Goal: Information Seeking & Learning: Learn about a topic

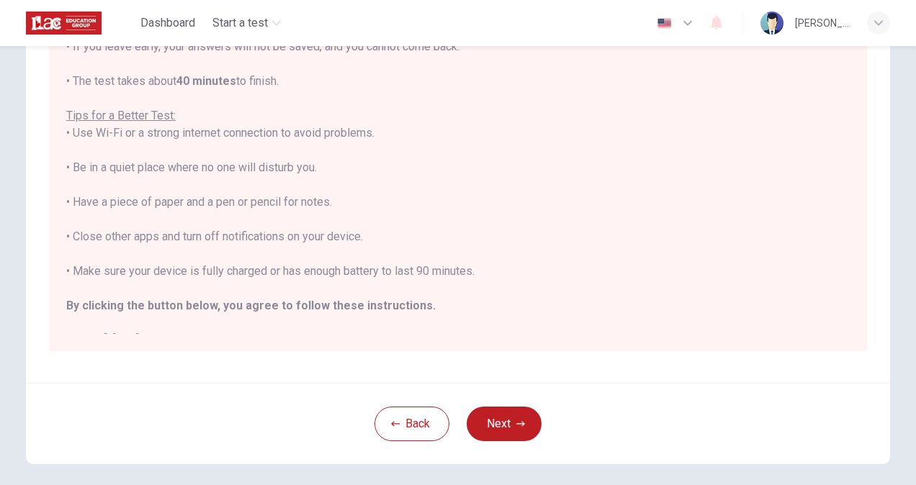
scroll to position [16, 0]
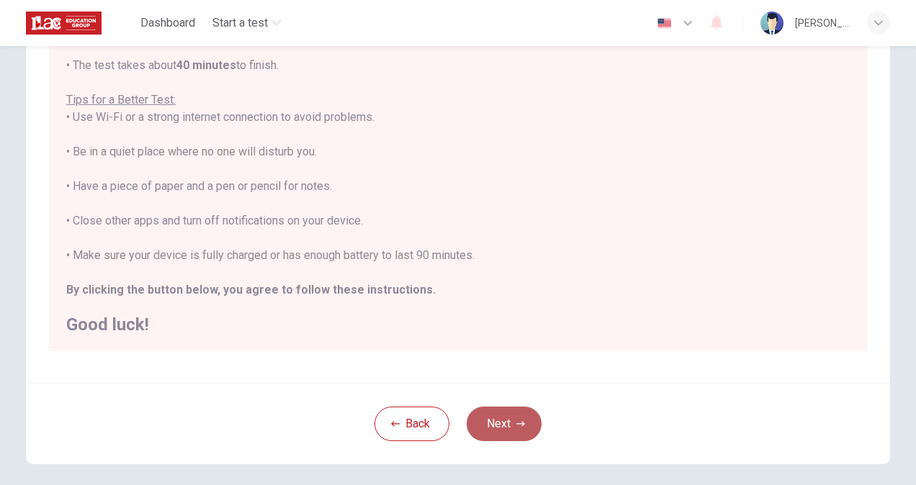
click at [505, 433] on button "Next" at bounding box center [503, 424] width 75 height 35
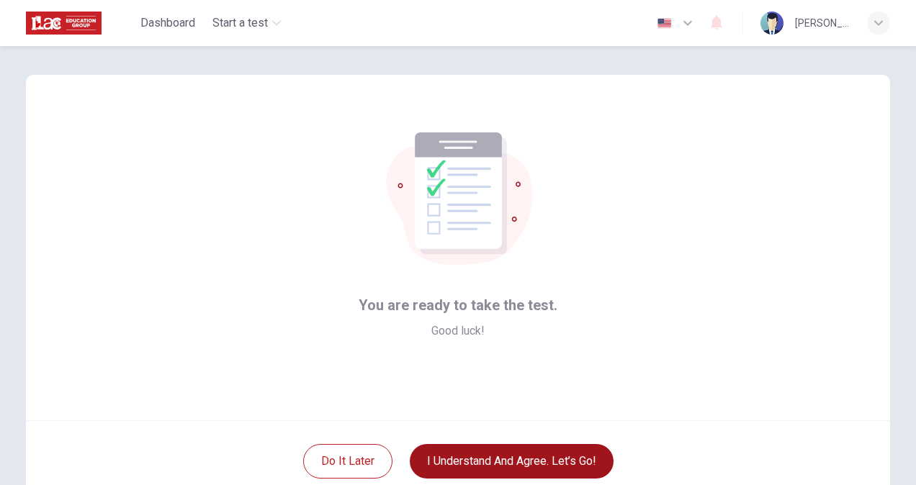
scroll to position [86, 0]
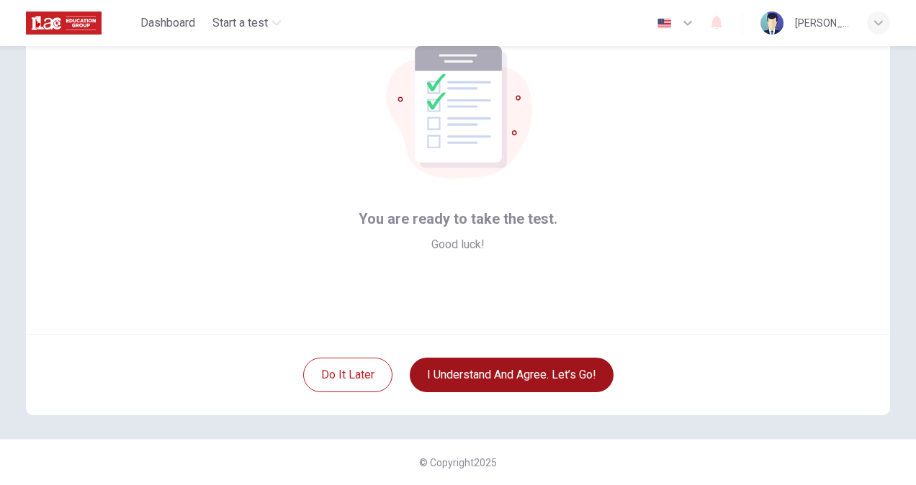
click at [571, 373] on button "I understand and agree. Let’s go!" at bounding box center [512, 375] width 204 height 35
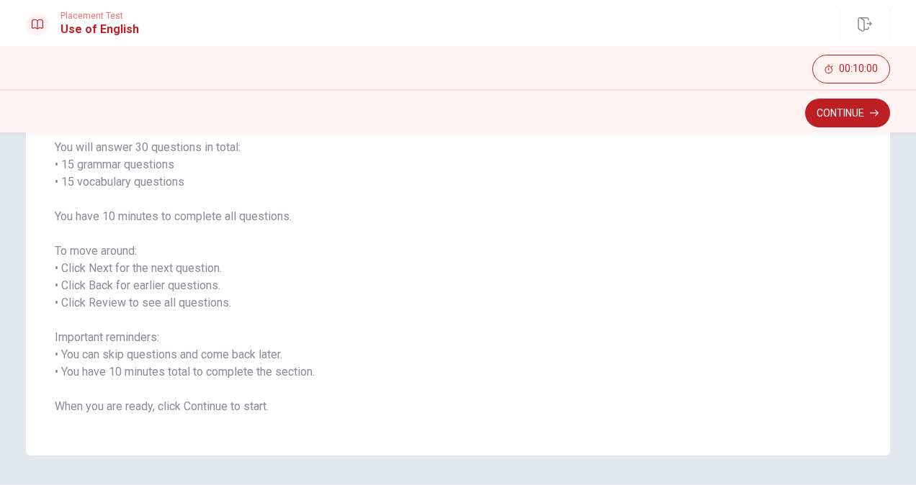
scroll to position [116, 0]
click at [831, 112] on button "Continue" at bounding box center [847, 113] width 85 height 29
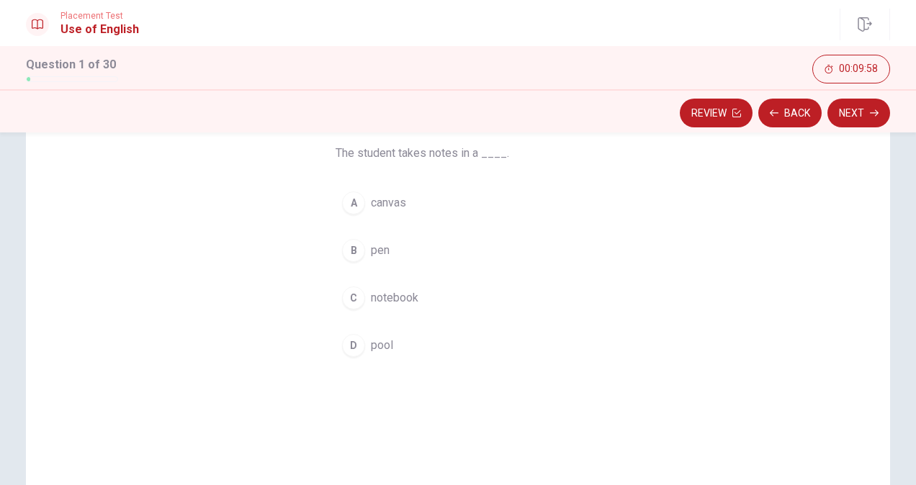
scroll to position [107, 0]
click at [343, 319] on button "C notebook" at bounding box center [457, 307] width 245 height 36
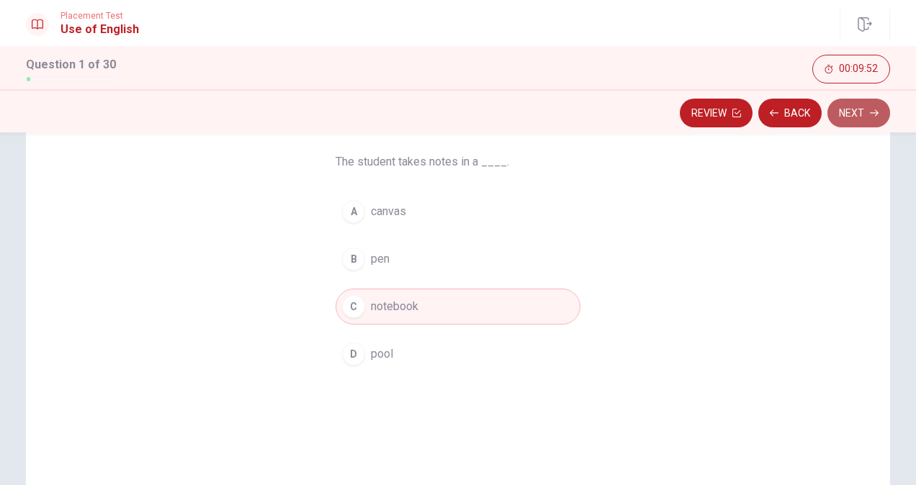
click at [855, 114] on button "Next" at bounding box center [858, 113] width 63 height 29
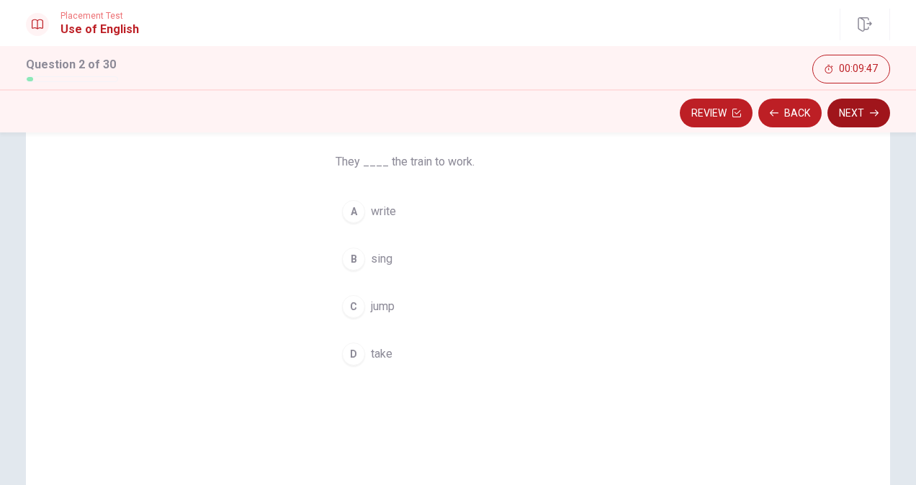
drag, startPoint x: 348, startPoint y: 353, endPoint x: 855, endPoint y: 109, distance: 562.4
click at [855, 109] on div "Placement Test Use of English Question 2 of 30 Review Back Next 00:09:47 Questi…" at bounding box center [458, 242] width 916 height 485
click at [855, 109] on button "Next" at bounding box center [858, 113] width 63 height 29
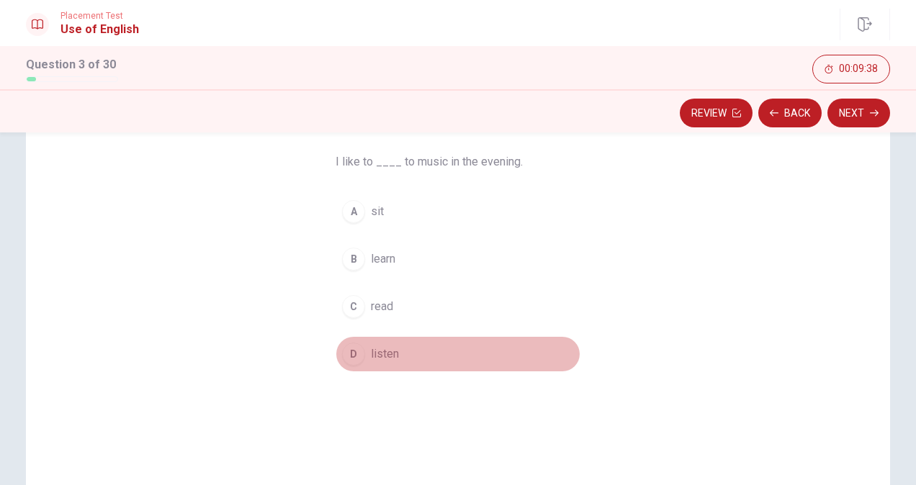
click at [360, 347] on button "D listen" at bounding box center [457, 354] width 245 height 36
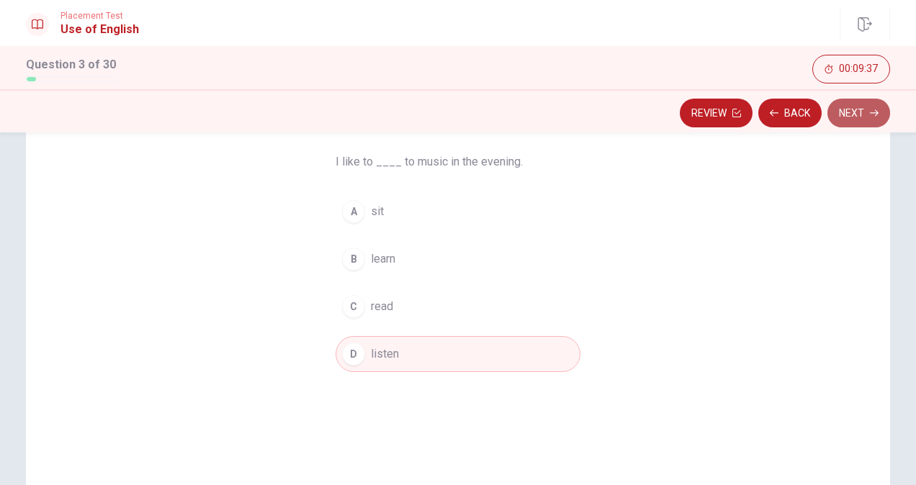
click at [849, 112] on button "Next" at bounding box center [858, 113] width 63 height 29
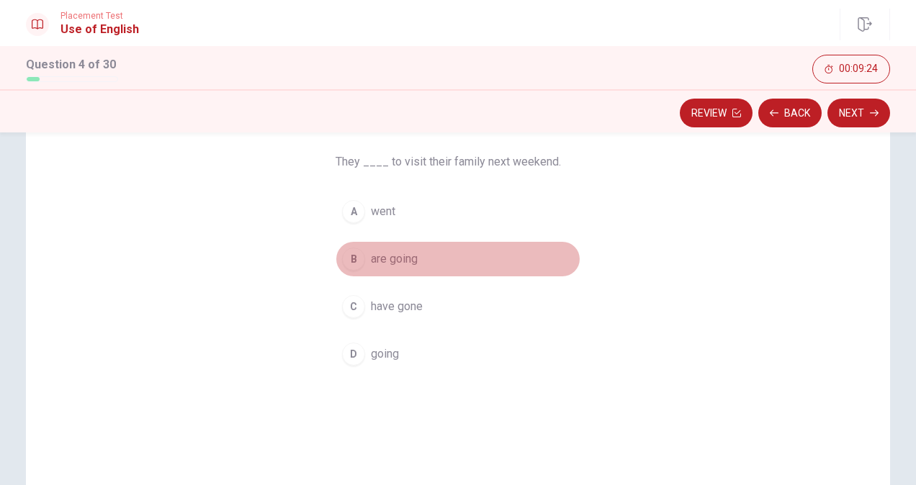
click at [352, 265] on div "B" at bounding box center [353, 259] width 23 height 23
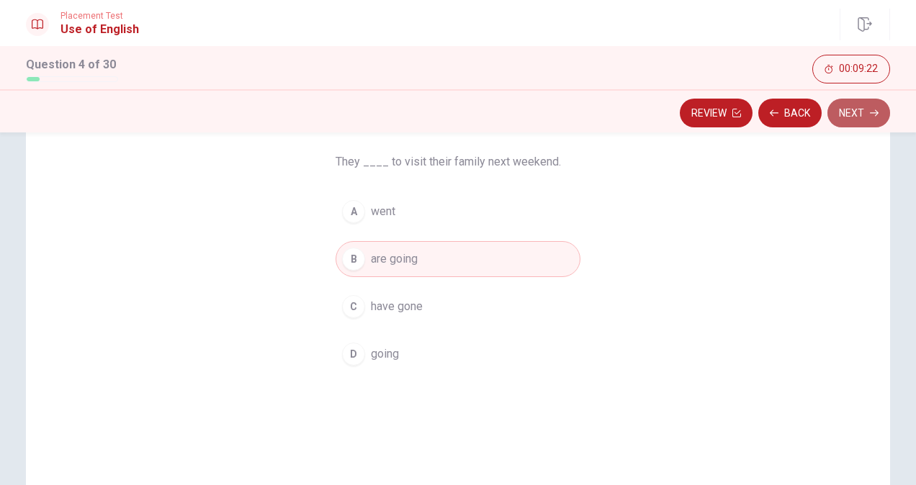
click at [844, 107] on button "Next" at bounding box center [858, 113] width 63 height 29
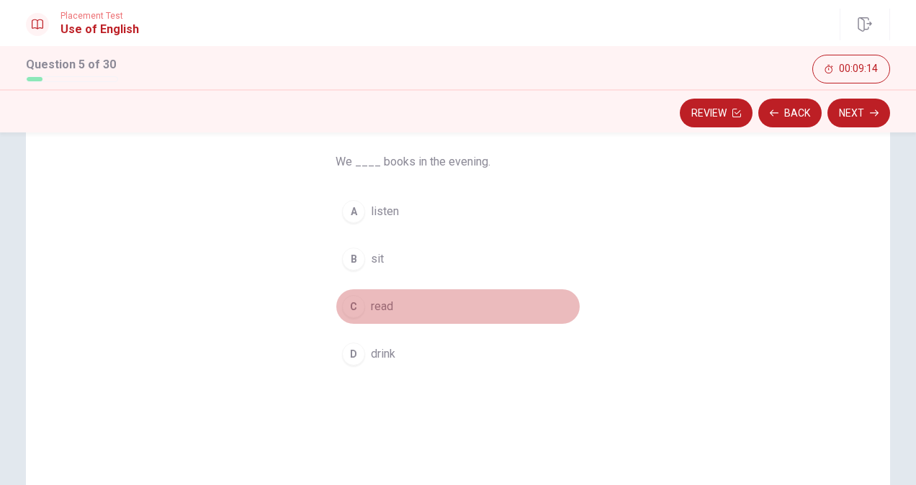
click at [353, 310] on div "C" at bounding box center [353, 306] width 23 height 23
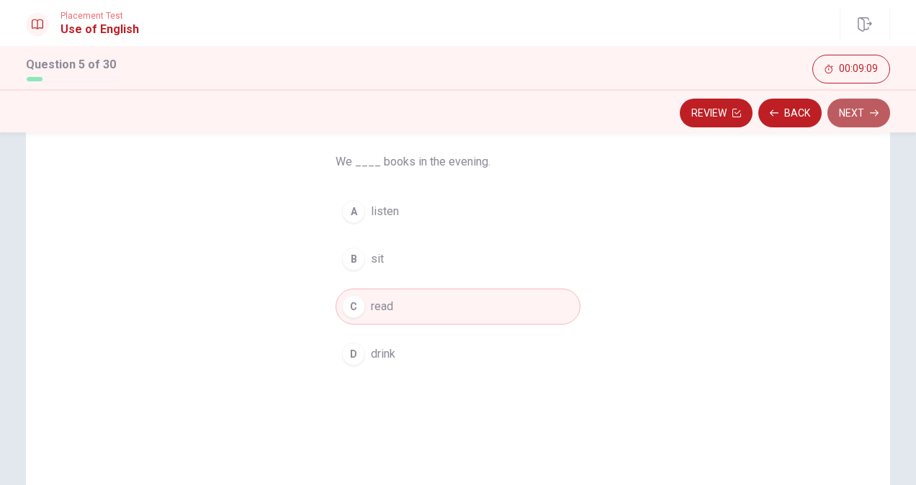
click at [852, 107] on button "Next" at bounding box center [858, 113] width 63 height 29
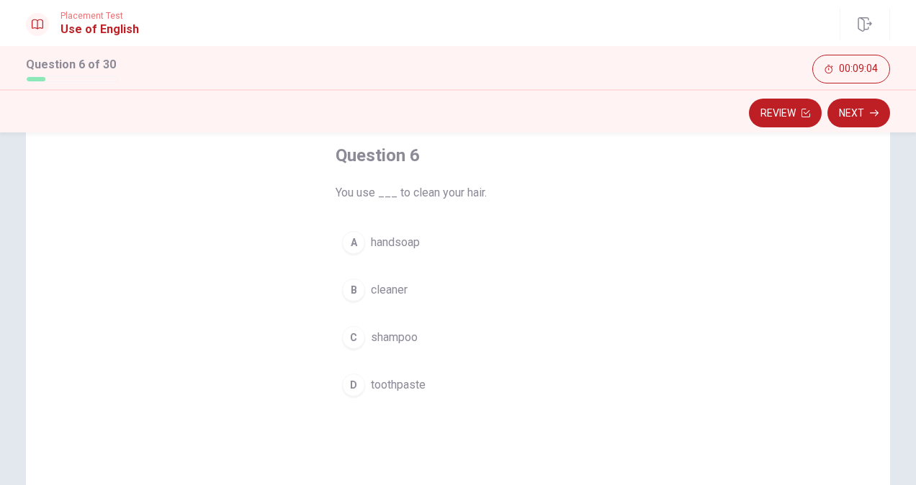
scroll to position [77, 0]
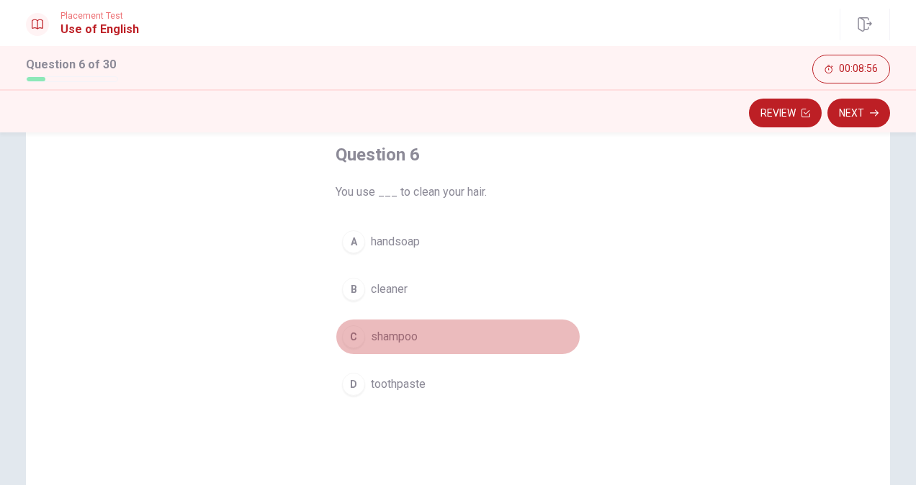
click at [360, 344] on button "C shampoo" at bounding box center [457, 337] width 245 height 36
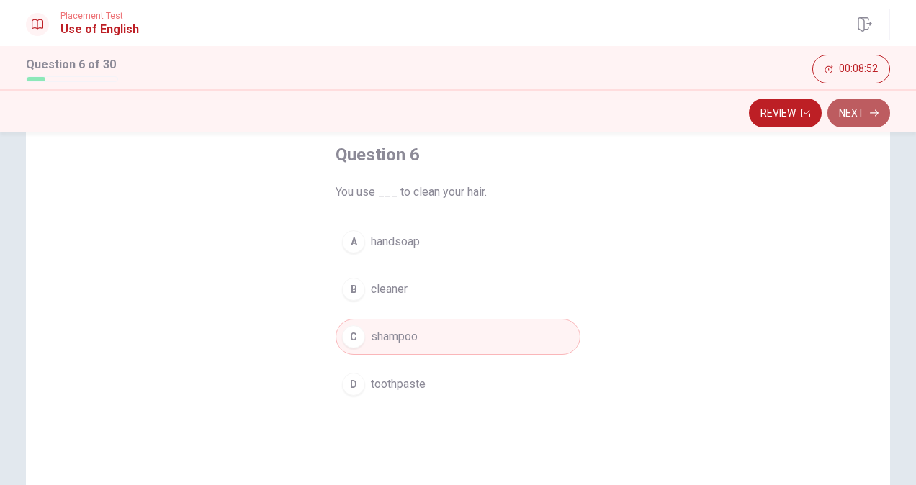
click at [871, 119] on button "Next" at bounding box center [858, 113] width 63 height 29
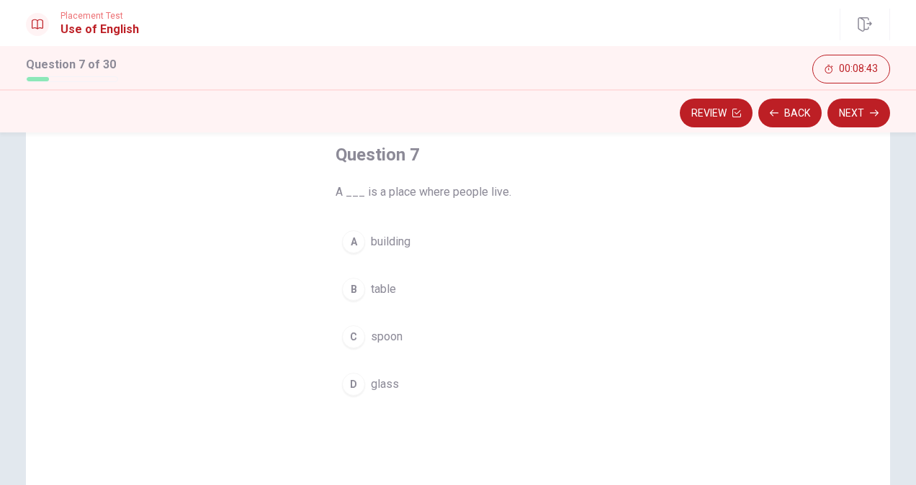
click at [342, 249] on div "A" at bounding box center [353, 241] width 23 height 23
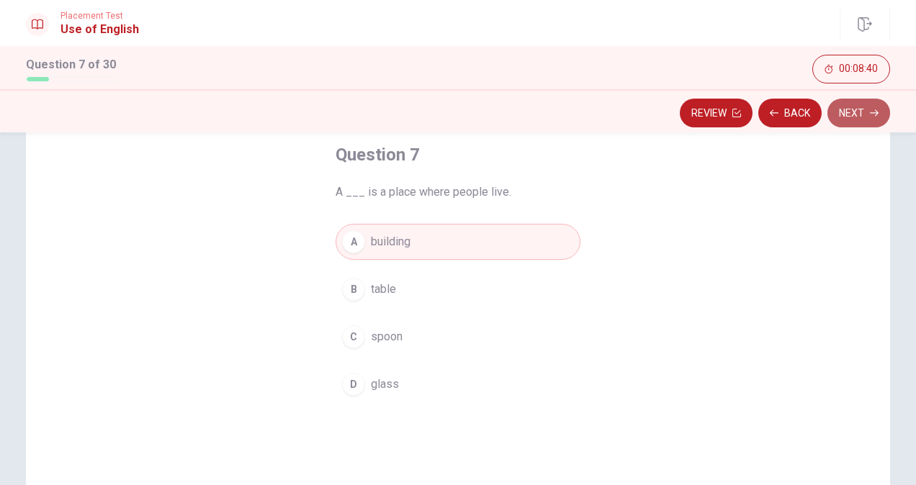
click at [870, 118] on button "Next" at bounding box center [858, 113] width 63 height 29
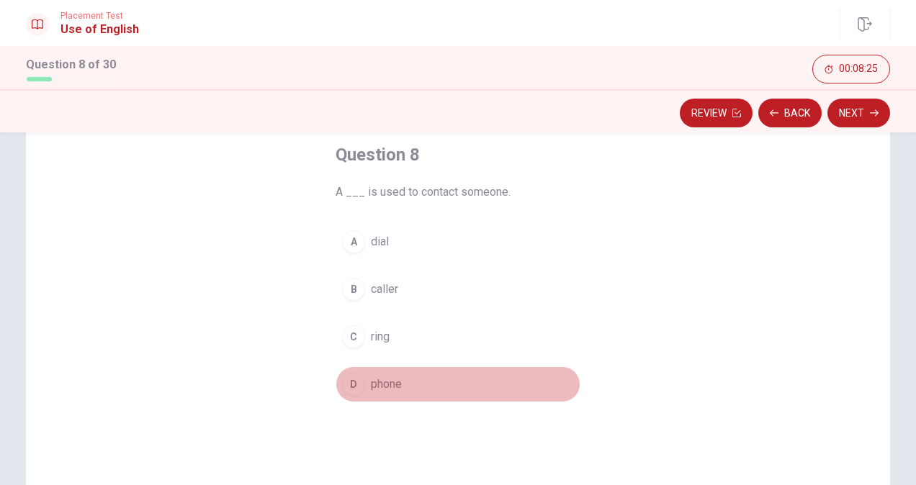
click at [351, 374] on div "D" at bounding box center [353, 384] width 23 height 23
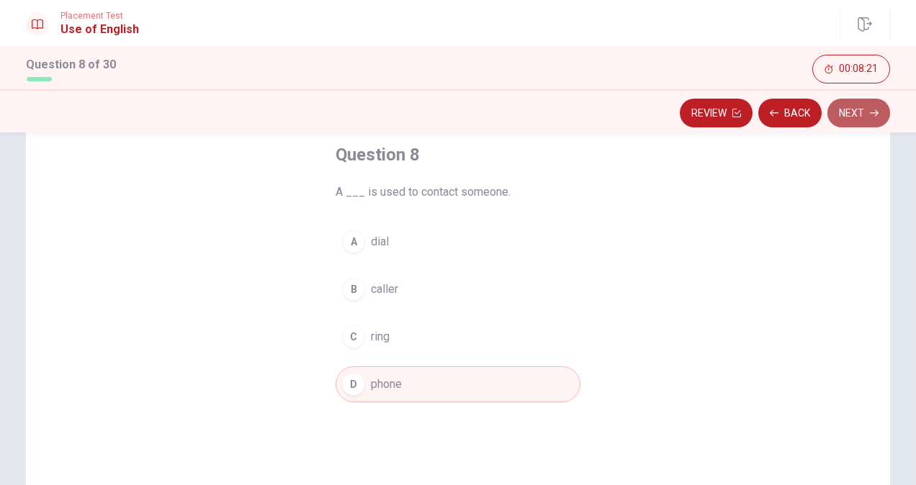
click at [846, 119] on button "Next" at bounding box center [858, 113] width 63 height 29
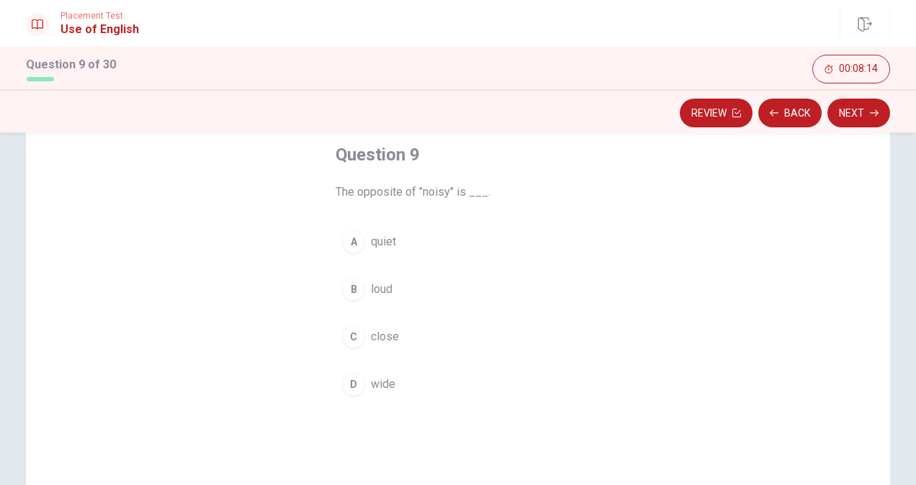
click at [363, 295] on button "B loud" at bounding box center [457, 289] width 245 height 36
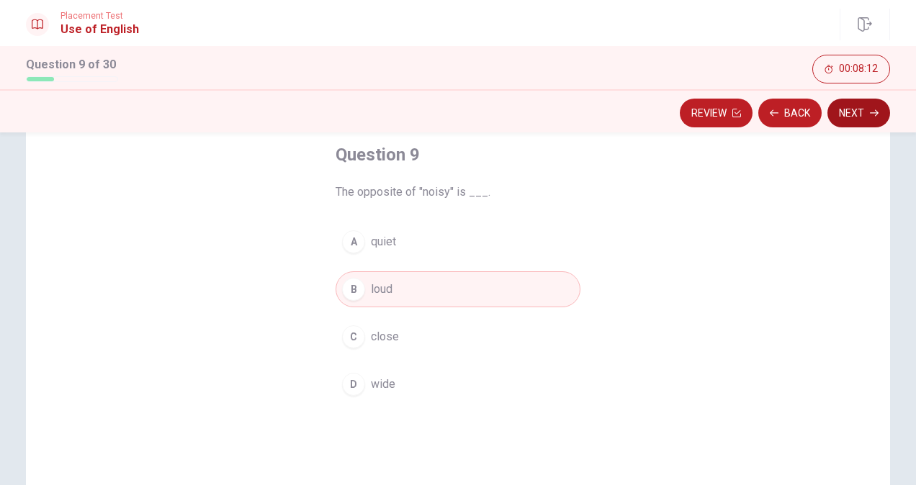
click at [865, 107] on button "Next" at bounding box center [858, 113] width 63 height 29
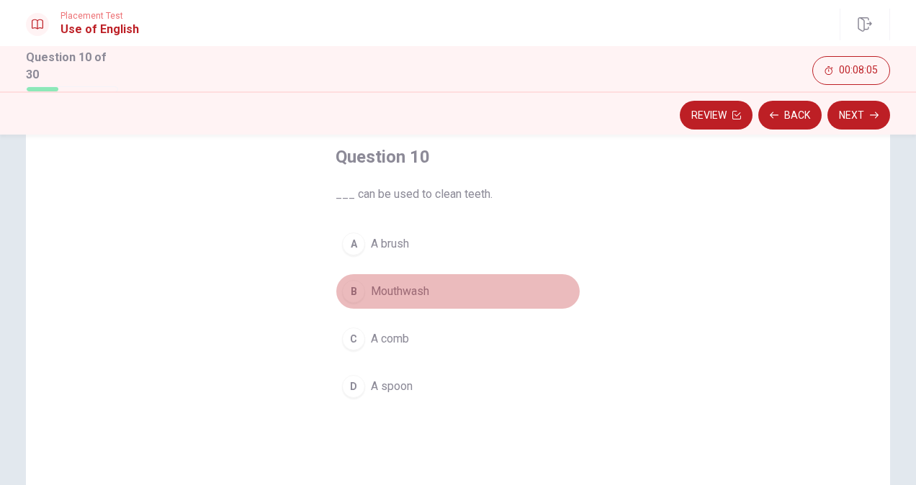
click at [358, 292] on div "B" at bounding box center [353, 291] width 23 height 23
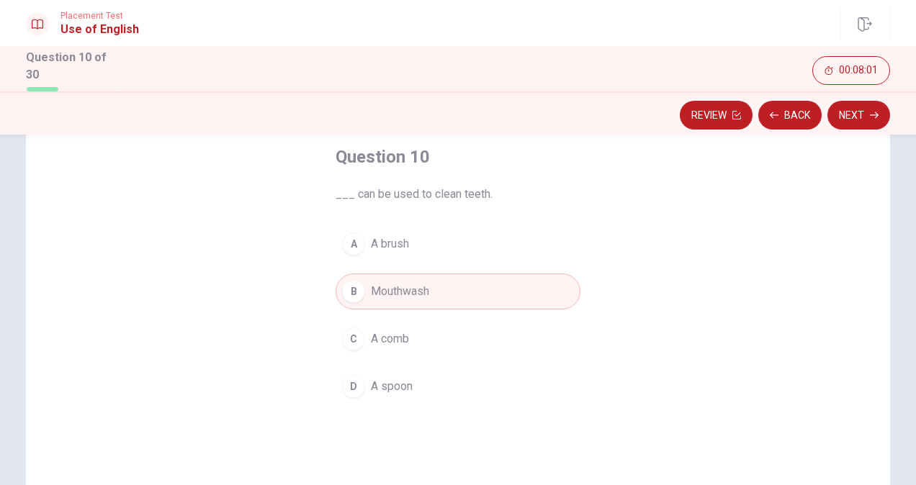
drag, startPoint x: 841, startPoint y: 116, endPoint x: 492, endPoint y: 159, distance: 351.0
click at [492, 159] on div "Placement Test Use of English Question 10 of 30 Review Back Next 00:08:01 Quest…" at bounding box center [458, 242] width 916 height 485
click at [853, 116] on button "Next" at bounding box center [858, 115] width 63 height 29
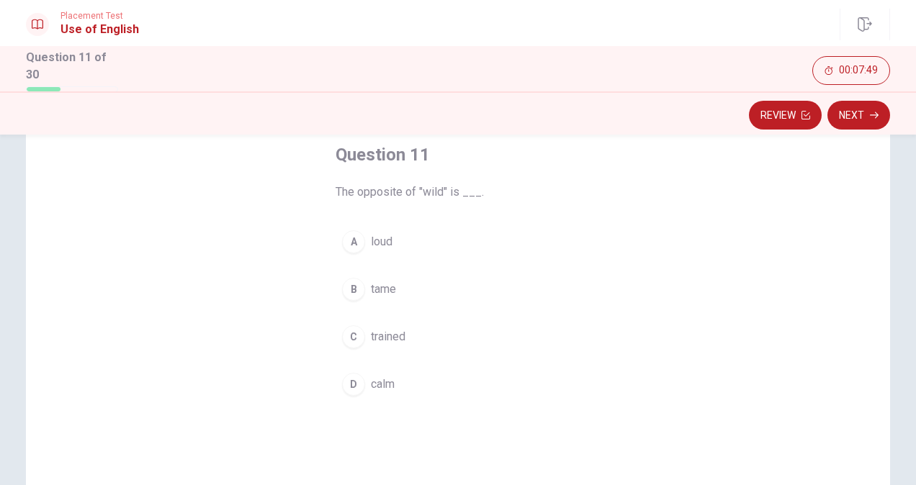
scroll to position [80, 0]
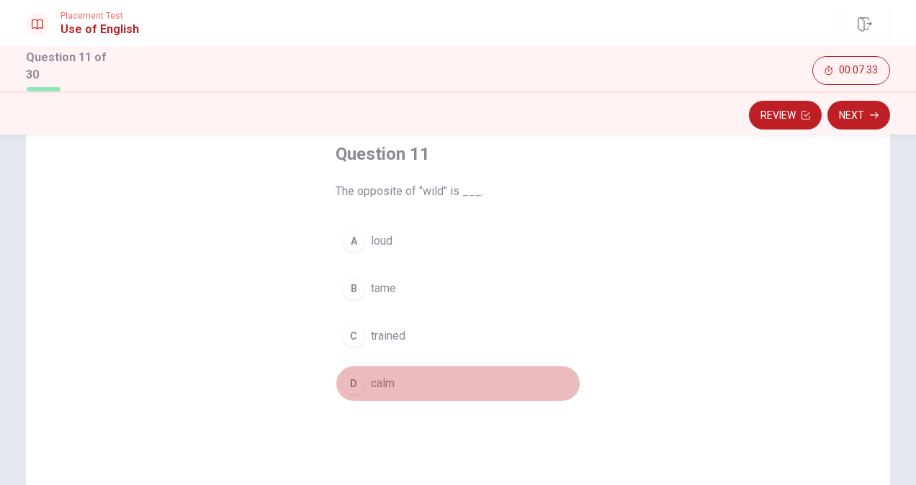
click at [347, 383] on div "D" at bounding box center [353, 383] width 23 height 23
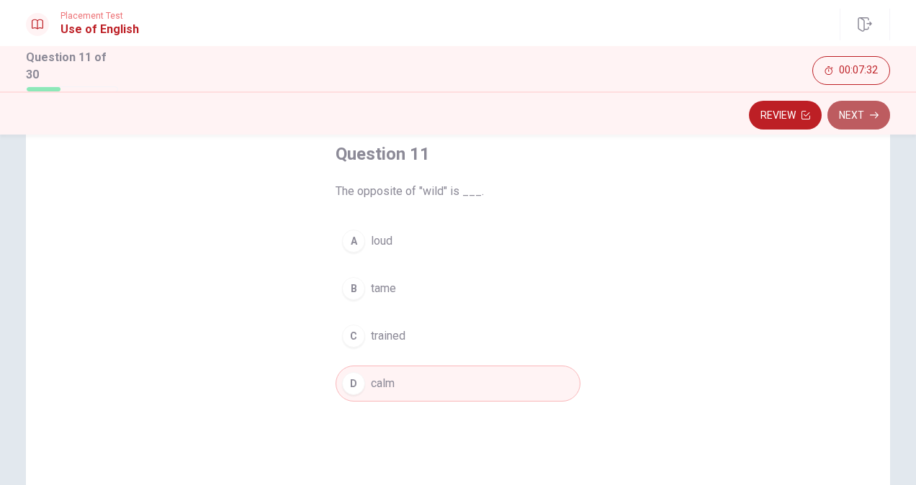
click at [864, 113] on button "Next" at bounding box center [858, 115] width 63 height 29
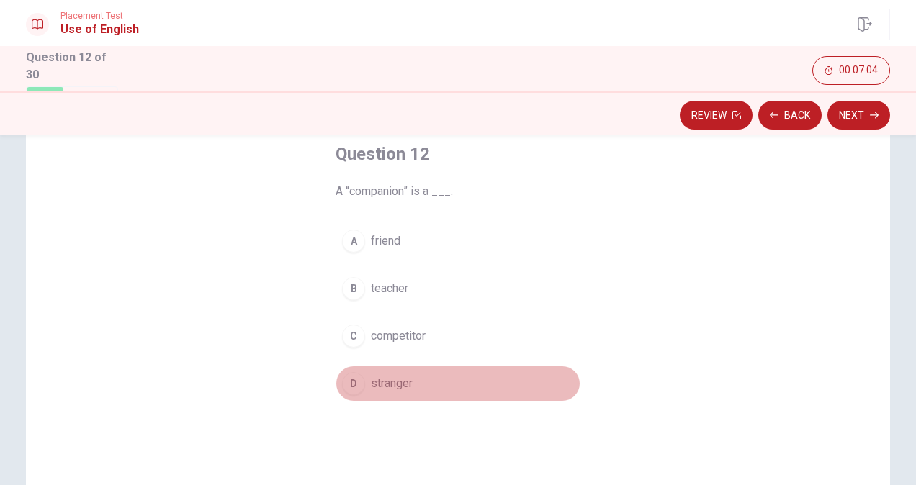
click at [357, 376] on div "D" at bounding box center [353, 383] width 23 height 23
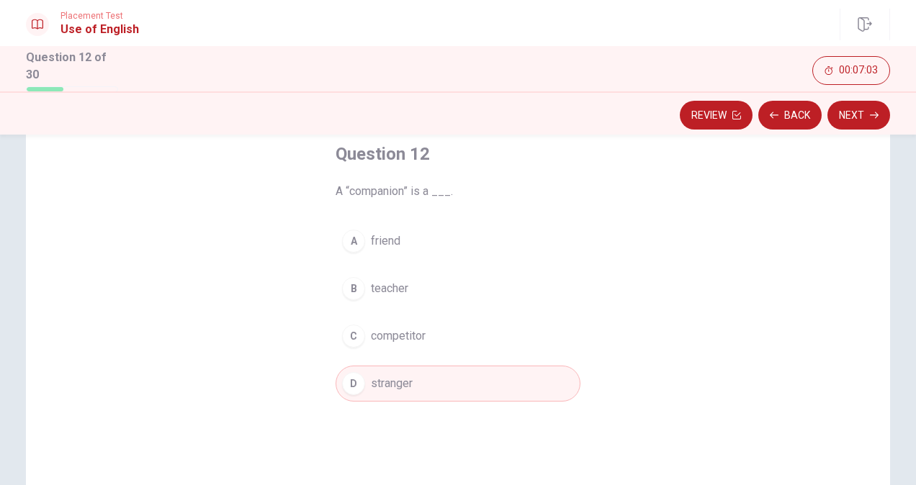
click at [861, 96] on div "Review Back Next" at bounding box center [458, 112] width 916 height 43
click at [862, 106] on button "Next" at bounding box center [858, 115] width 63 height 29
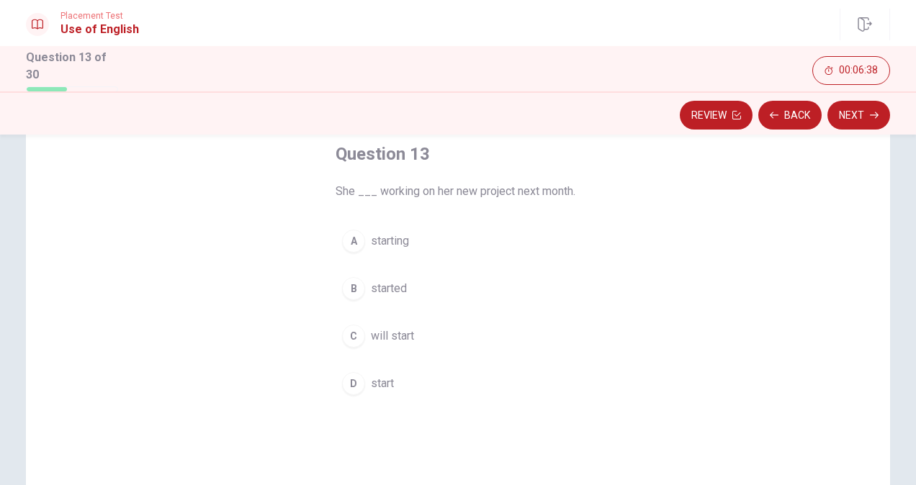
click at [376, 336] on span "will start" at bounding box center [392, 336] width 43 height 17
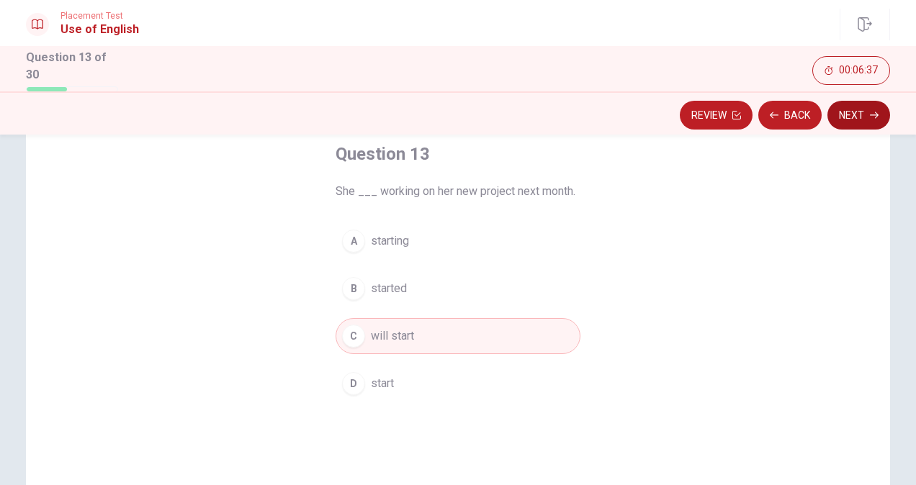
click at [857, 104] on button "Next" at bounding box center [858, 115] width 63 height 29
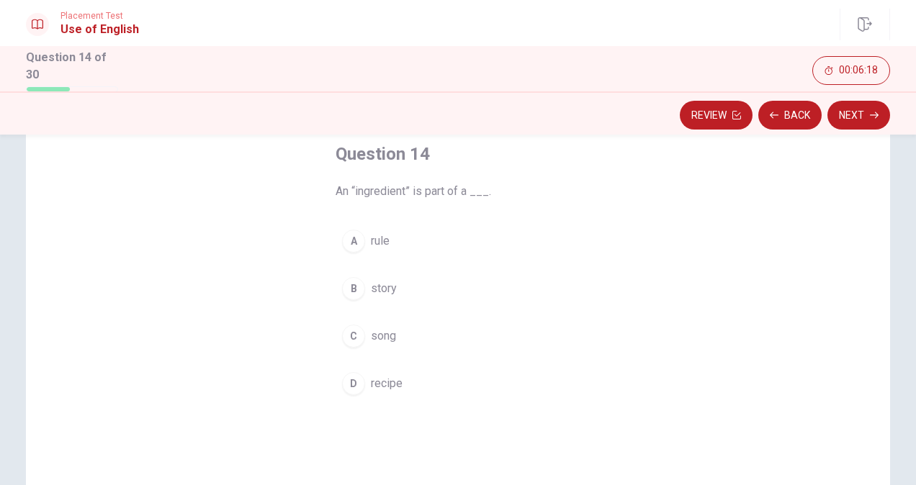
click at [364, 238] on button "A rule" at bounding box center [457, 241] width 245 height 36
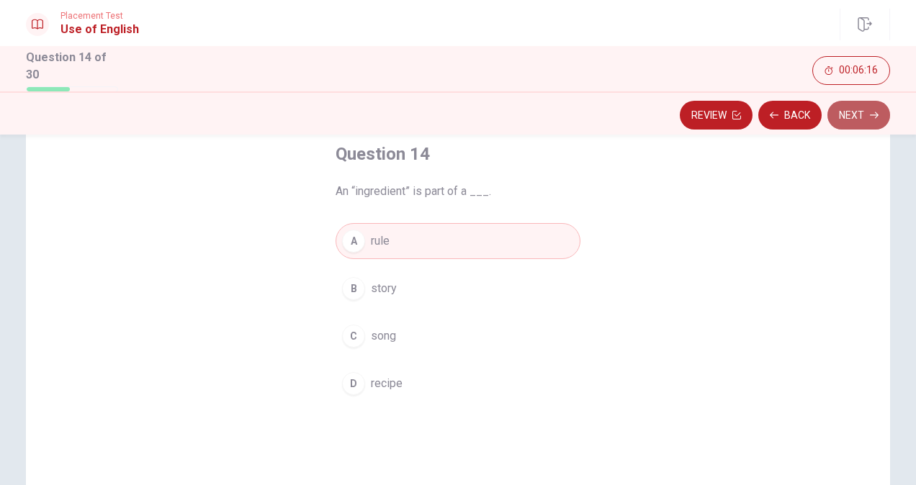
click at [838, 117] on button "Next" at bounding box center [858, 115] width 63 height 29
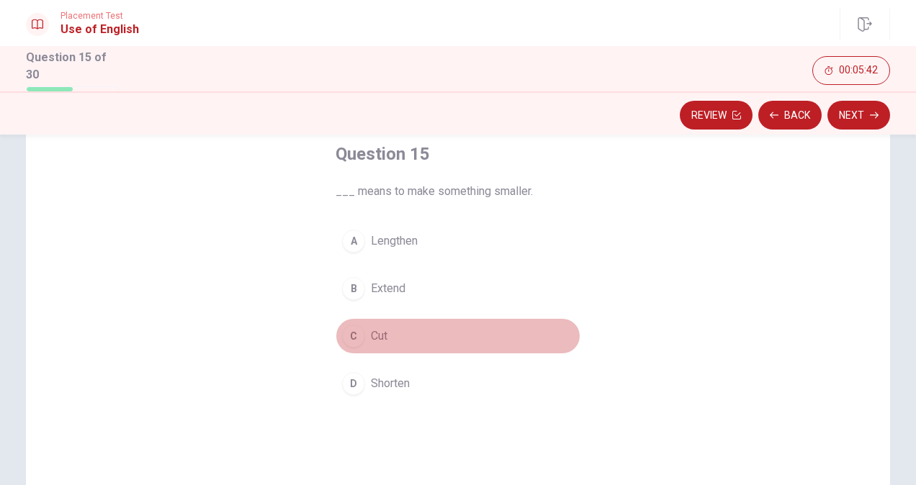
click at [371, 339] on span "Cut" at bounding box center [379, 336] width 17 height 17
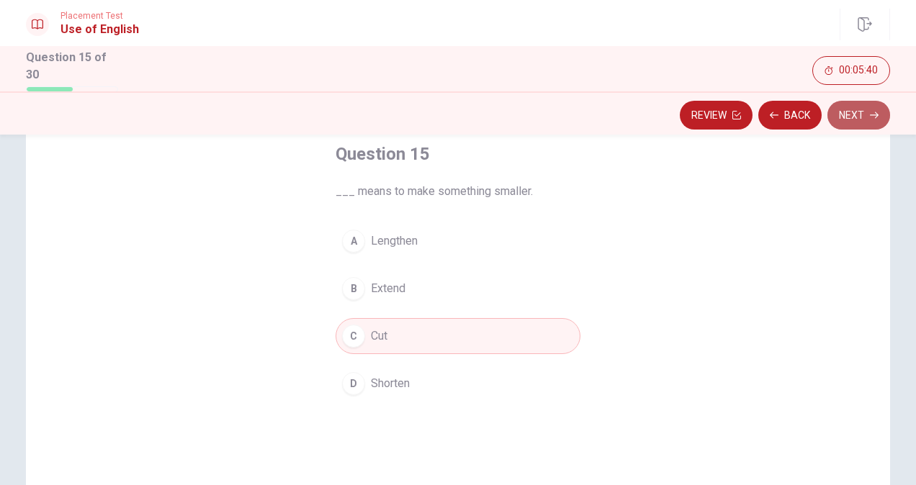
click at [848, 119] on button "Next" at bounding box center [858, 115] width 63 height 29
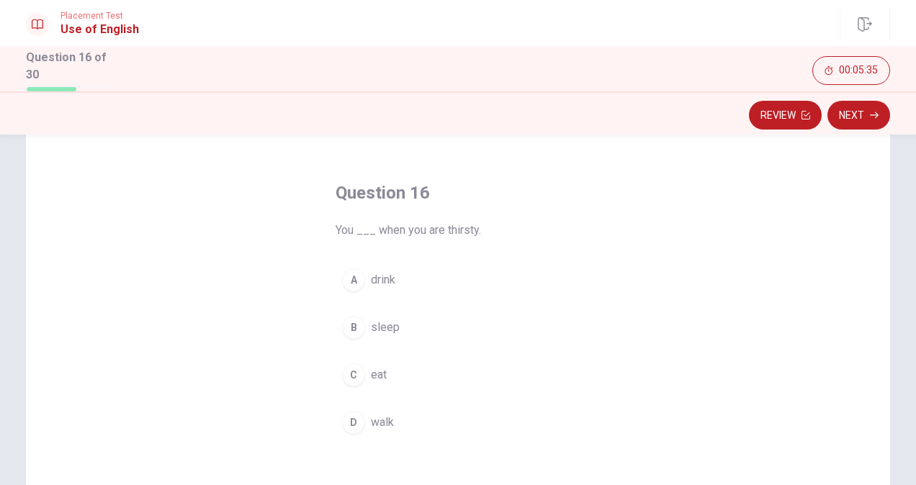
scroll to position [42, 0]
drag, startPoint x: 356, startPoint y: 291, endPoint x: 864, endPoint y: 108, distance: 540.1
click at [864, 108] on div "Placement Test Use of English Question 16 of 30 Review Next 00:05:31 Question 1…" at bounding box center [458, 242] width 916 height 485
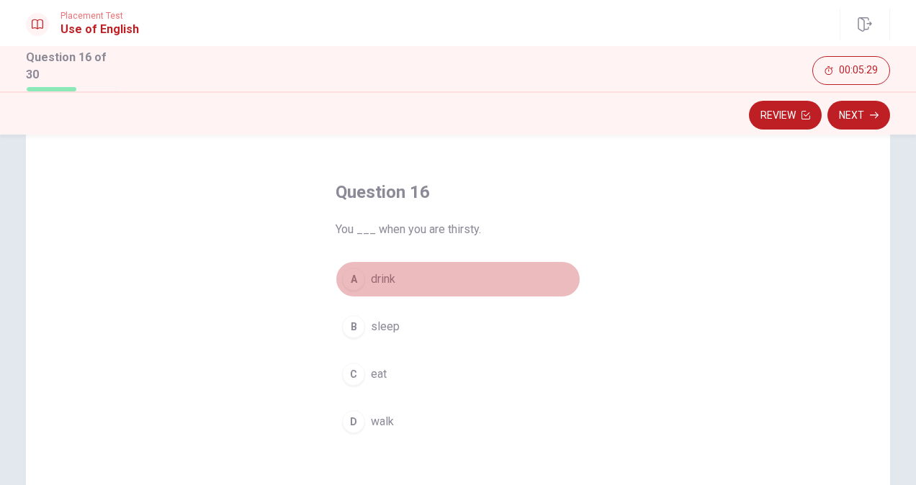
click at [399, 275] on button "A drink" at bounding box center [457, 279] width 245 height 36
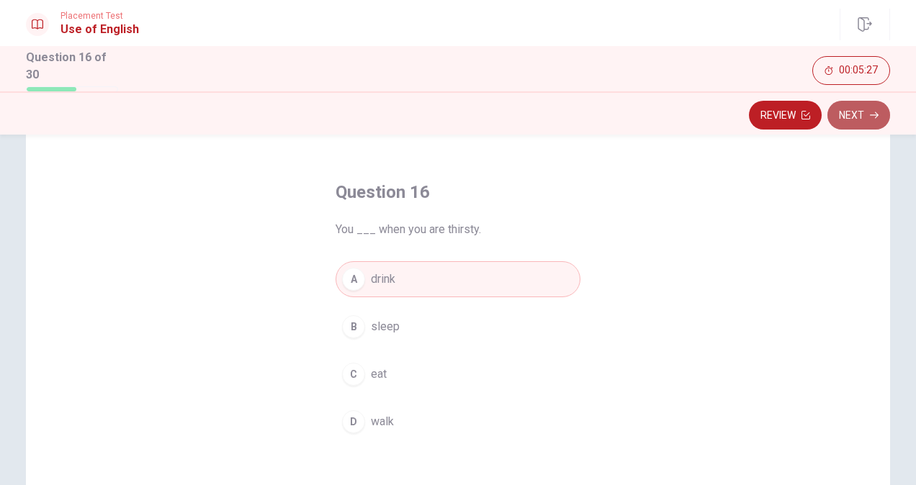
click at [847, 119] on button "Next" at bounding box center [858, 115] width 63 height 29
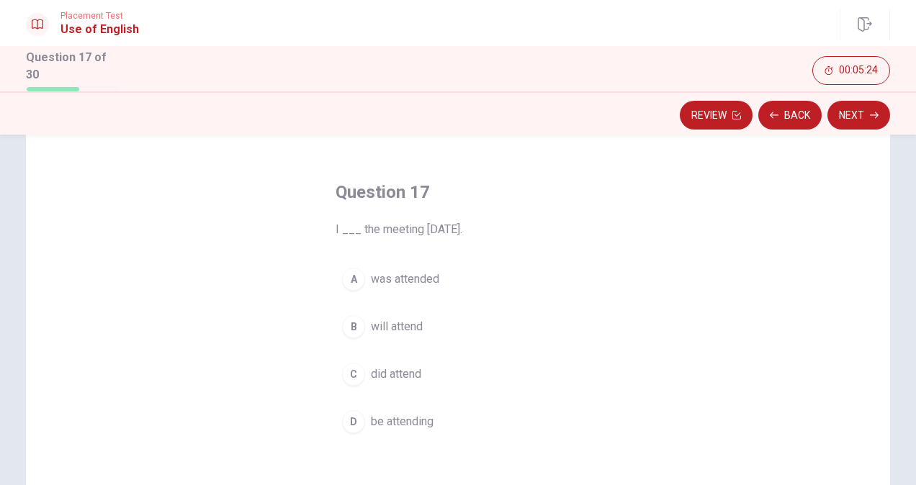
scroll to position [71, 0]
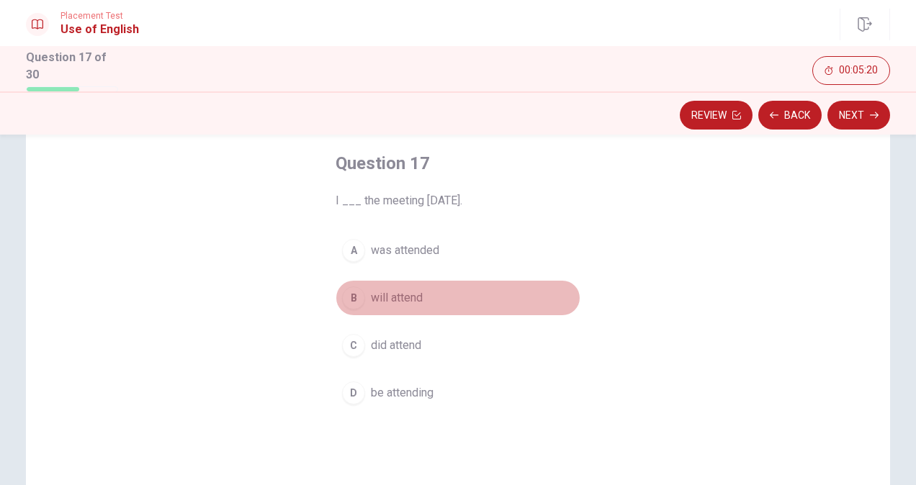
click at [381, 296] on span "will attend" at bounding box center [397, 297] width 52 height 17
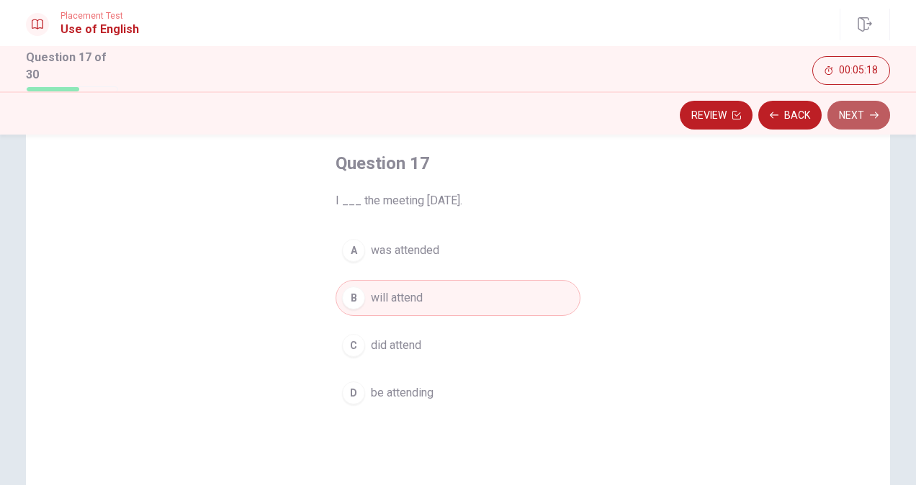
click at [854, 115] on button "Next" at bounding box center [858, 115] width 63 height 29
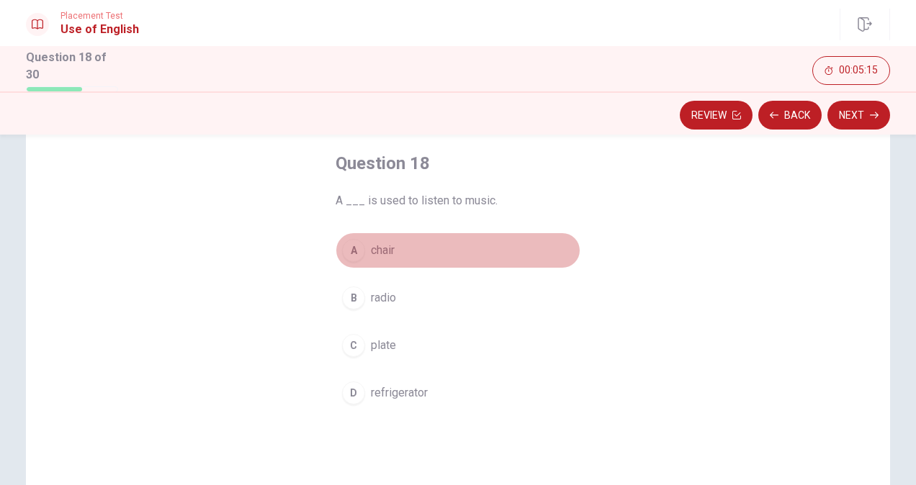
click at [371, 235] on button "A chair" at bounding box center [457, 250] width 245 height 36
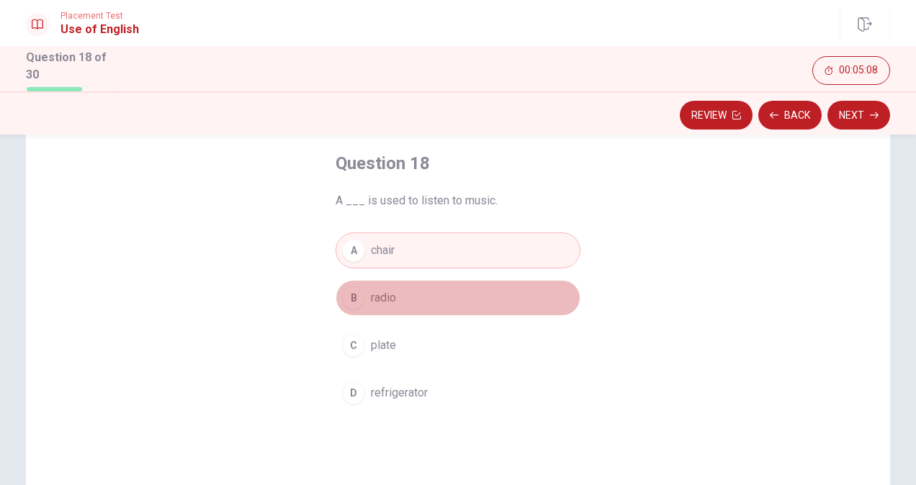
click at [403, 309] on button "B radio" at bounding box center [457, 298] width 245 height 36
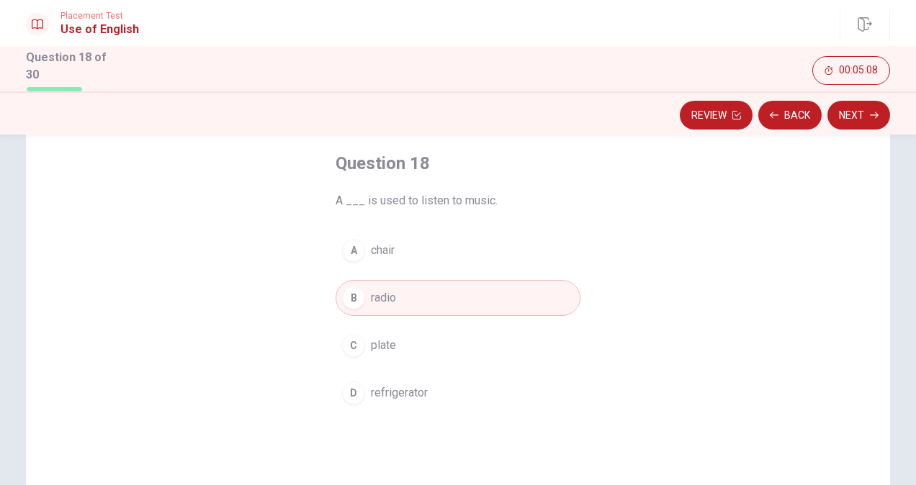
click at [403, 309] on button "B radio" at bounding box center [457, 298] width 245 height 36
click at [844, 112] on button "Next" at bounding box center [858, 115] width 63 height 29
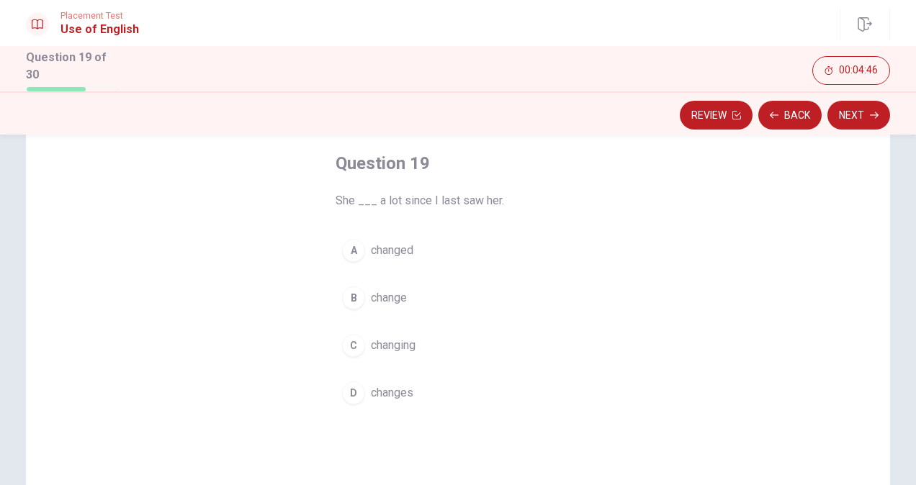
click at [381, 248] on span "changed" at bounding box center [392, 250] width 42 height 17
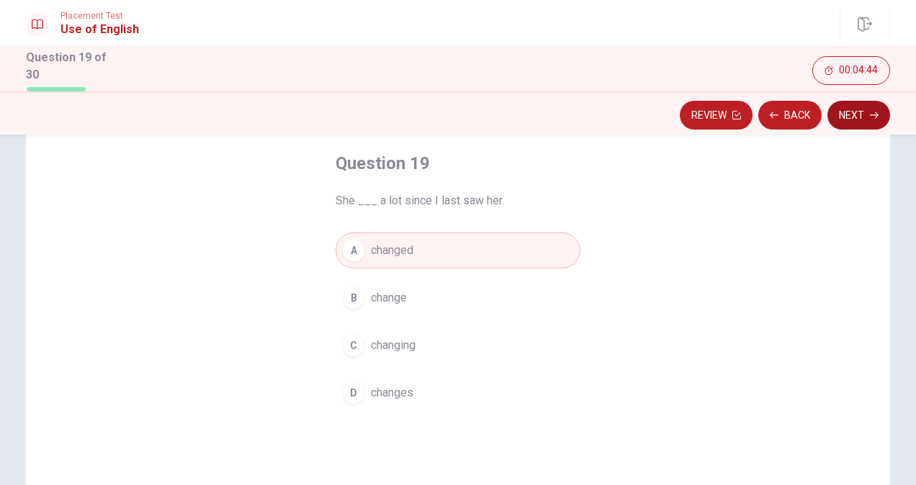
click at [868, 121] on button "Next" at bounding box center [858, 115] width 63 height 29
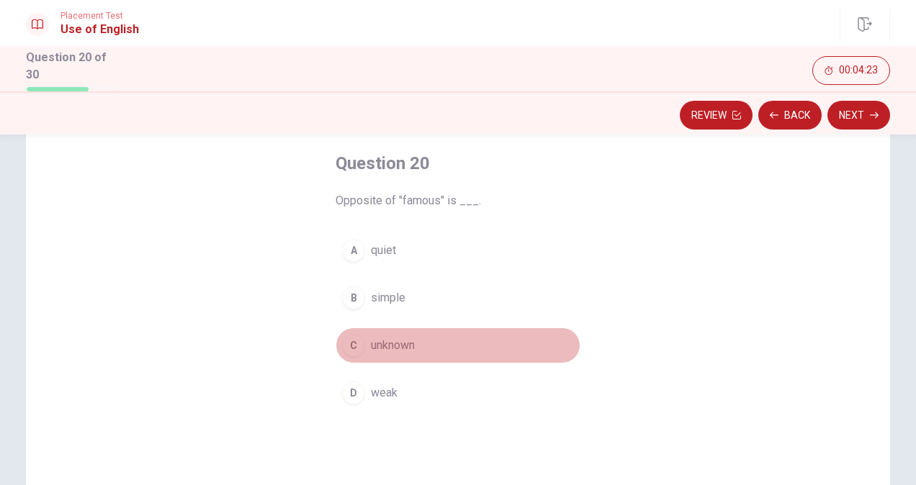
click at [380, 342] on span "unknown" at bounding box center [393, 345] width 44 height 17
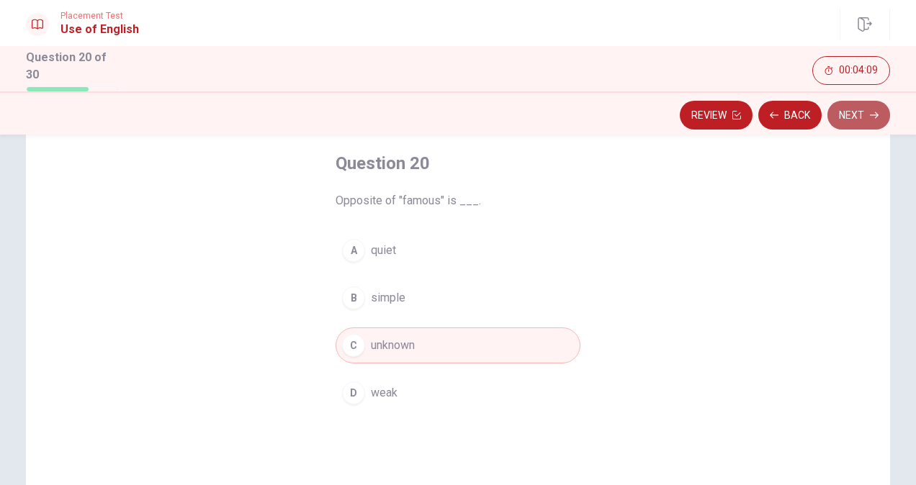
click at [869, 111] on button "Next" at bounding box center [858, 115] width 63 height 29
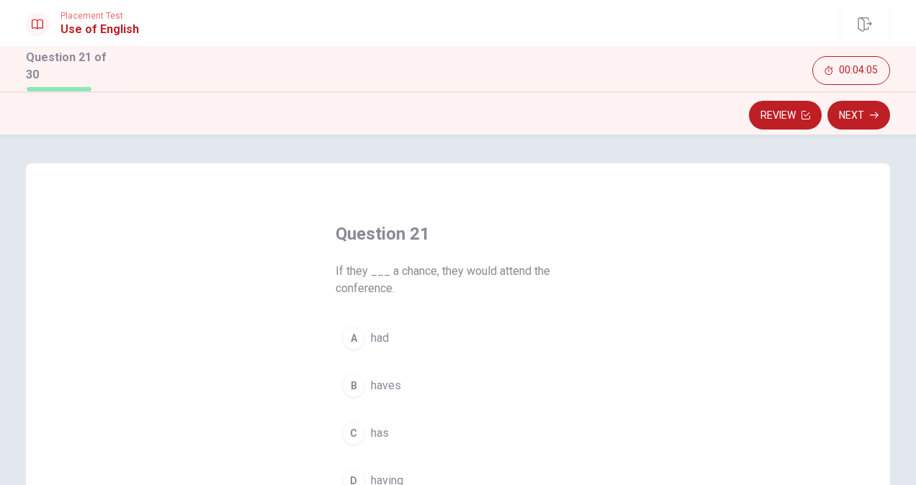
scroll to position [50, 0]
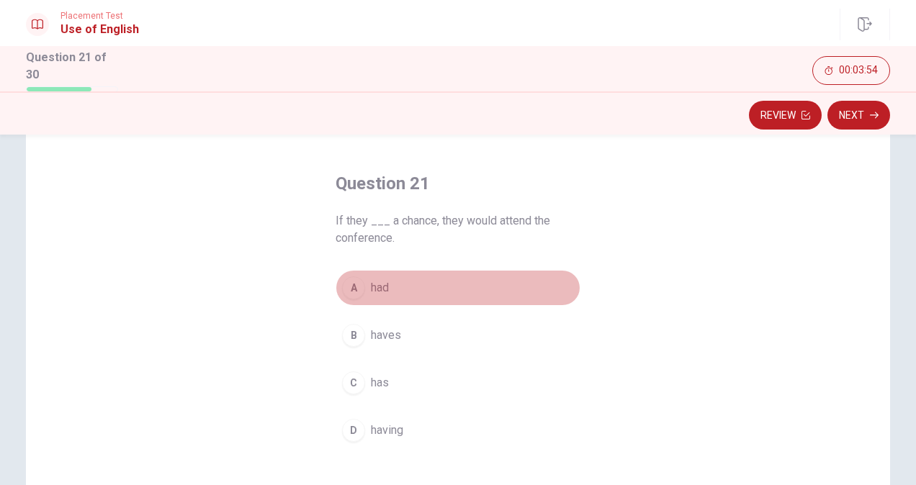
click at [364, 284] on button "A had" at bounding box center [457, 288] width 245 height 36
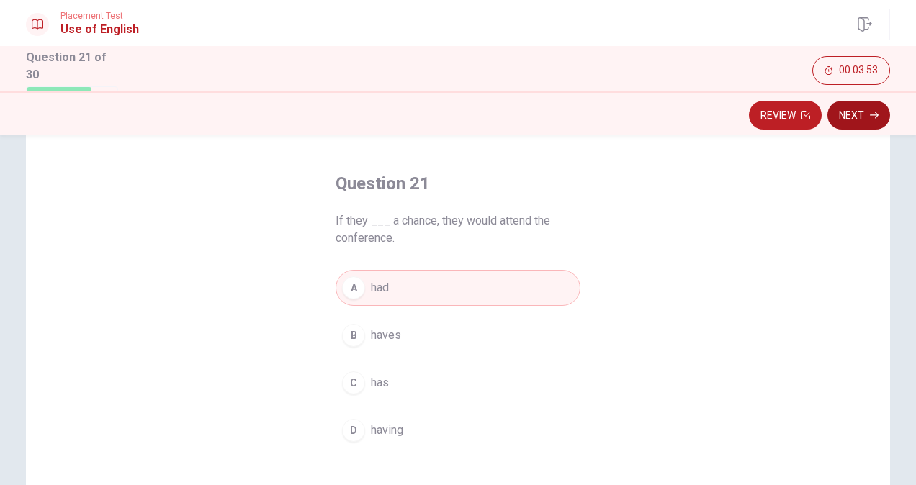
click at [878, 107] on button "Next" at bounding box center [858, 115] width 63 height 29
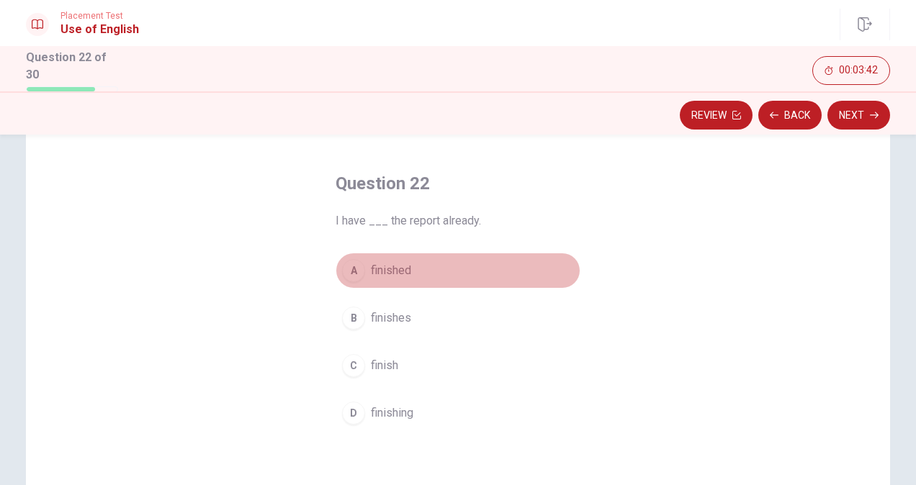
click at [364, 275] on button "A finished" at bounding box center [457, 271] width 245 height 36
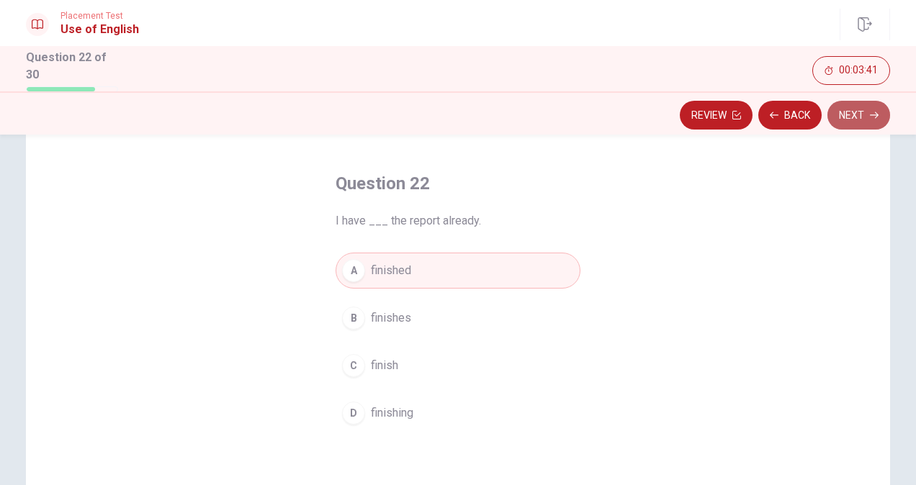
click at [859, 109] on button "Next" at bounding box center [858, 115] width 63 height 29
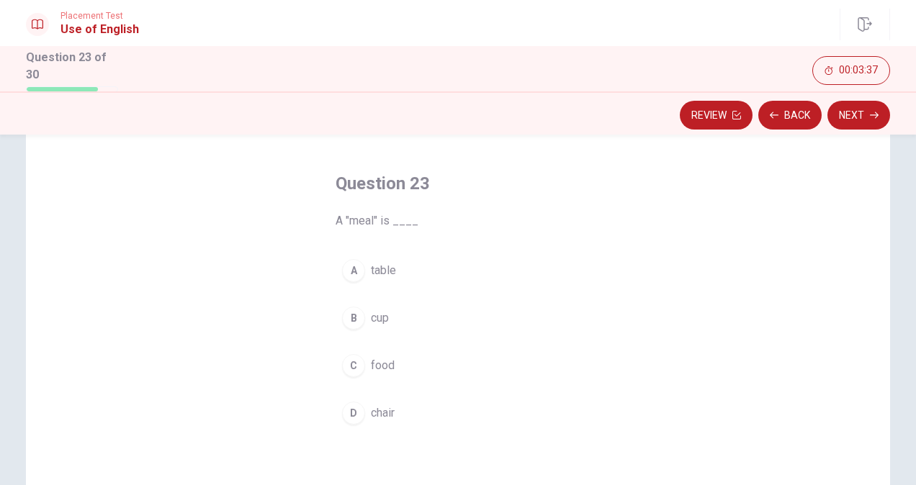
click at [371, 366] on span "food" at bounding box center [383, 365] width 24 height 17
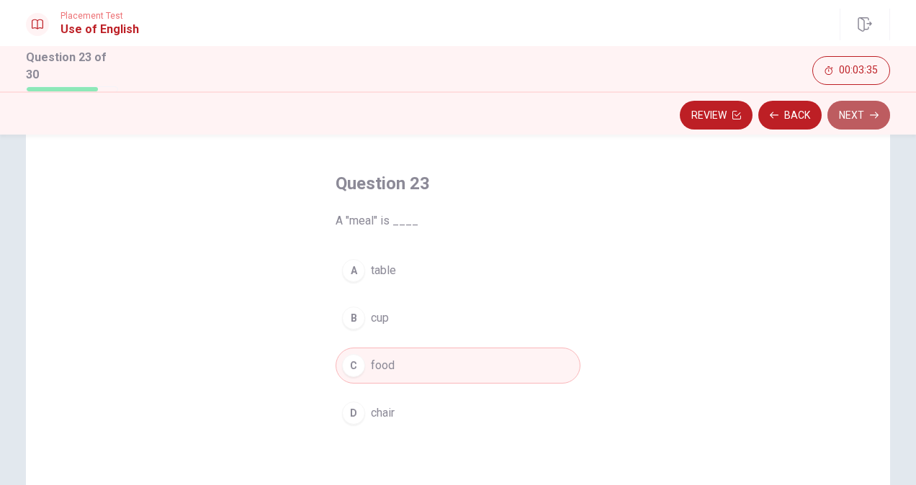
click at [849, 107] on button "Next" at bounding box center [858, 115] width 63 height 29
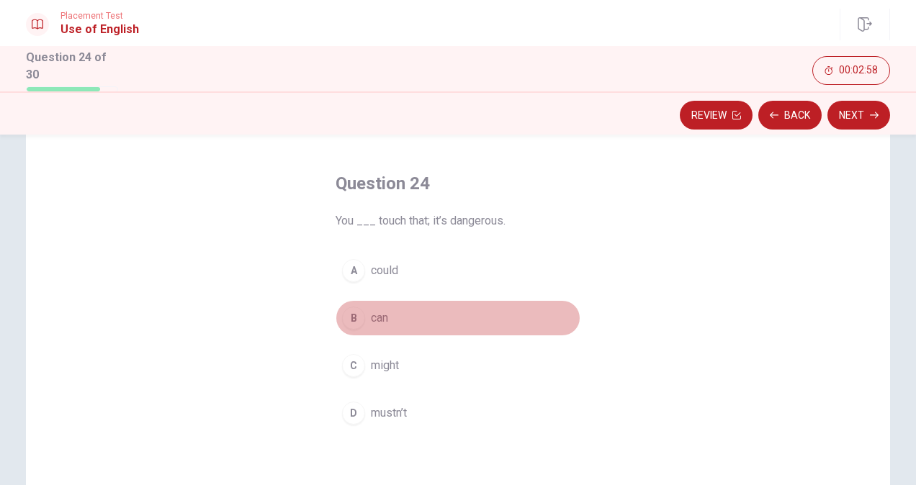
click at [351, 319] on div "B" at bounding box center [353, 318] width 23 height 23
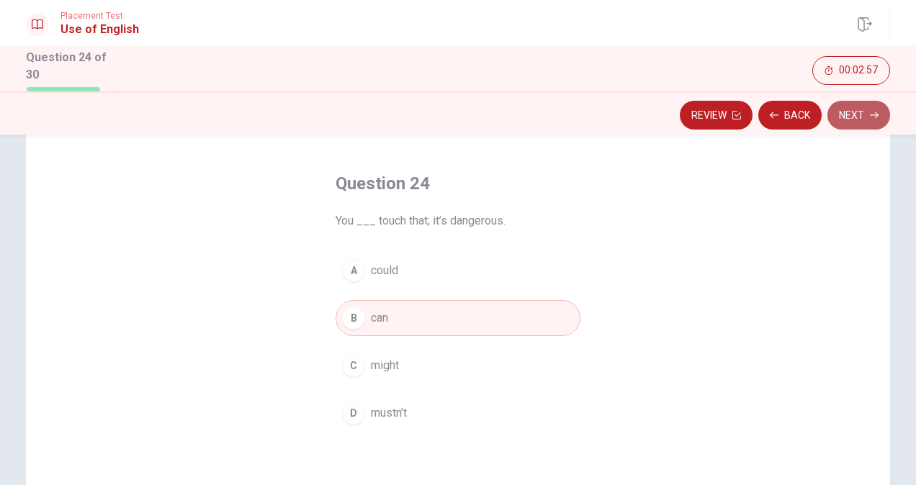
click at [844, 122] on button "Next" at bounding box center [858, 115] width 63 height 29
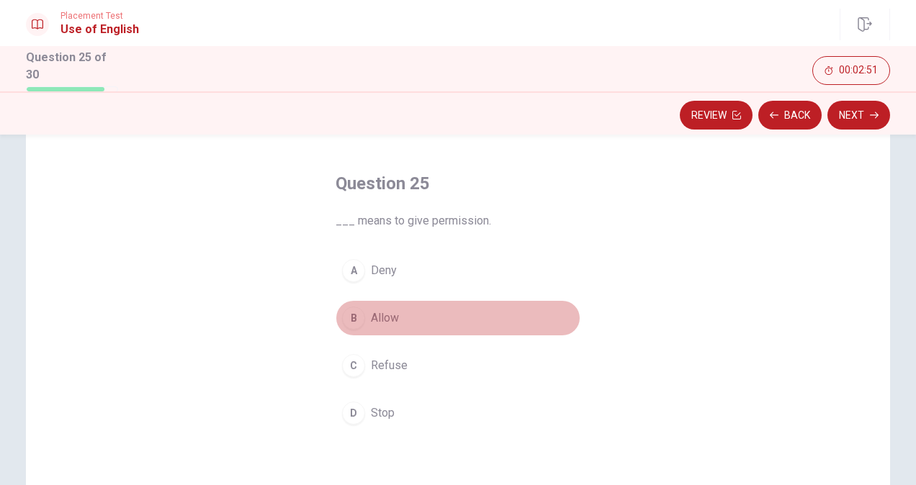
click at [373, 315] on span "Allow" at bounding box center [385, 318] width 28 height 17
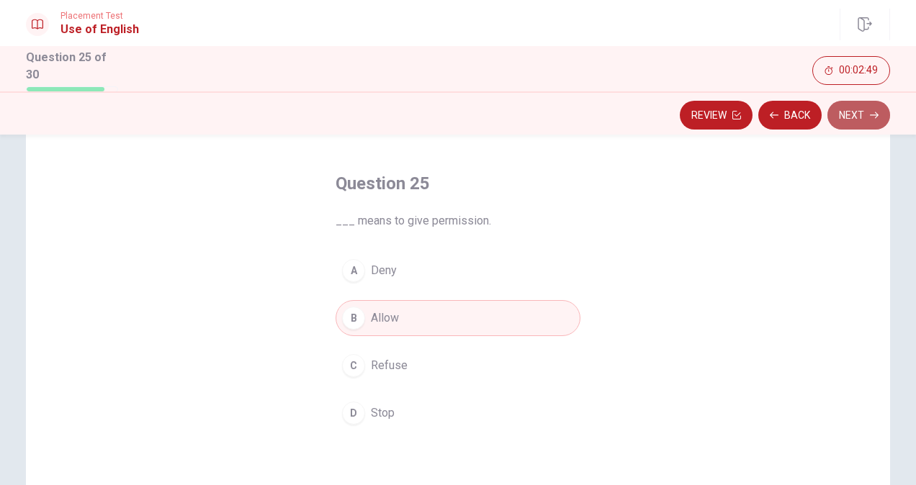
click at [846, 112] on button "Next" at bounding box center [858, 115] width 63 height 29
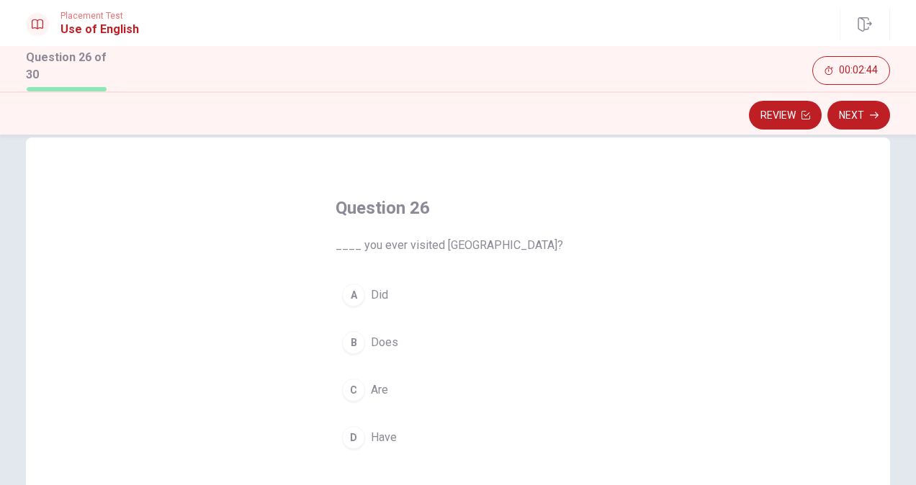
scroll to position [48, 0]
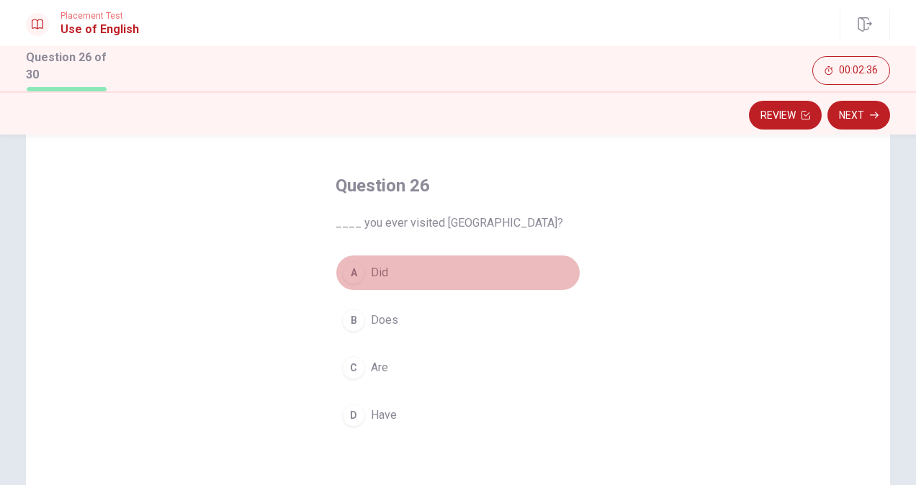
drag, startPoint x: 381, startPoint y: 276, endPoint x: 445, endPoint y: 274, distance: 63.4
click at [445, 274] on button "A Did" at bounding box center [457, 273] width 245 height 36
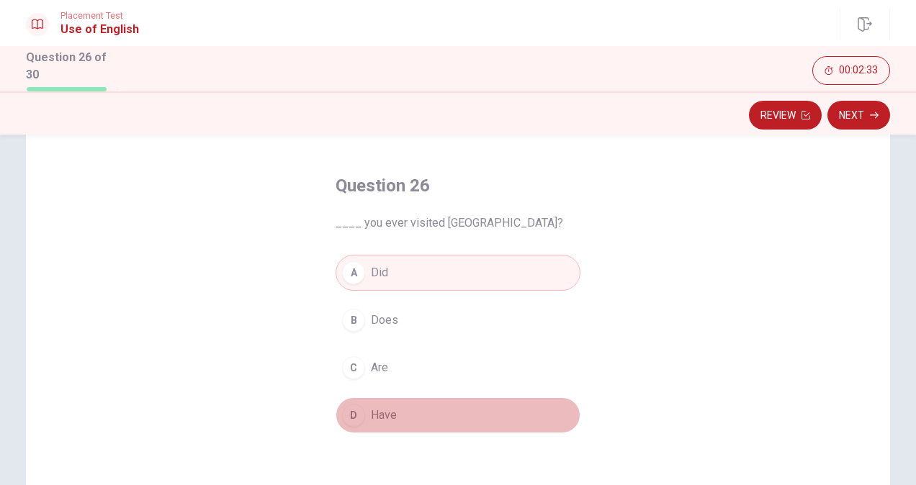
click at [402, 402] on button "D Have" at bounding box center [457, 415] width 245 height 36
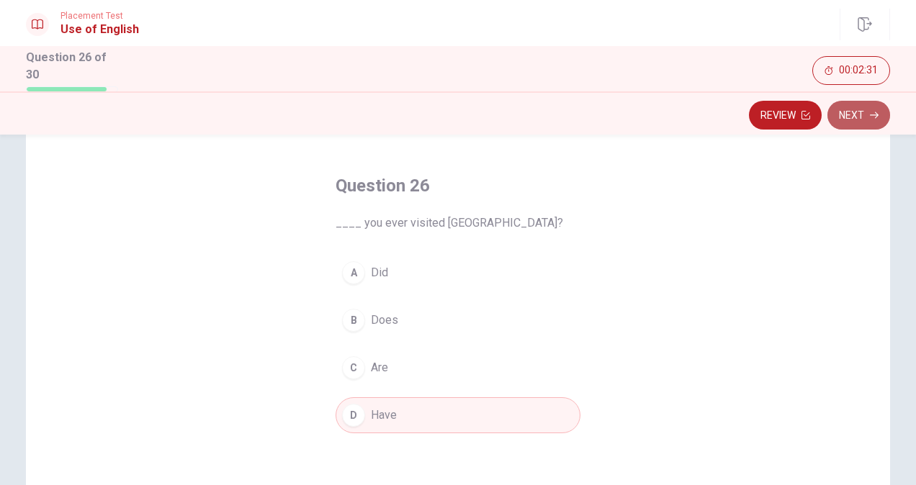
click at [835, 124] on button "Next" at bounding box center [858, 115] width 63 height 29
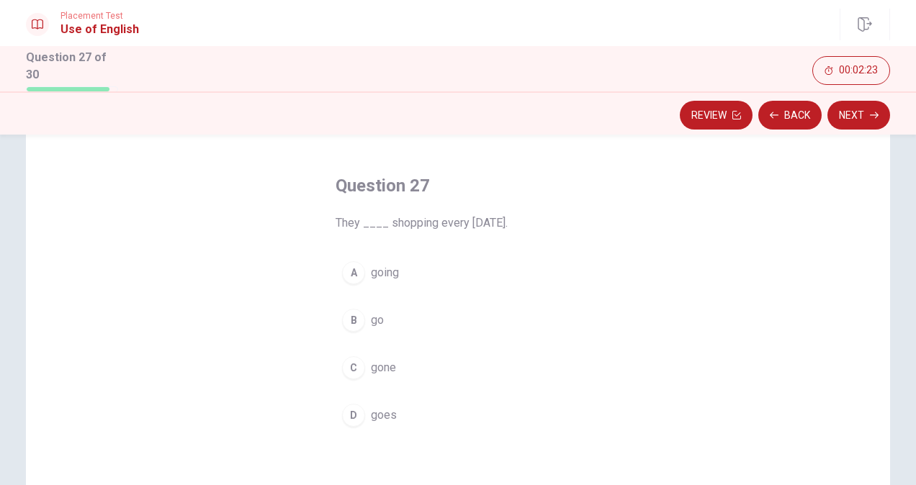
drag, startPoint x: 354, startPoint y: 320, endPoint x: 705, endPoint y: 209, distance: 367.4
click at [705, 209] on div "Question 27 They ____ shopping every [DATE]. A going B go C gone D goes" at bounding box center [458, 365] width 864 height 500
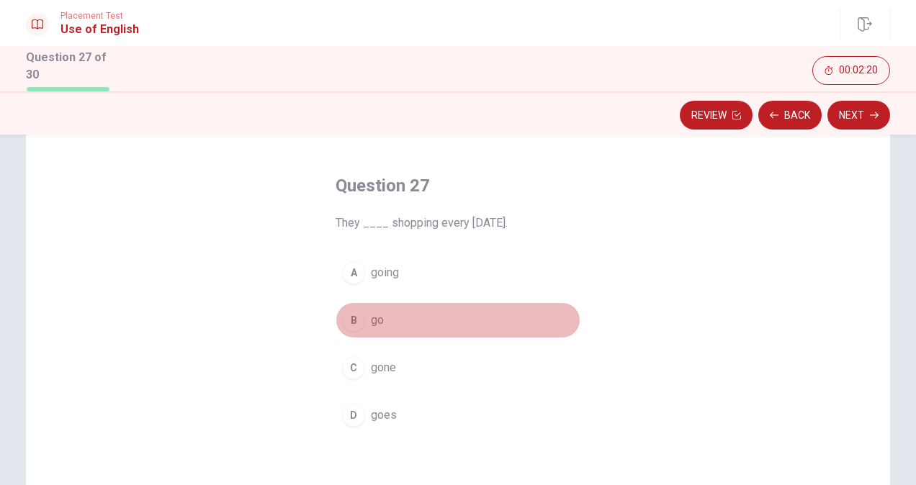
click at [435, 303] on button "B go" at bounding box center [457, 320] width 245 height 36
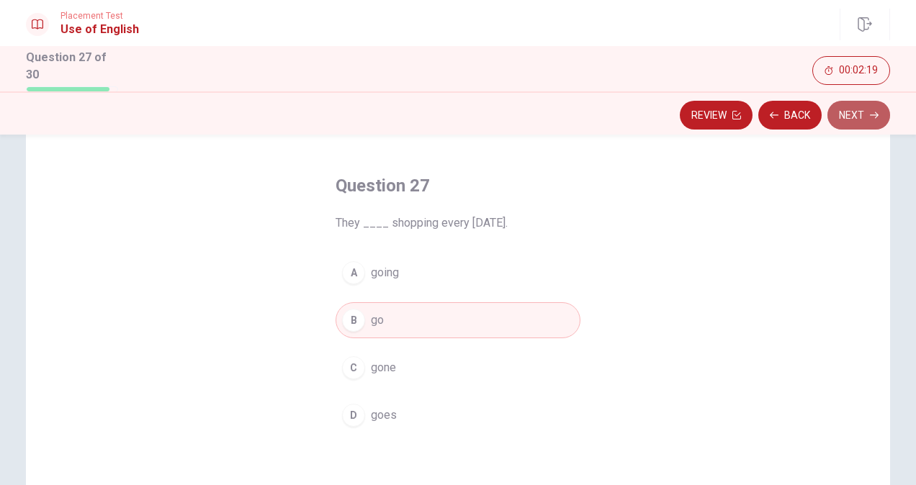
click at [844, 112] on button "Next" at bounding box center [858, 115] width 63 height 29
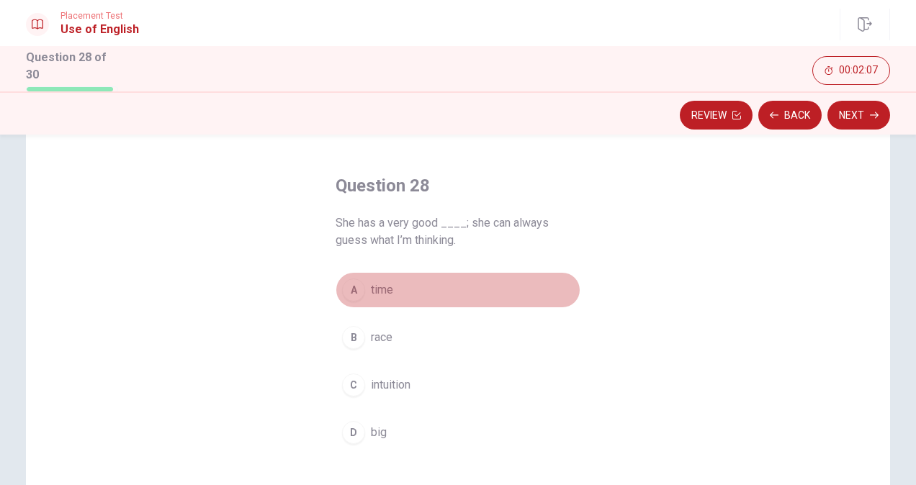
click at [373, 281] on span "time" at bounding box center [382, 289] width 22 height 17
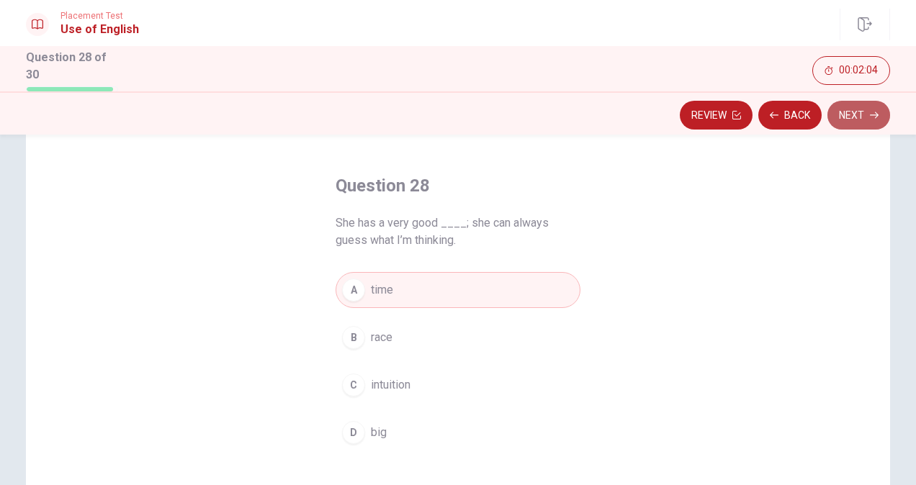
click at [846, 110] on button "Next" at bounding box center [858, 115] width 63 height 29
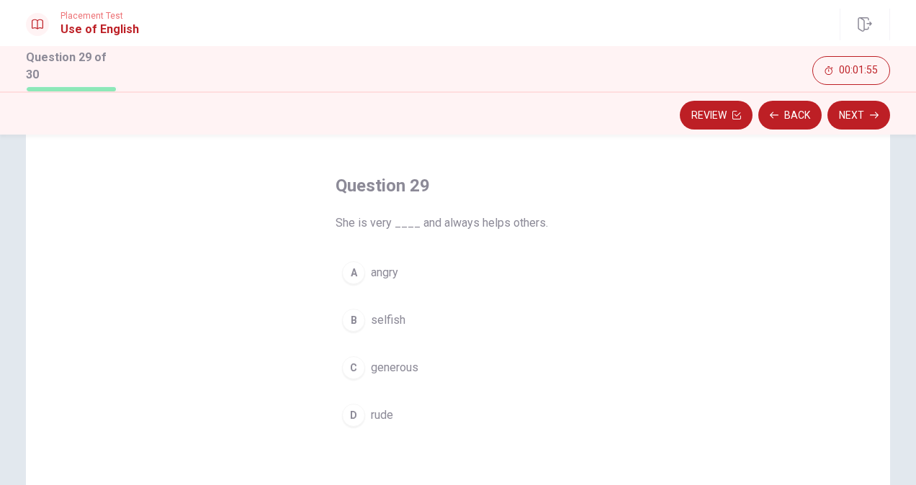
click at [395, 371] on span "generous" at bounding box center [395, 367] width 48 height 17
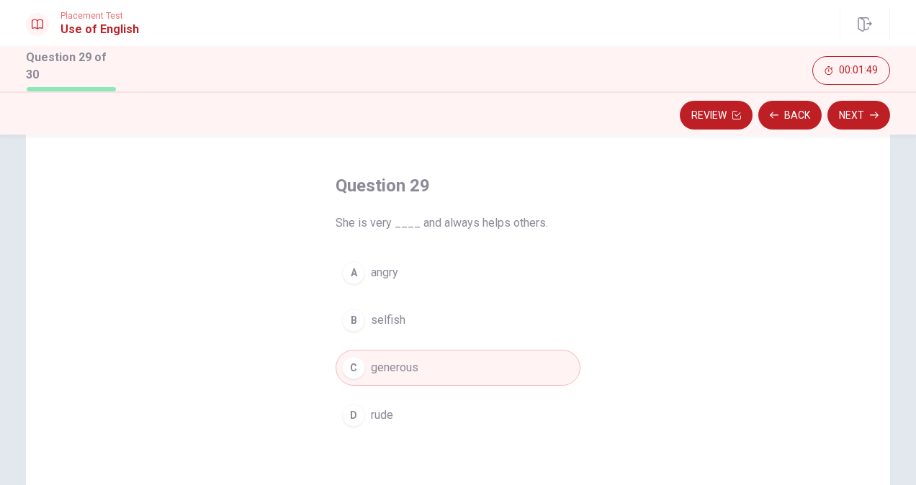
click at [839, 98] on div "Review Back Next" at bounding box center [458, 112] width 916 height 43
click at [848, 122] on button "Next" at bounding box center [858, 115] width 63 height 29
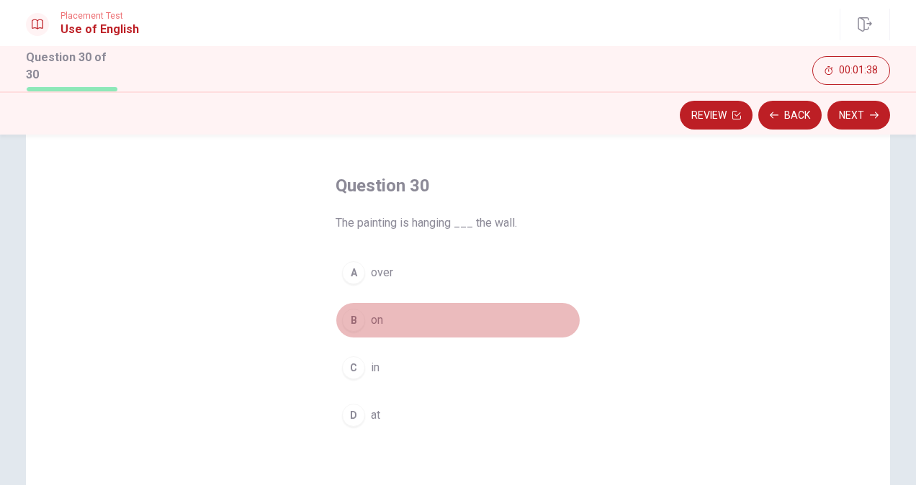
click at [371, 314] on span "on" at bounding box center [377, 320] width 12 height 17
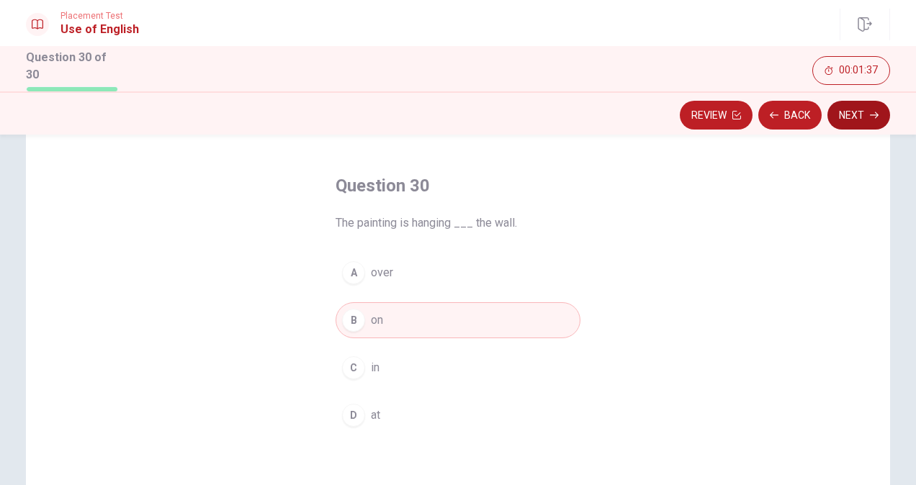
click at [858, 112] on button "Next" at bounding box center [858, 115] width 63 height 29
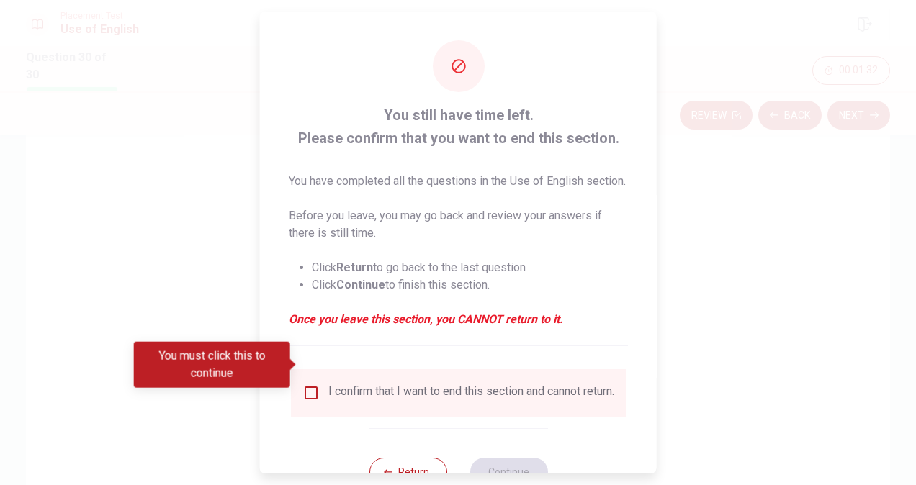
scroll to position [46, 0]
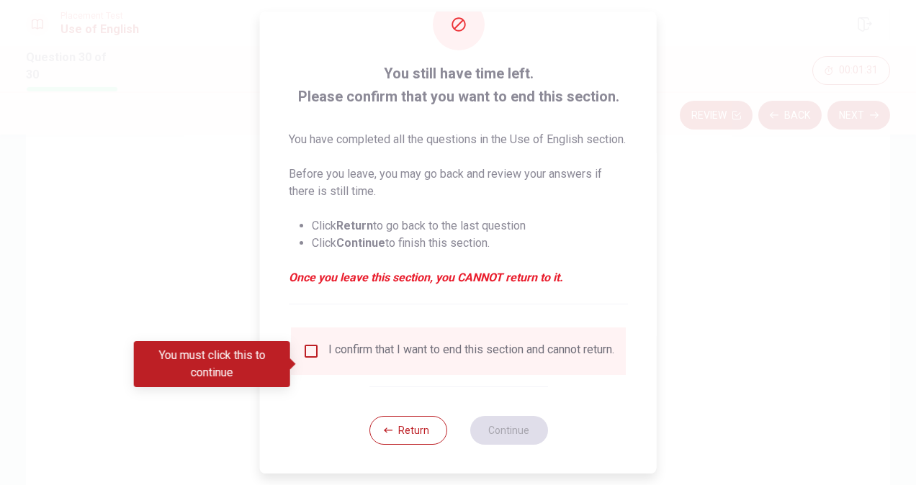
click at [299, 356] on div "You must click this to continue" at bounding box center [217, 364] width 166 height 46
click at [322, 360] on div "I confirm that I want to end this section and cannot return." at bounding box center [458, 351] width 312 height 17
click at [310, 360] on input "You must click this to continue" at bounding box center [310, 351] width 17 height 17
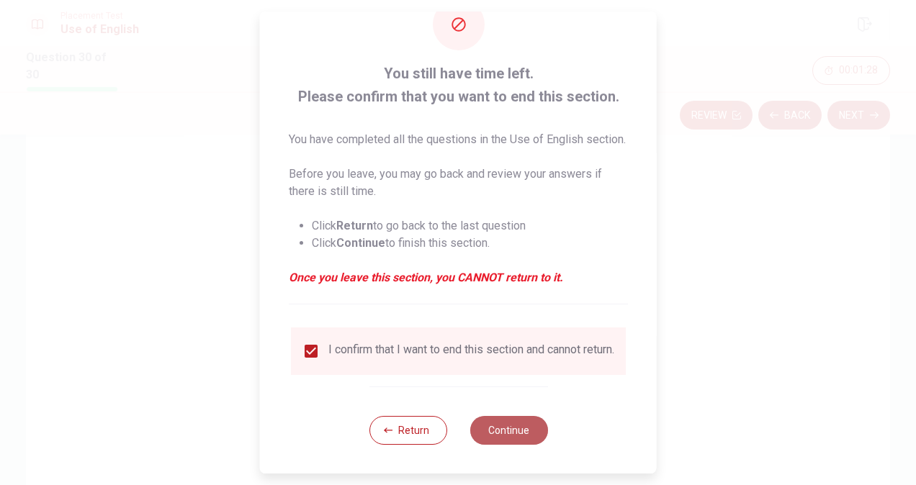
click at [512, 441] on button "Continue" at bounding box center [508, 430] width 78 height 29
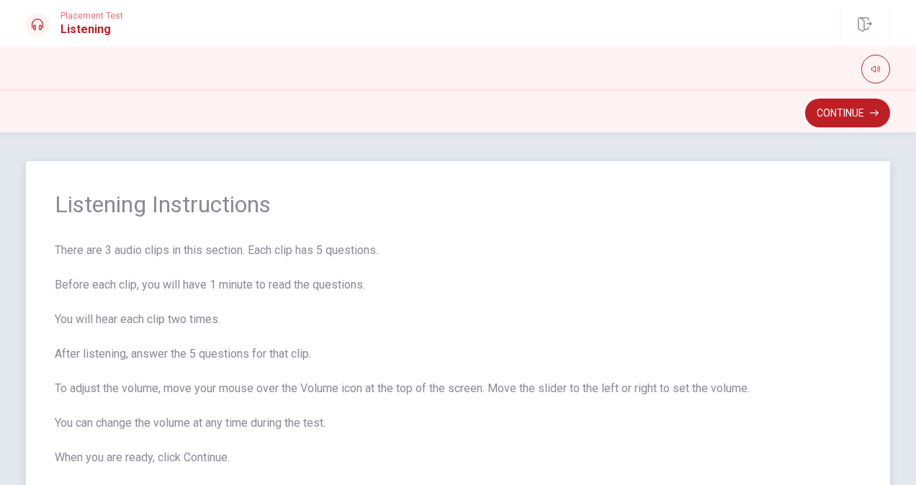
scroll to position [33, 0]
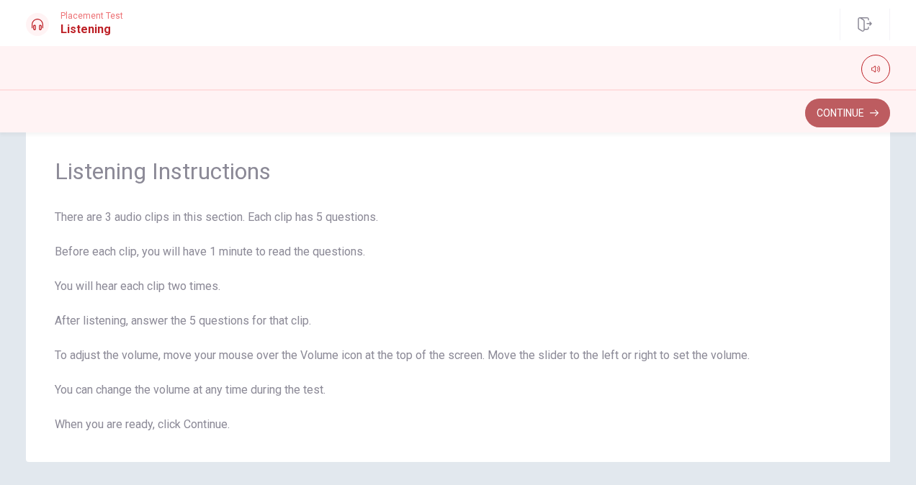
click at [867, 108] on button "Continue" at bounding box center [847, 113] width 85 height 29
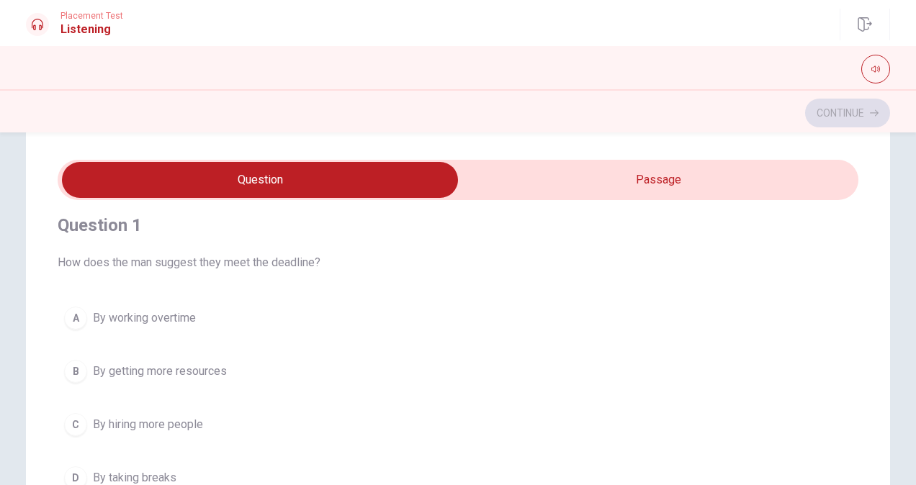
scroll to position [10, 0]
click at [631, 189] on input "checkbox" at bounding box center [260, 180] width 1201 height 36
checkbox input "true"
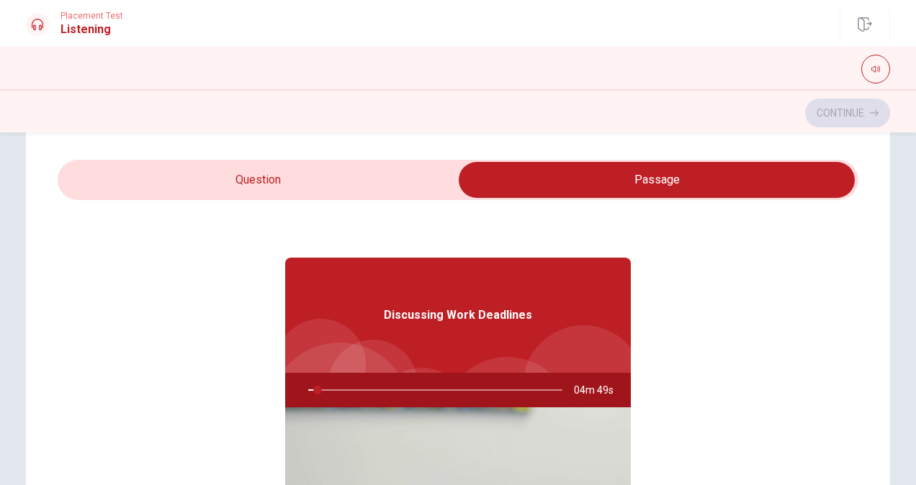
type input "4"
click at [372, 181] on input "checkbox" at bounding box center [656, 180] width 1201 height 36
checkbox input "false"
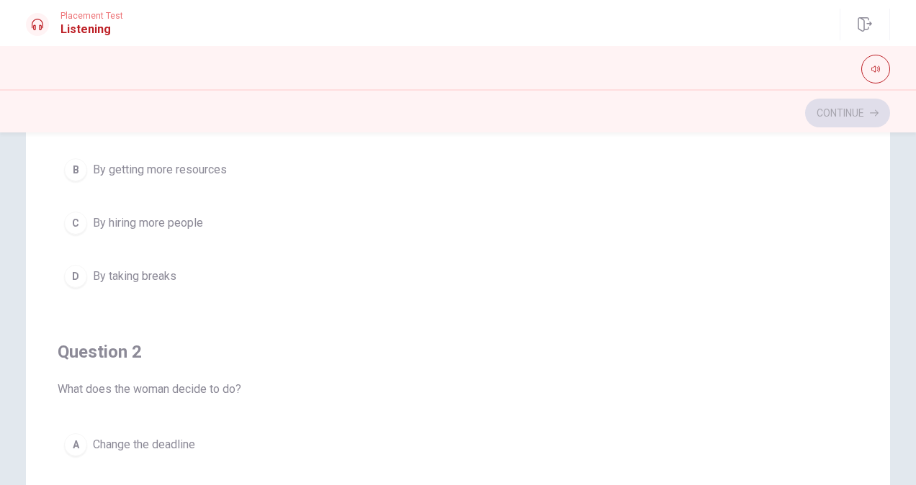
scroll to position [142, 0]
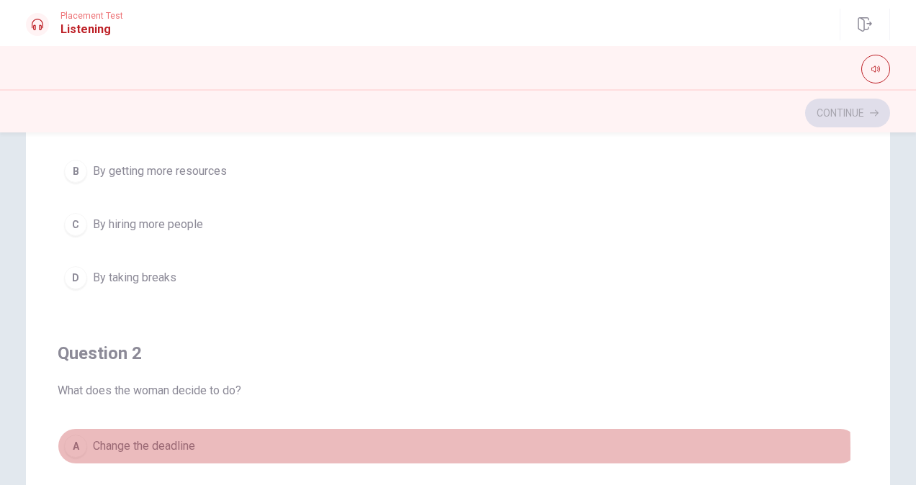
click at [111, 448] on span "Change the deadline" at bounding box center [144, 446] width 102 height 17
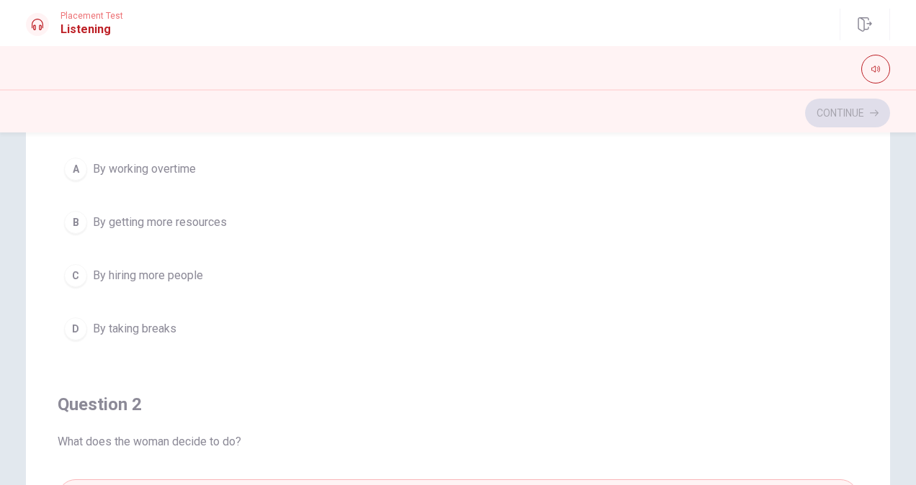
scroll to position [31, 0]
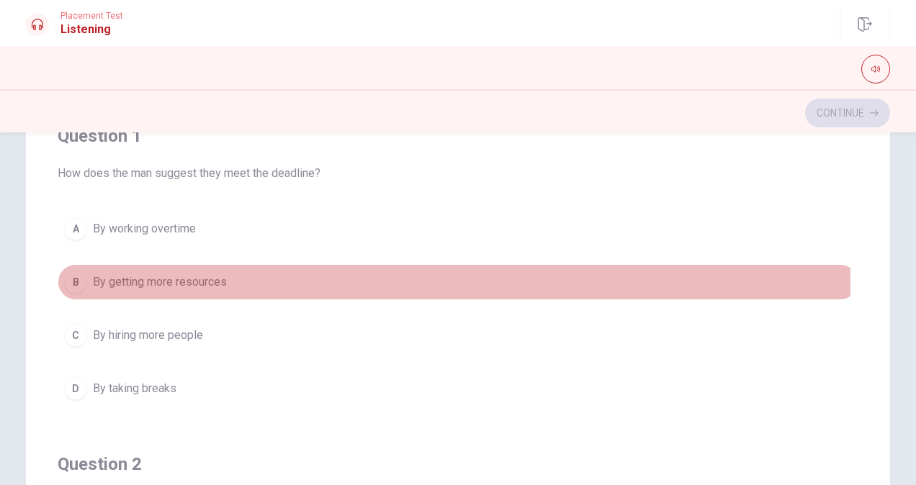
click at [146, 285] on span "By getting more resources" at bounding box center [160, 282] width 134 height 17
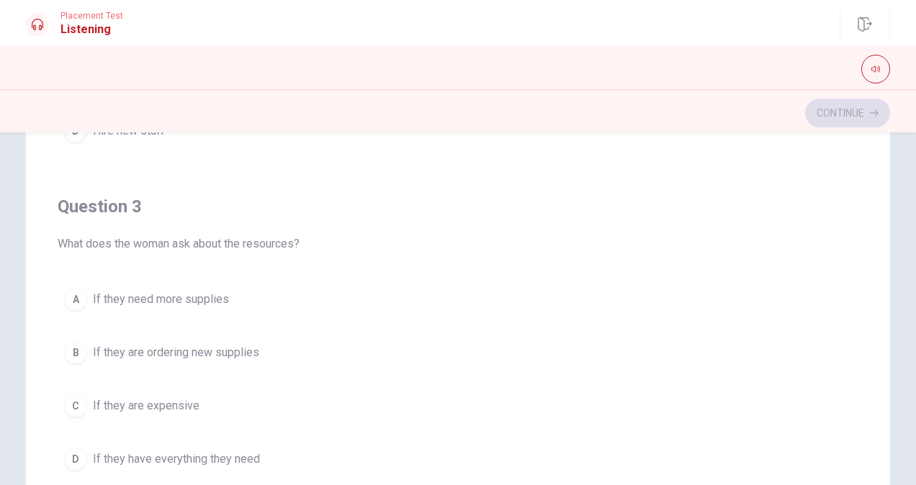
scroll to position [620, 0]
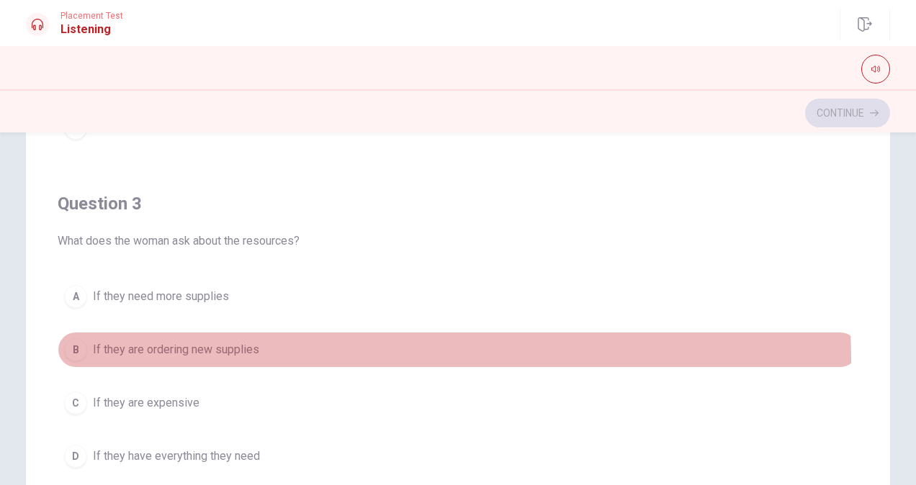
click at [128, 357] on button "B If they are ordering new supplies" at bounding box center [458, 350] width 800 height 36
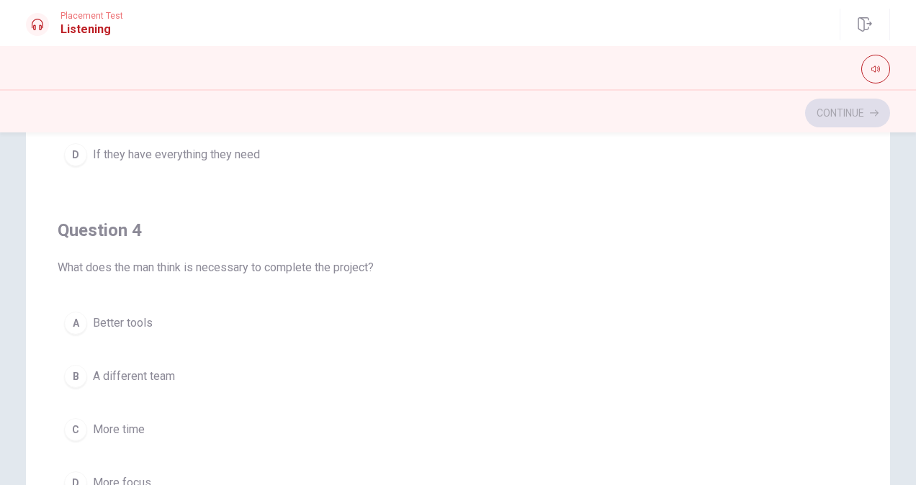
scroll to position [924, 0]
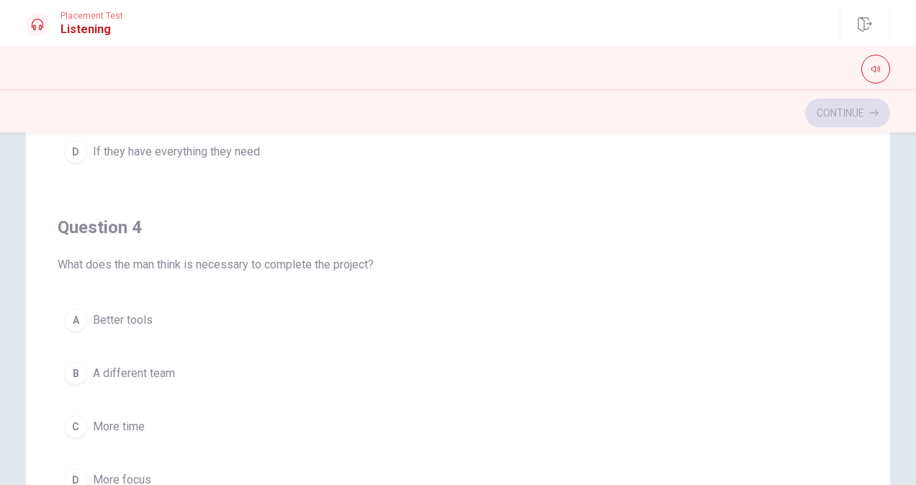
click at [95, 444] on div "A Better tools B A different team C More time D More focus" at bounding box center [458, 400] width 800 height 196
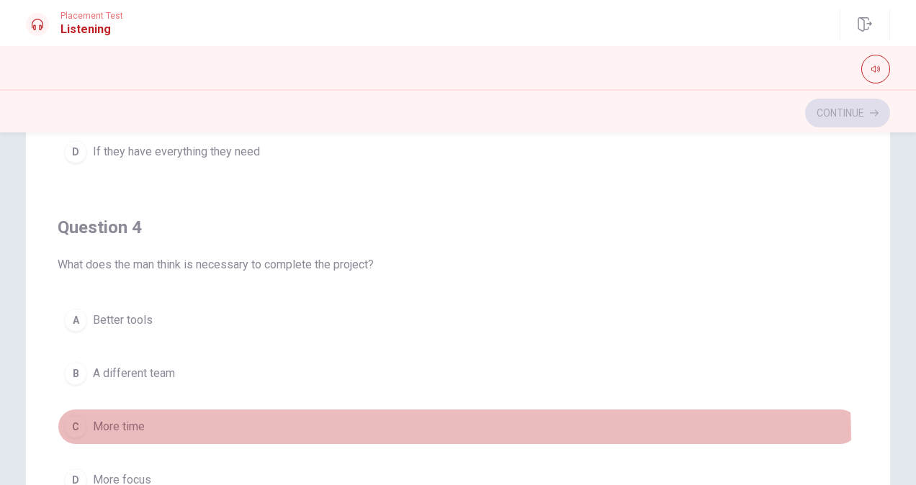
click at [96, 436] on button "C More time" at bounding box center [458, 427] width 800 height 36
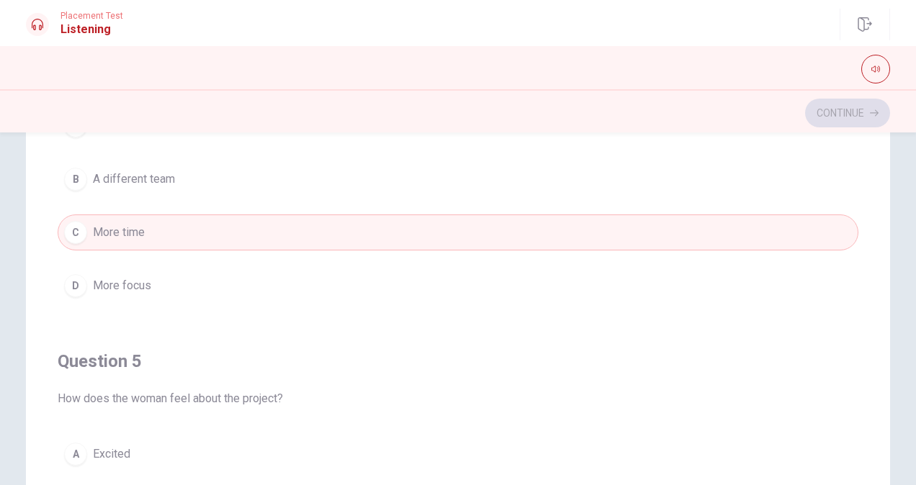
scroll to position [1156, 0]
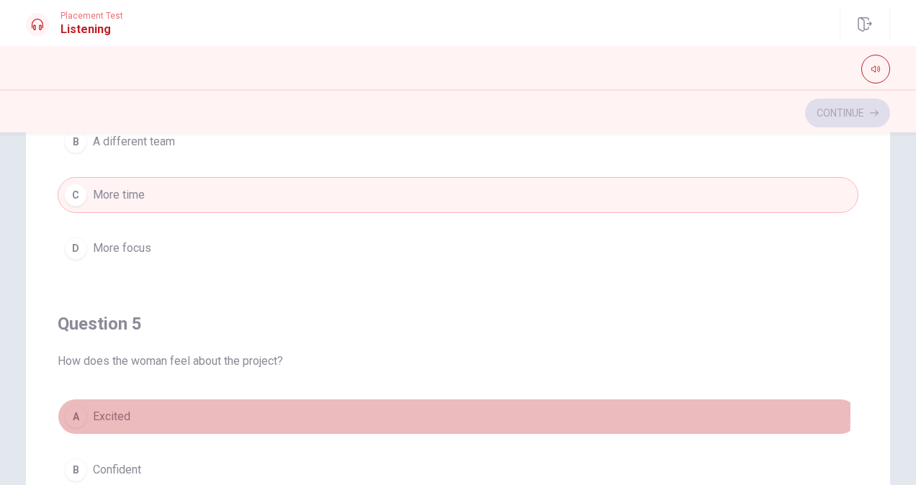
click at [95, 408] on span "Excited" at bounding box center [111, 416] width 37 height 17
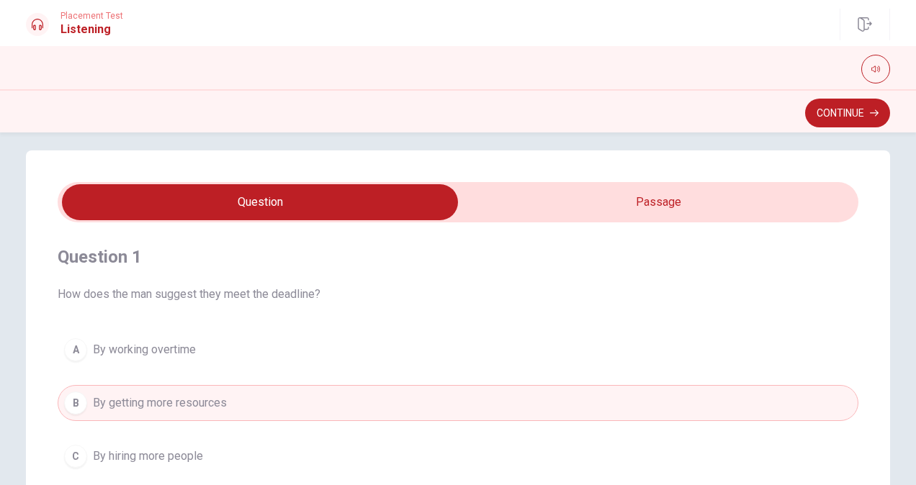
scroll to position [9, 0]
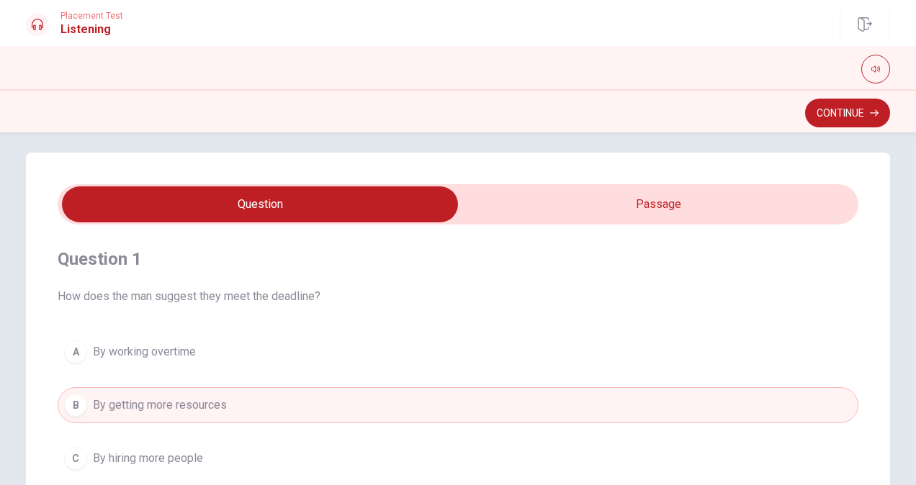
type input "52"
click at [492, 207] on input "checkbox" at bounding box center [260, 204] width 1201 height 36
checkbox input "true"
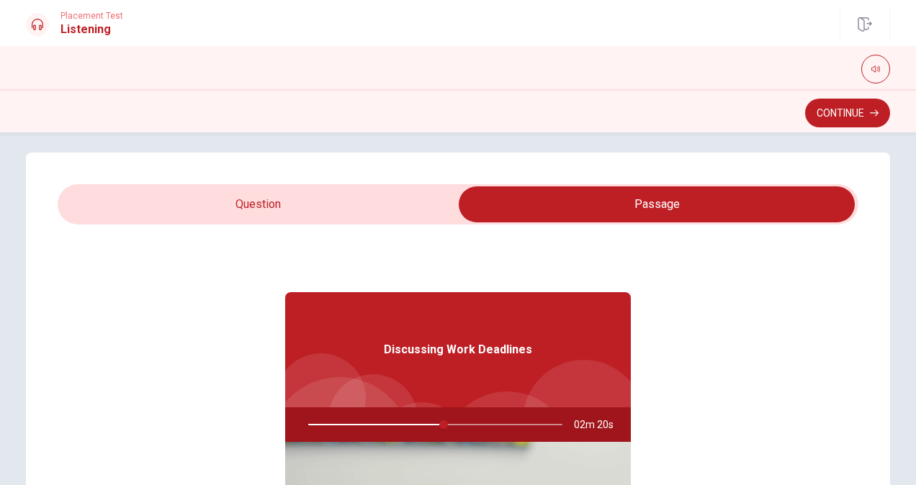
drag, startPoint x: 435, startPoint y: 419, endPoint x: 415, endPoint y: 420, distance: 20.2
click at [415, 420] on div at bounding box center [432, 424] width 283 height 35
click at [434, 425] on div at bounding box center [432, 424] width 283 height 35
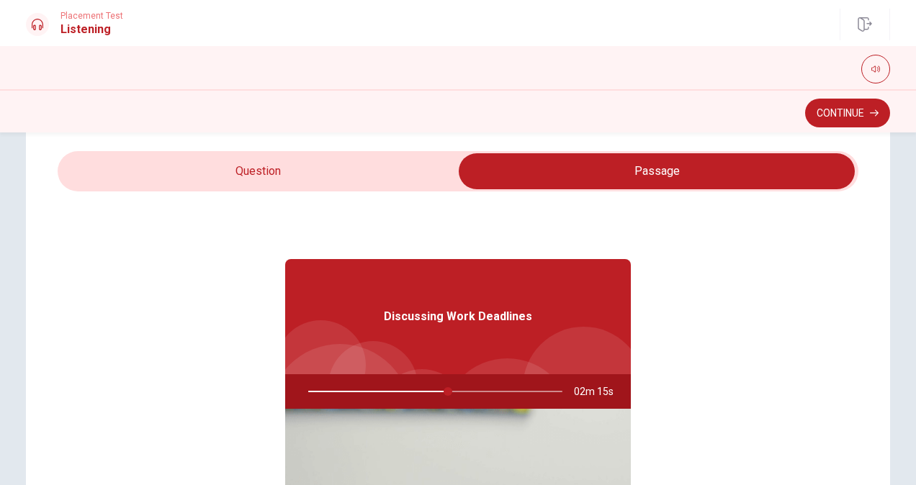
scroll to position [41, 0]
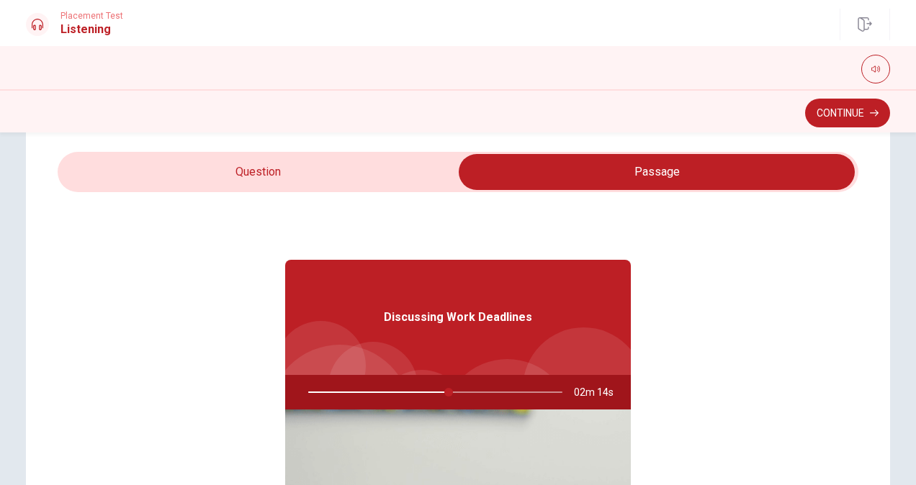
click at [388, 147] on div "Question 1 How does the man suggest they meet the deadline? A By working overti…" at bounding box center [458, 409] width 864 height 579
type input "56"
click at [392, 174] on input "checkbox" at bounding box center [656, 172] width 1201 height 36
checkbox input "false"
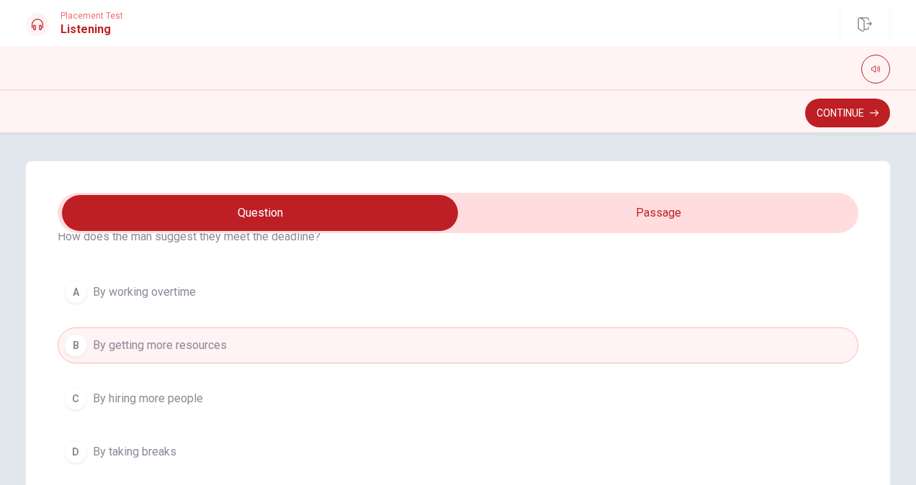
scroll to position [71, 0]
click at [214, 300] on button "A By working overtime" at bounding box center [458, 290] width 800 height 36
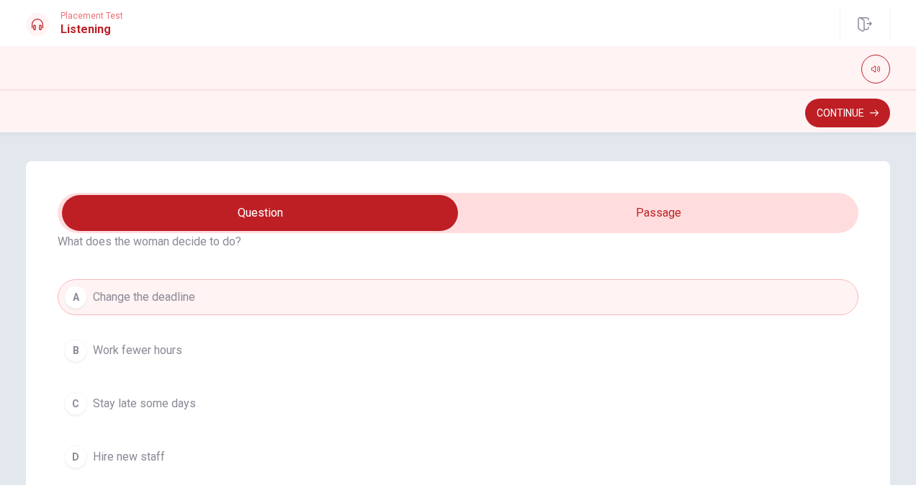
scroll to position [392, 0]
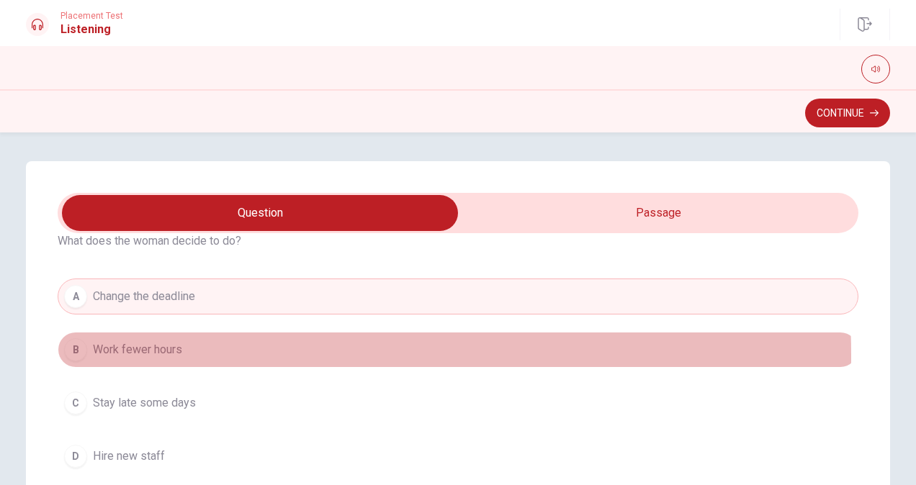
click at [144, 353] on span "Work fewer hours" at bounding box center [137, 349] width 89 height 17
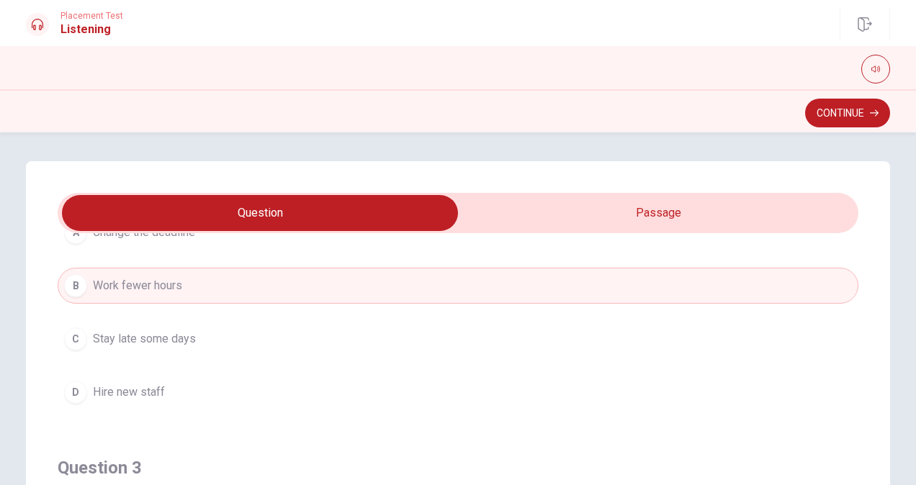
scroll to position [457, 0]
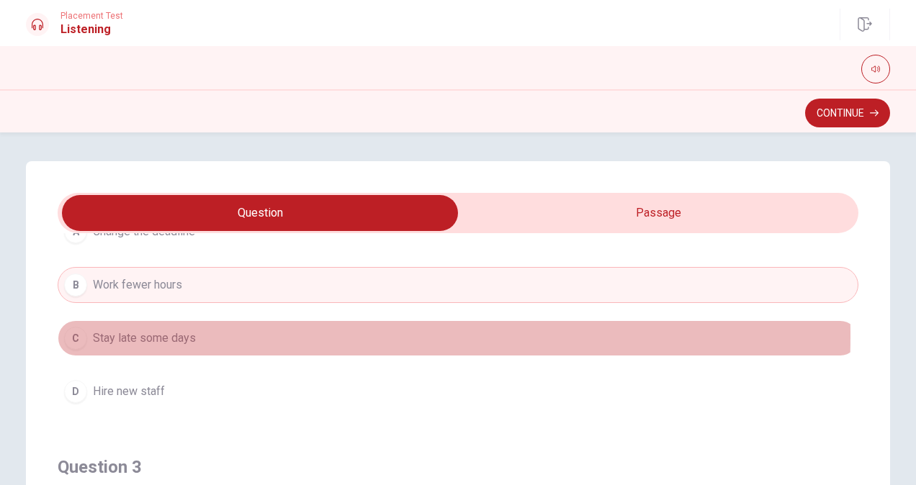
click at [145, 333] on span "Stay late some days" at bounding box center [144, 338] width 103 height 17
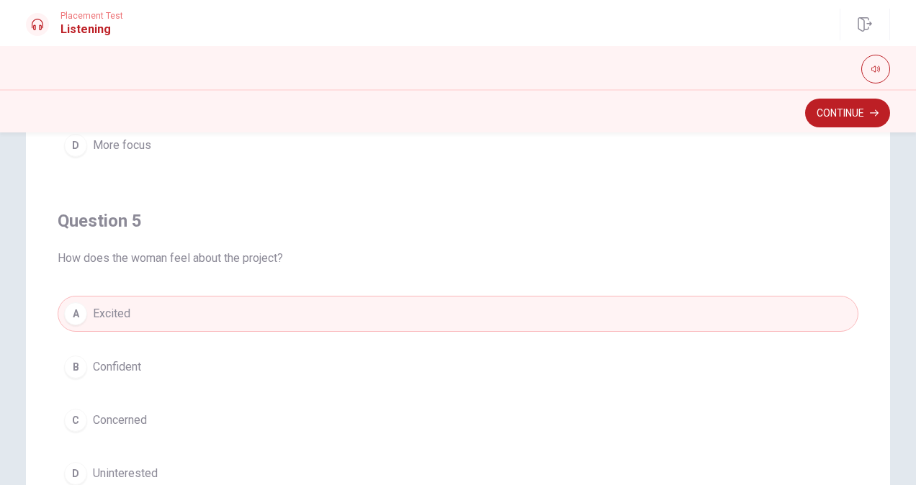
scroll to position [273, 0]
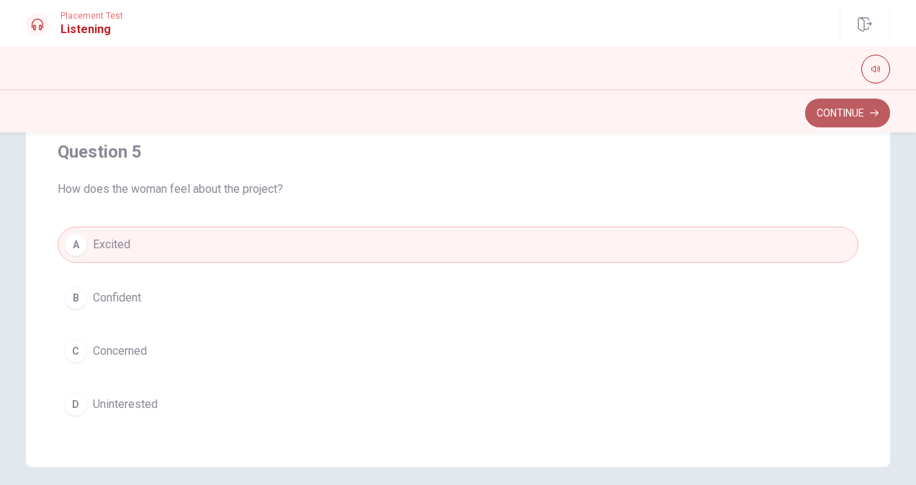
click at [828, 126] on button "Continue" at bounding box center [847, 113] width 85 height 29
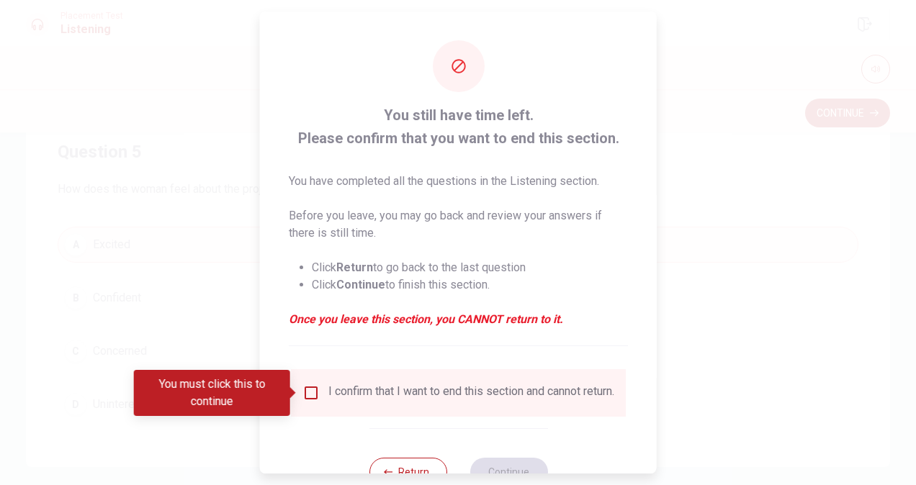
scroll to position [52, 0]
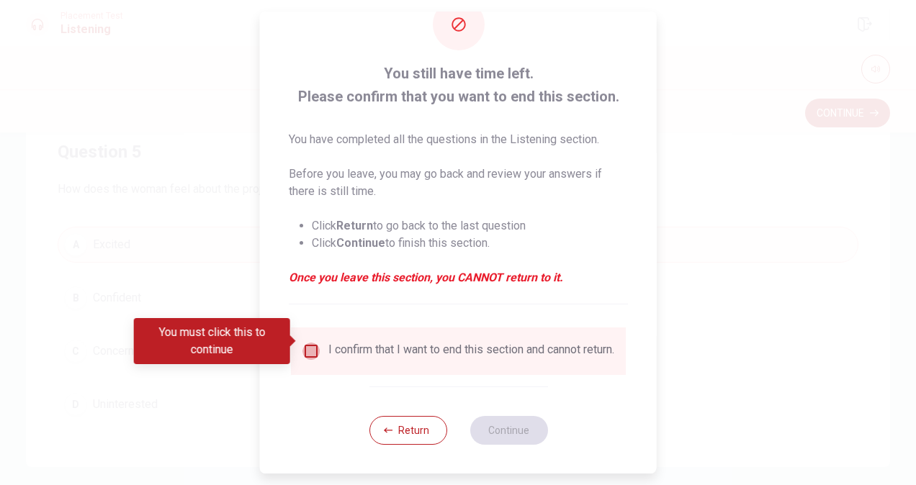
click at [308, 343] on input "You must click this to continue" at bounding box center [310, 351] width 17 height 17
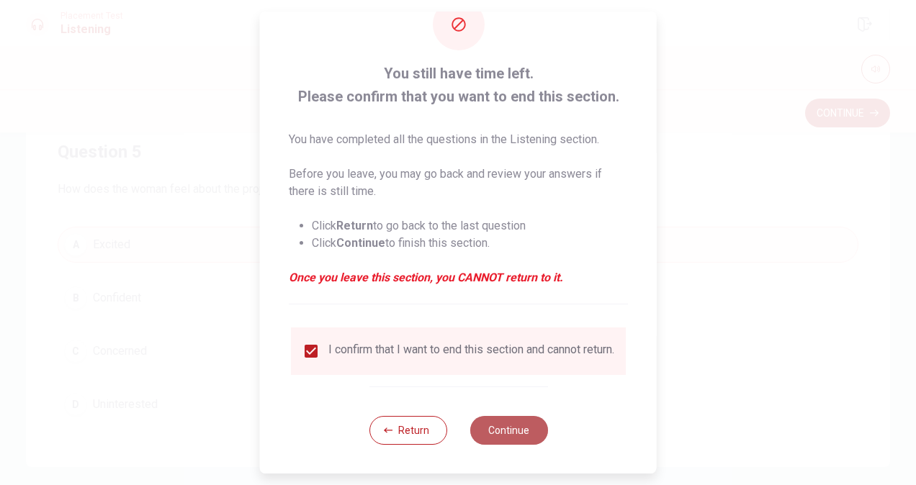
click at [510, 430] on button "Continue" at bounding box center [508, 430] width 78 height 29
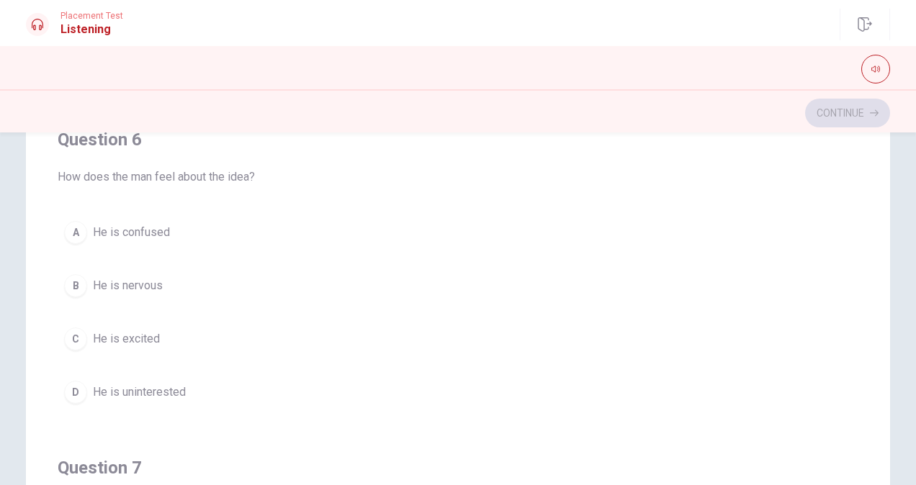
scroll to position [4, 0]
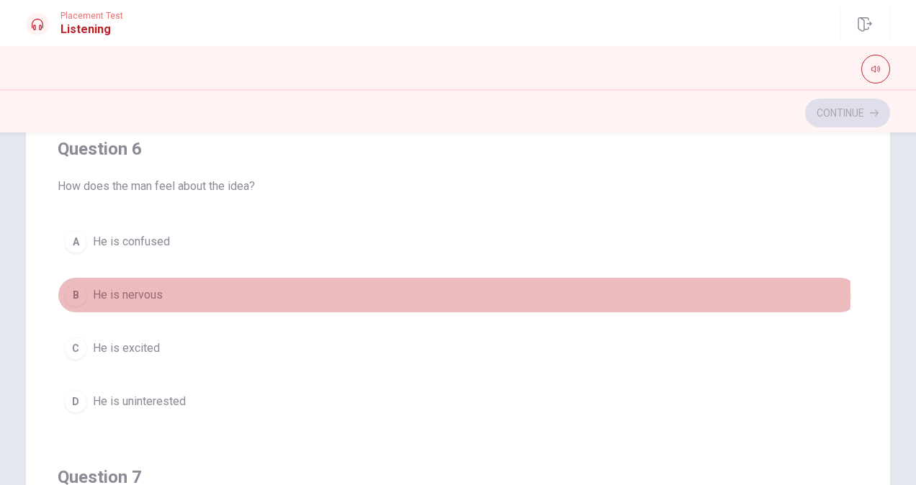
click at [276, 294] on button "B He is nervous" at bounding box center [458, 295] width 800 height 36
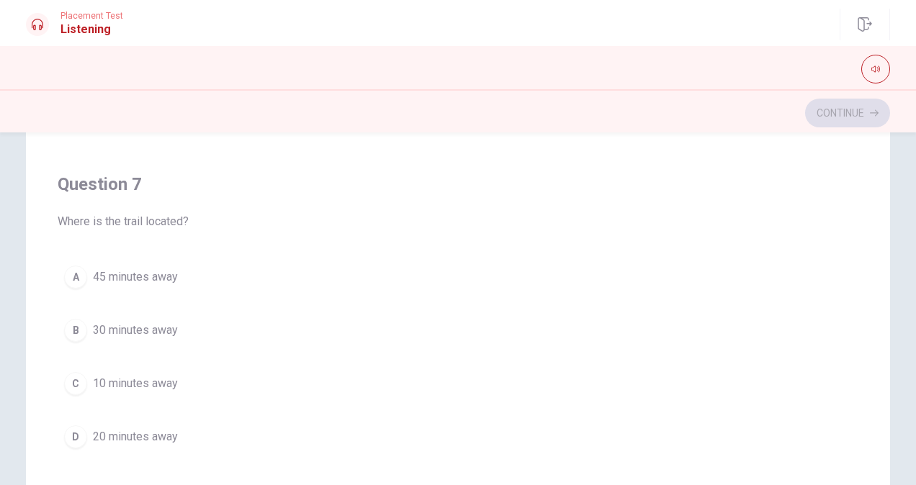
scroll to position [288, 0]
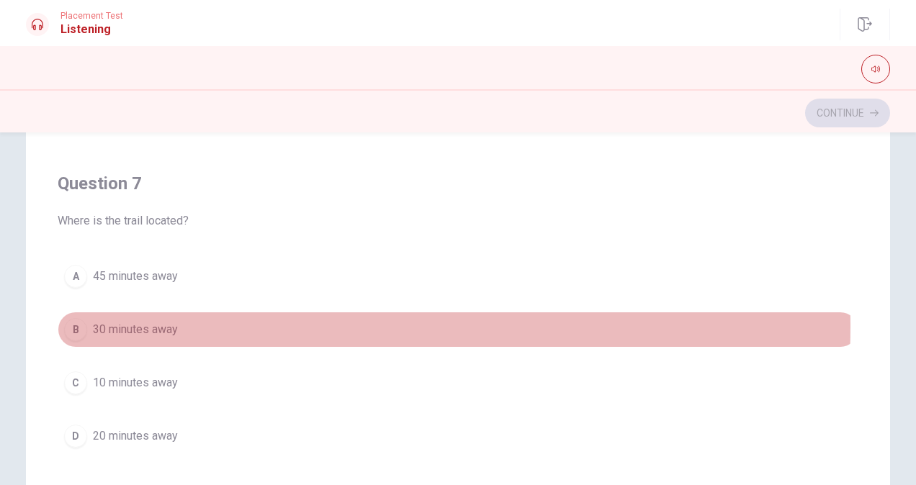
click at [185, 323] on button "B 30 minutes away" at bounding box center [458, 330] width 800 height 36
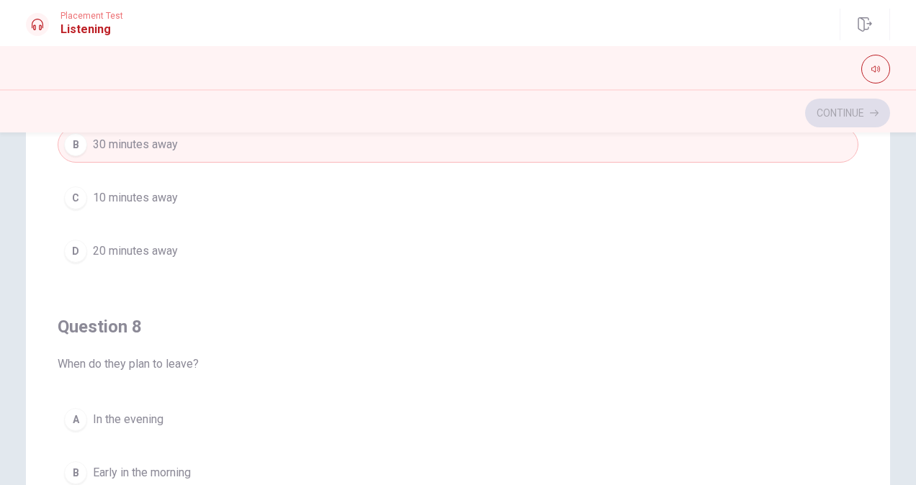
scroll to position [500, 0]
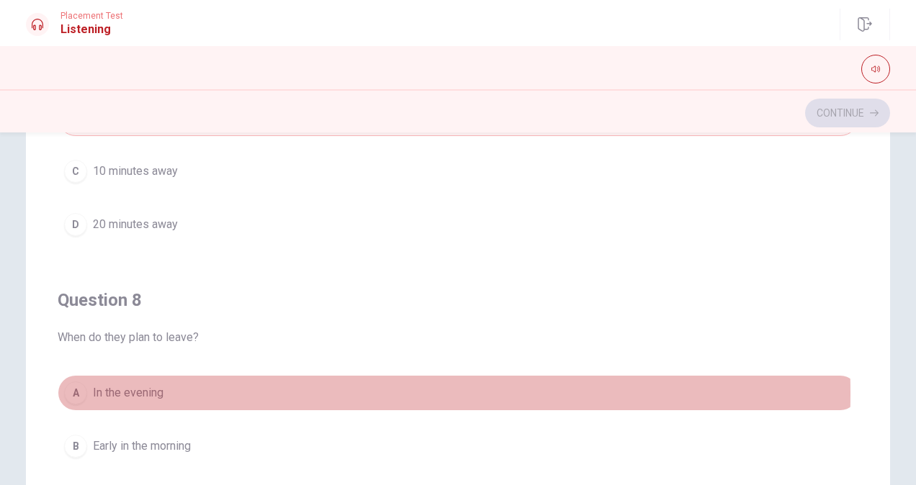
click at [173, 389] on button "A In the evening" at bounding box center [458, 393] width 800 height 36
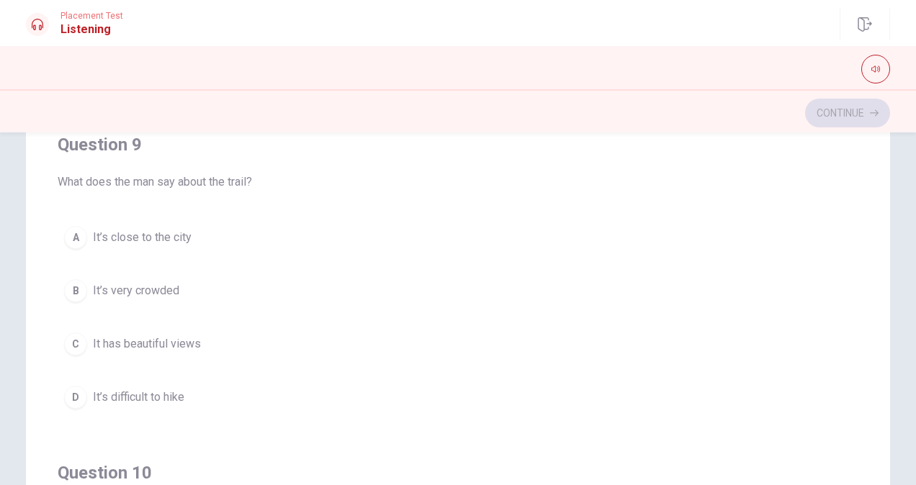
scroll to position [1007, 0]
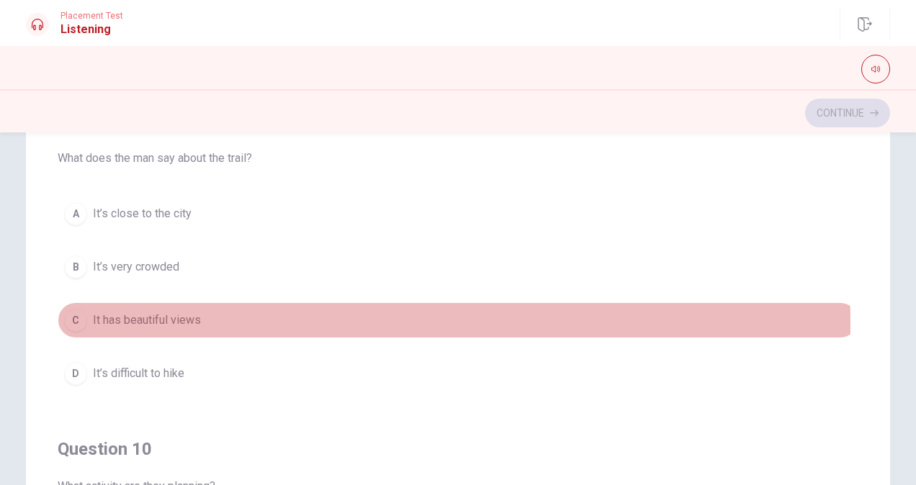
click at [171, 317] on span "It has beautiful views" at bounding box center [147, 320] width 108 height 17
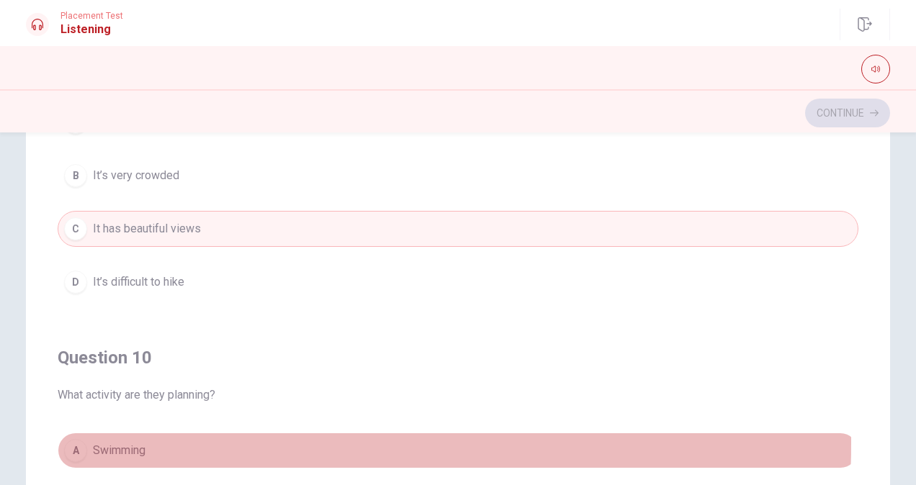
click at [128, 442] on span "Swimming" at bounding box center [119, 450] width 53 height 17
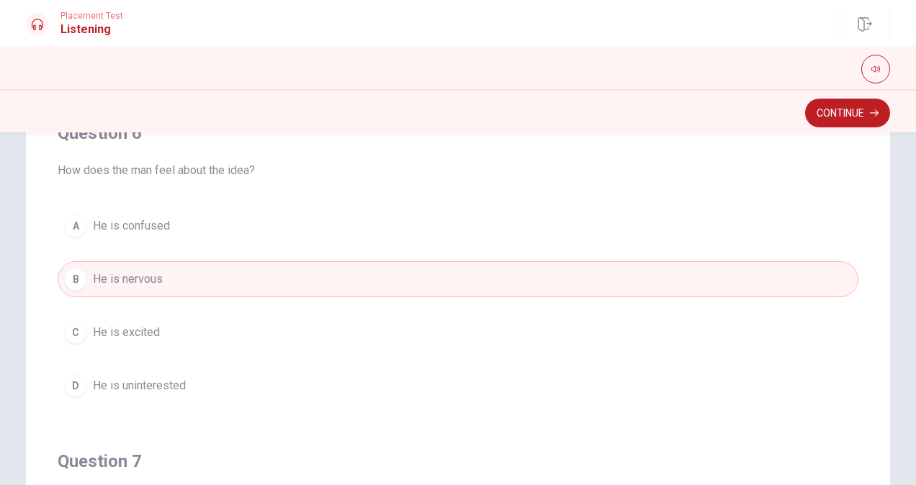
scroll to position [0, 0]
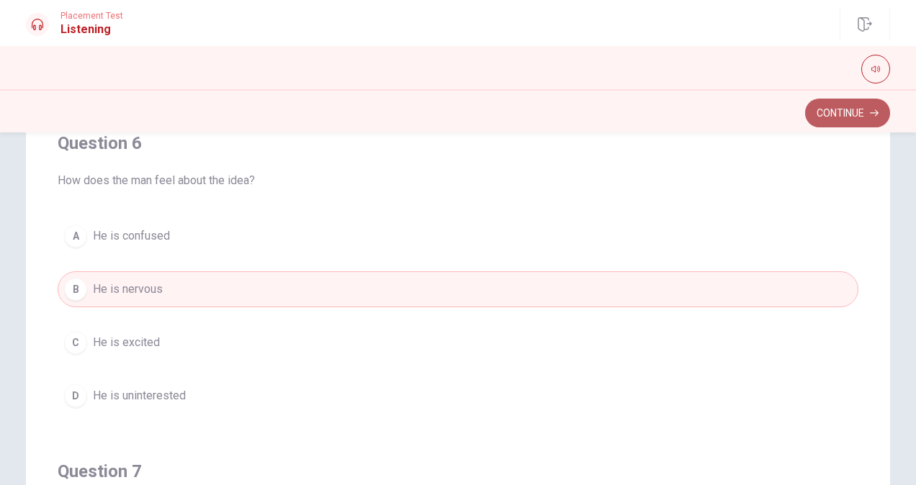
click at [838, 127] on button "Continue" at bounding box center [847, 113] width 85 height 29
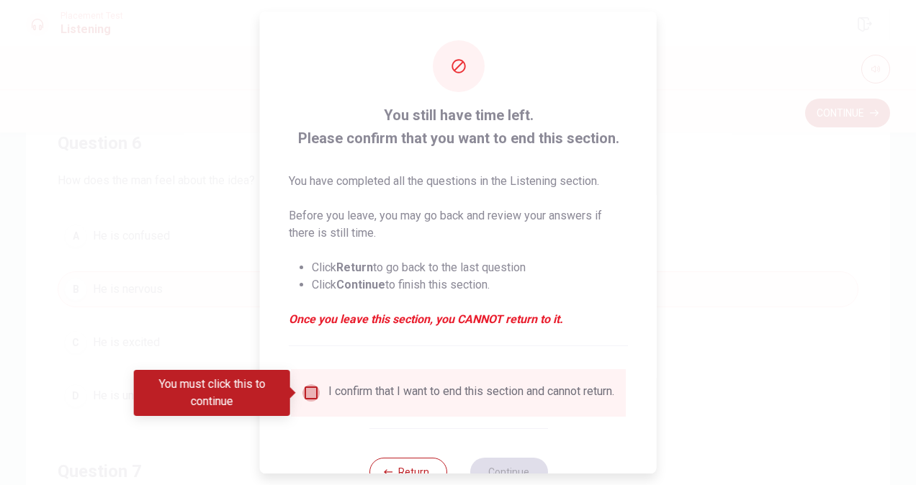
click at [302, 397] on input "You must click this to continue" at bounding box center [310, 392] width 17 height 17
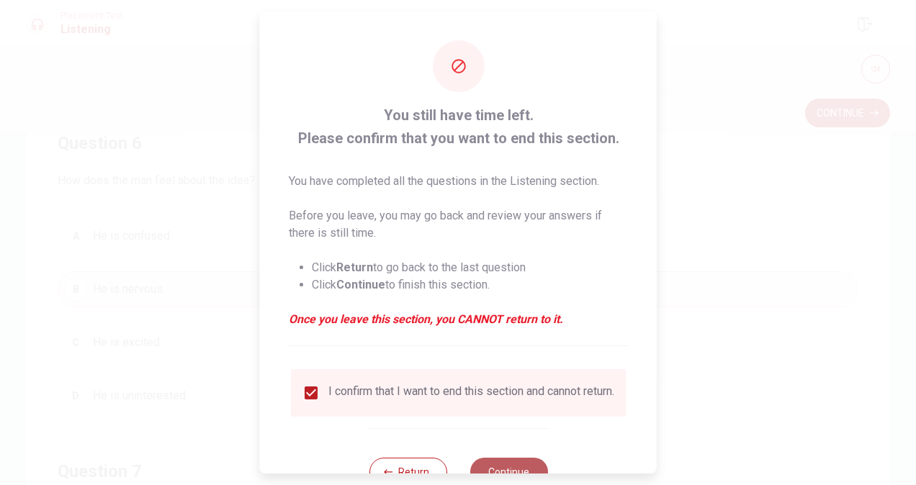
click at [505, 470] on button "Continue" at bounding box center [508, 472] width 78 height 29
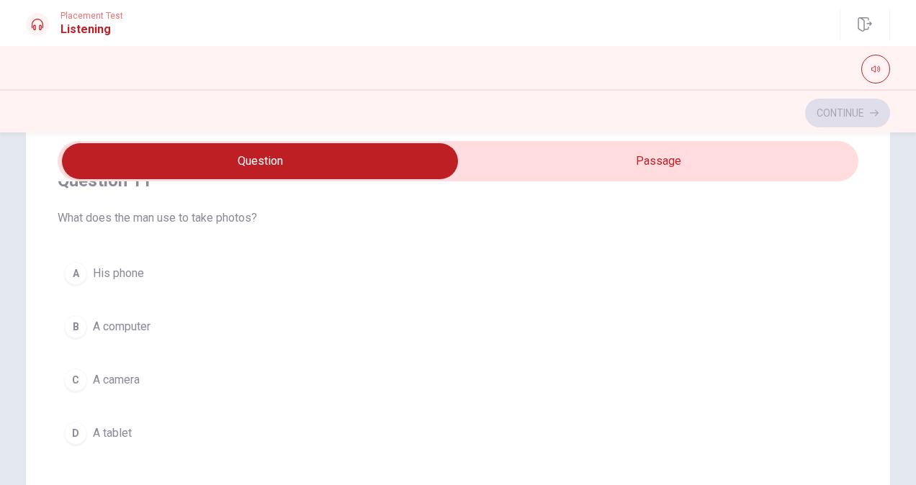
scroll to position [36, 0]
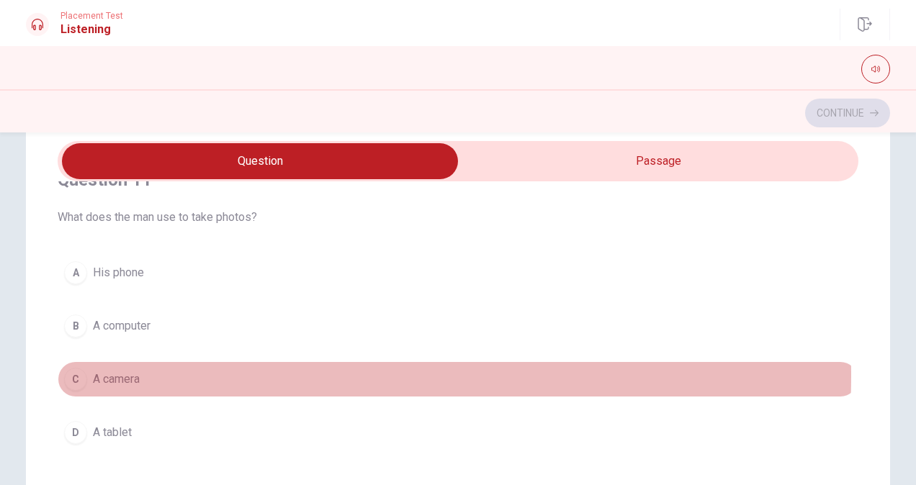
click at [158, 374] on button "C A camera" at bounding box center [458, 379] width 800 height 36
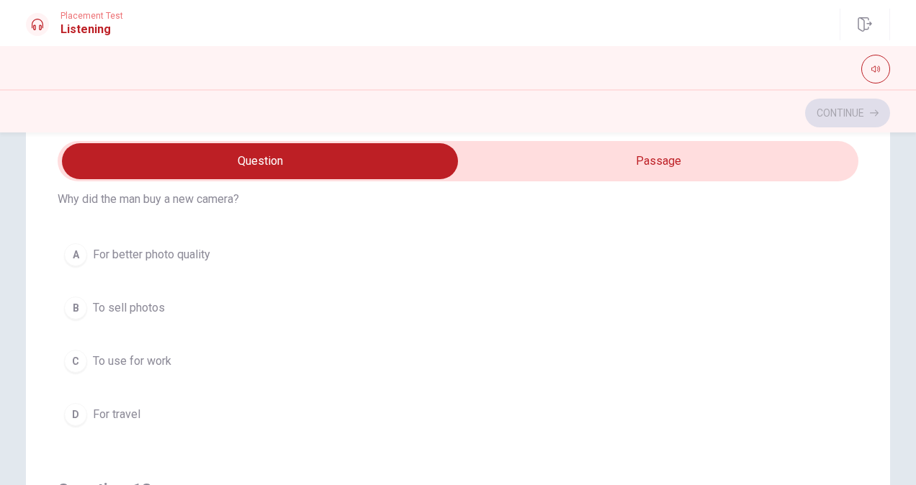
scroll to position [381, 0]
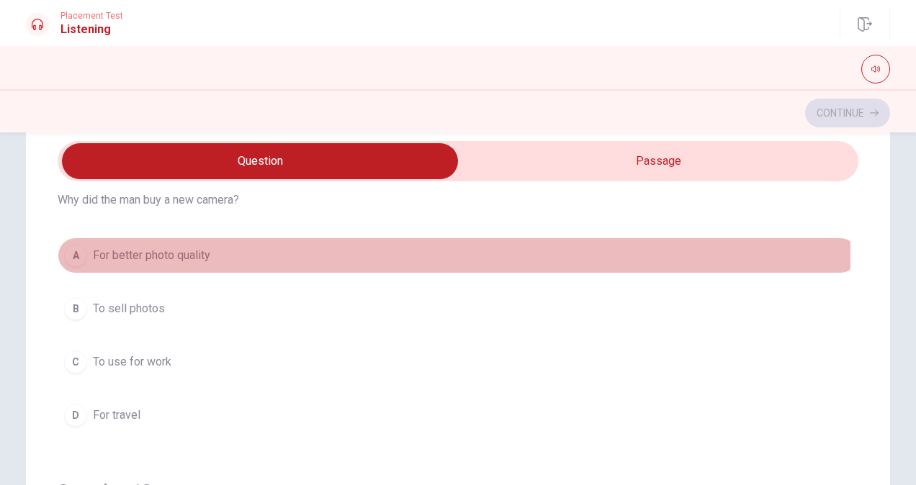
click at [181, 251] on span "For better photo quality" at bounding box center [151, 255] width 117 height 17
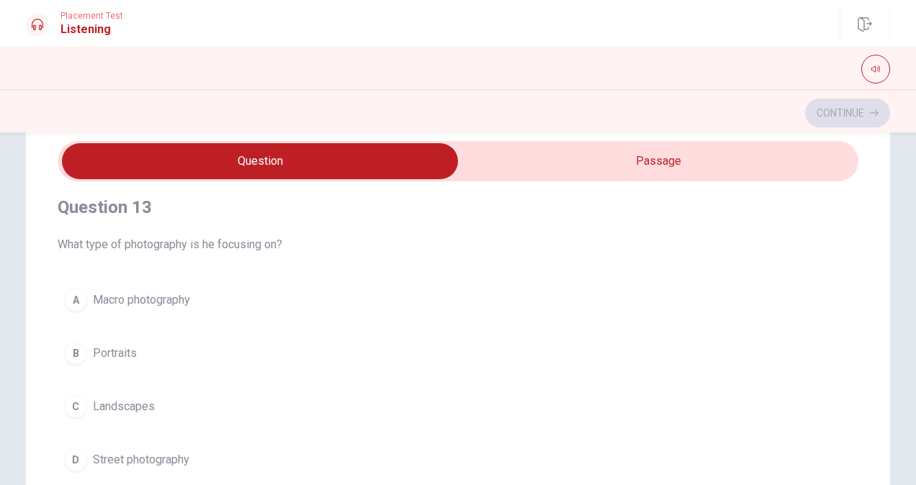
click at [180, 246] on span "What type of photography is he focusing on?" at bounding box center [458, 244] width 800 height 17
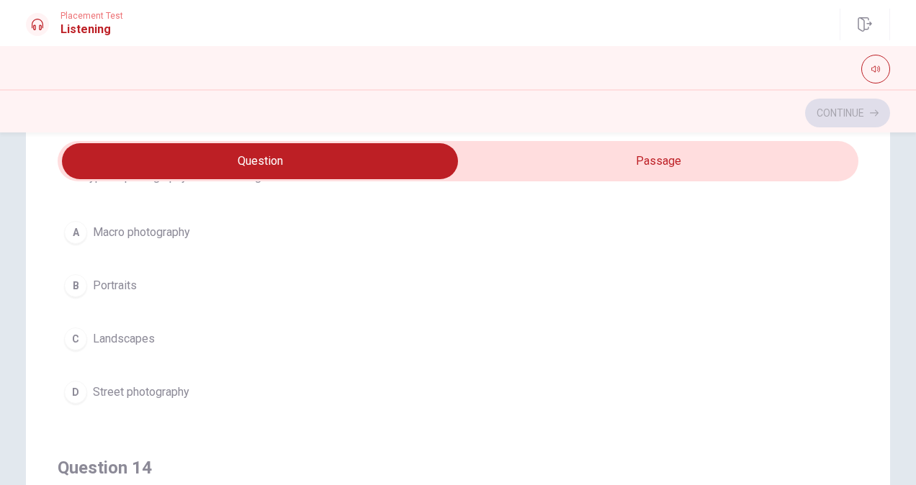
scroll to position [735, 0]
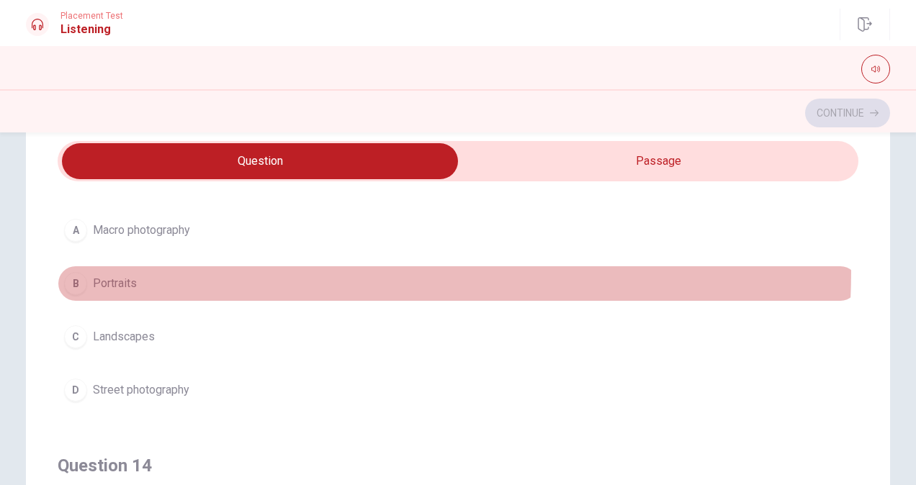
drag, startPoint x: 118, startPoint y: 263, endPoint x: 172, endPoint y: 353, distance: 104.9
click at [172, 353] on div "A Macro photography B Portraits C Landscapes D Street photography" at bounding box center [458, 310] width 800 height 196
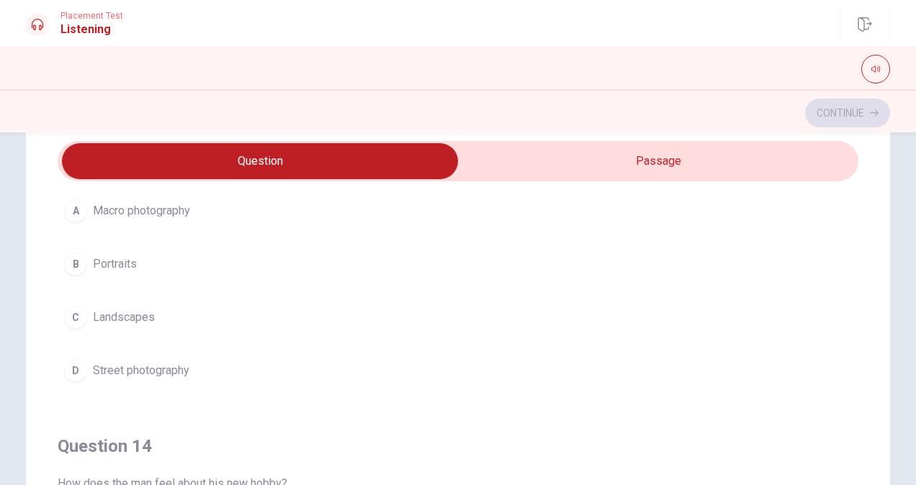
scroll to position [755, 0]
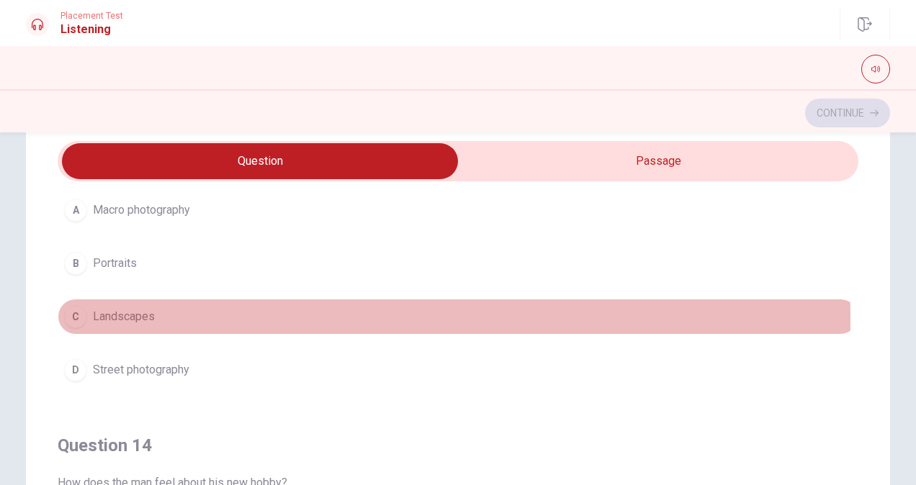
click at [134, 314] on span "Landscapes" at bounding box center [124, 316] width 62 height 17
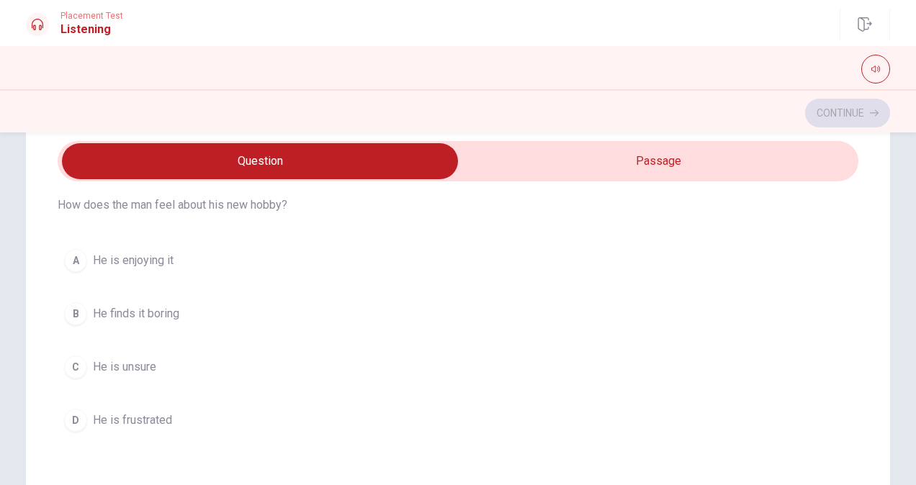
scroll to position [1036, 0]
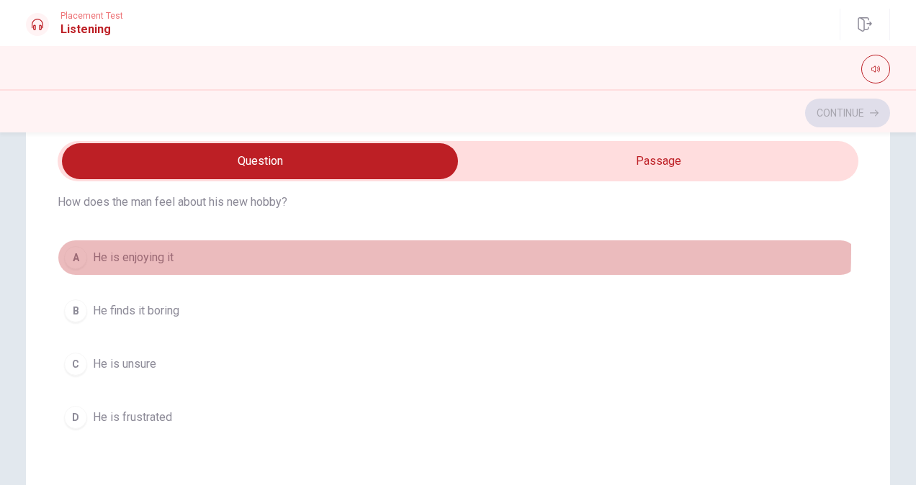
click at [184, 242] on button "A He is enjoying it" at bounding box center [458, 258] width 800 height 36
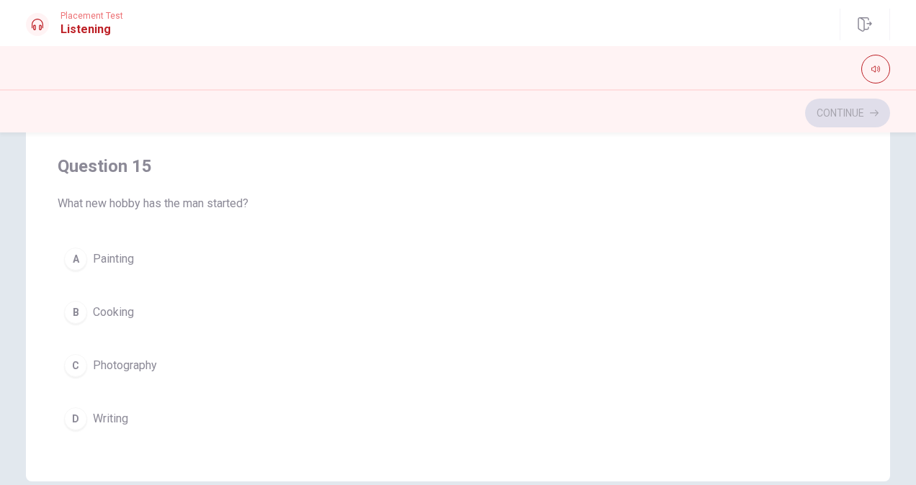
scroll to position [271, 0]
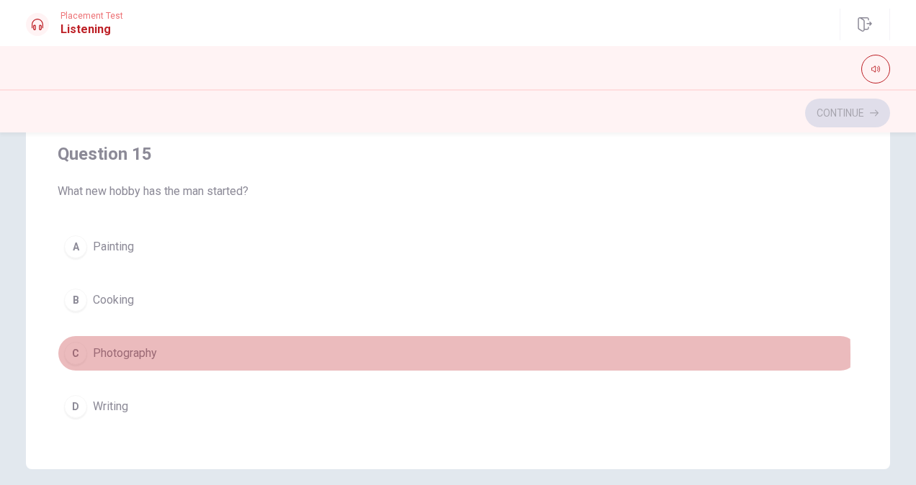
click at [121, 347] on span "Photography" at bounding box center [125, 353] width 64 height 17
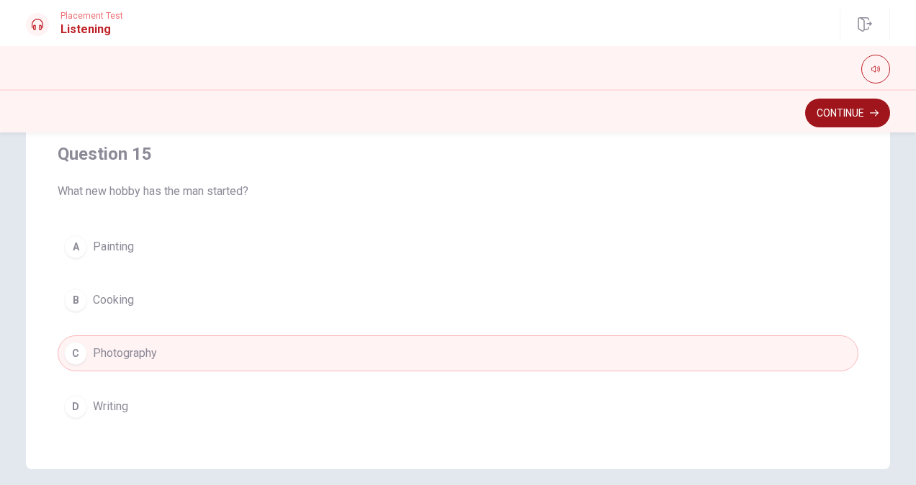
click at [828, 108] on button "Continue" at bounding box center [847, 113] width 85 height 29
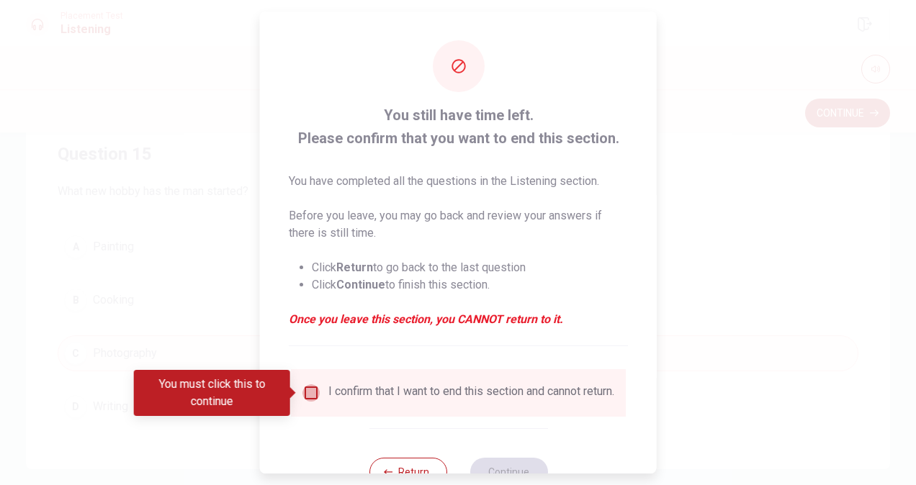
click at [311, 395] on input "You must click this to continue" at bounding box center [310, 392] width 17 height 17
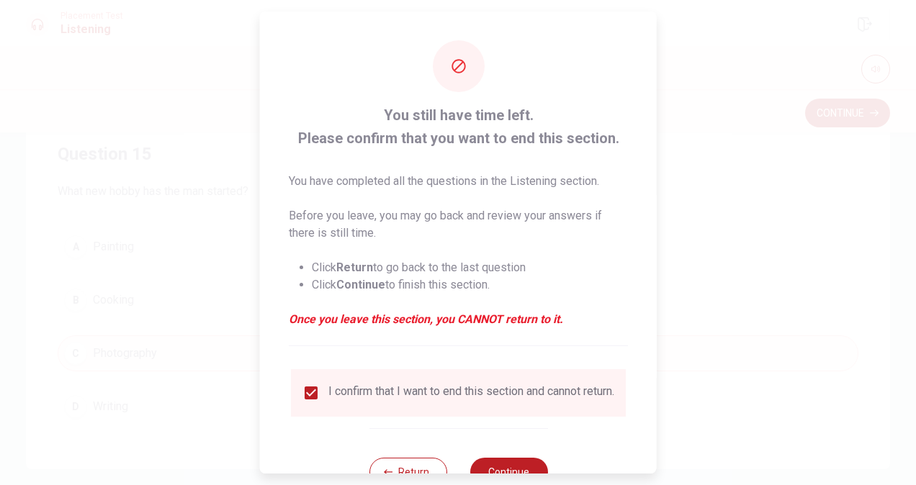
click at [515, 451] on div "Return Continue" at bounding box center [458, 471] width 179 height 87
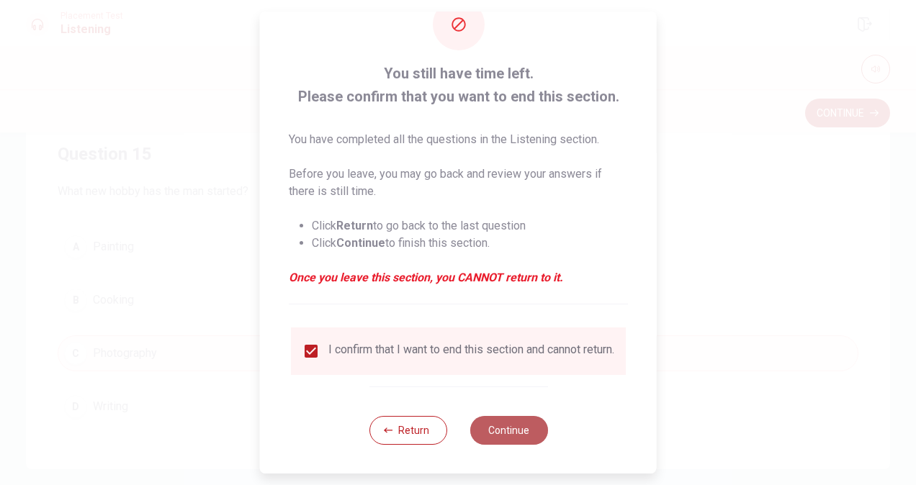
click at [514, 439] on button "Continue" at bounding box center [508, 430] width 78 height 29
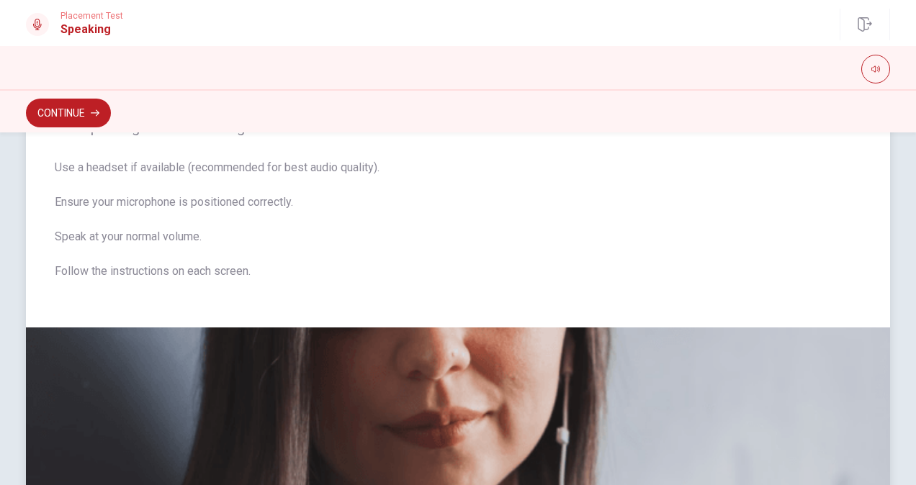
scroll to position [0, 0]
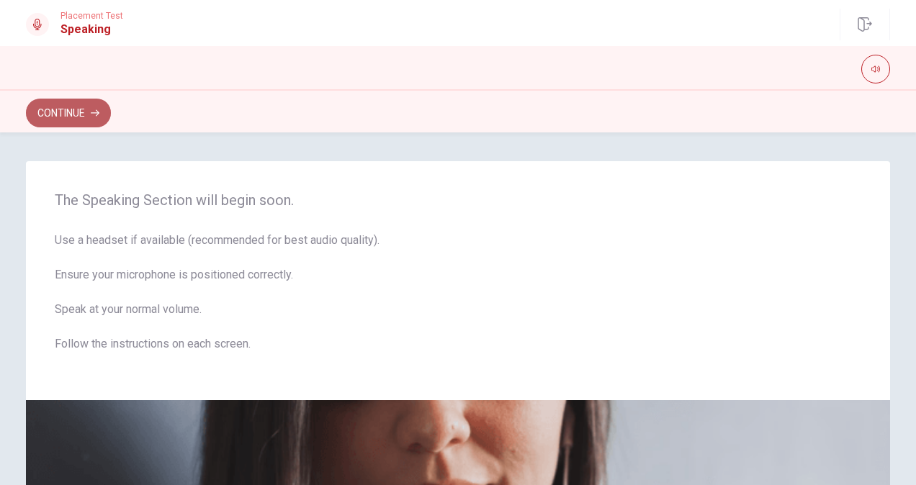
click at [71, 109] on button "Continue" at bounding box center [68, 113] width 85 height 29
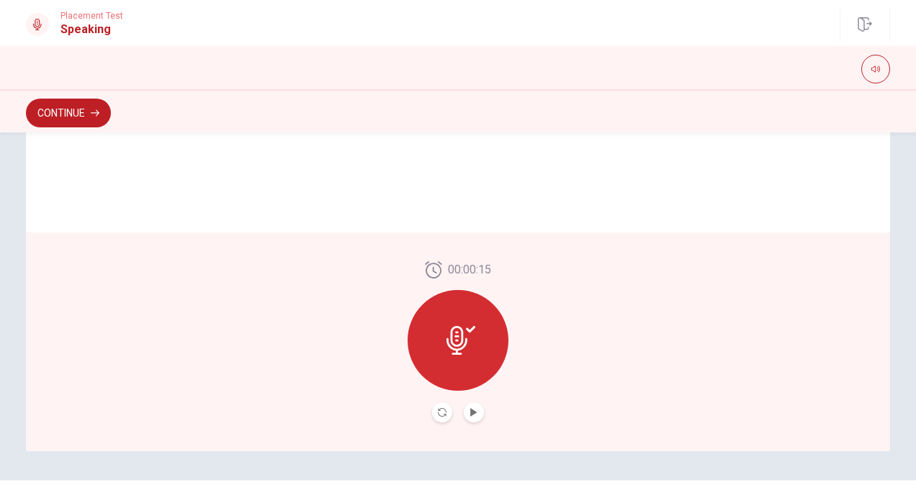
scroll to position [338, 0]
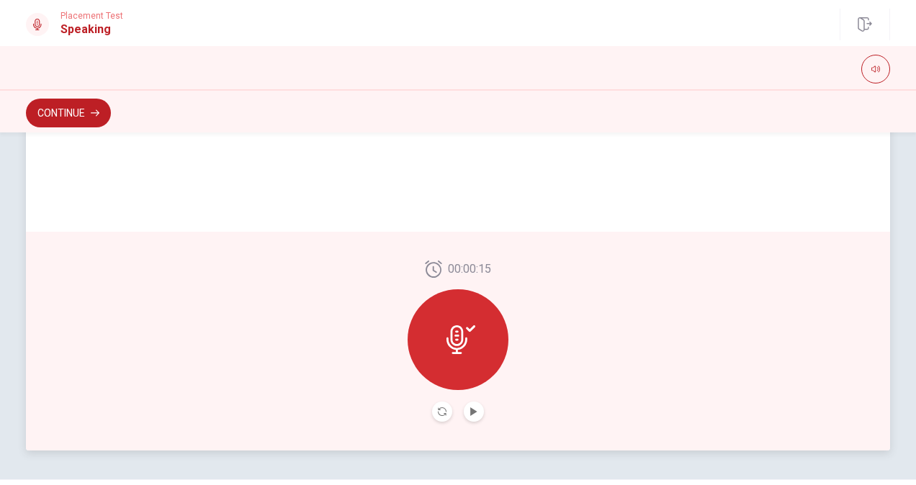
click at [473, 333] on div at bounding box center [457, 339] width 101 height 101
click at [469, 404] on button "Play Audio" at bounding box center [474, 412] width 20 height 20
click at [97, 111] on icon "button" at bounding box center [95, 113] width 9 height 9
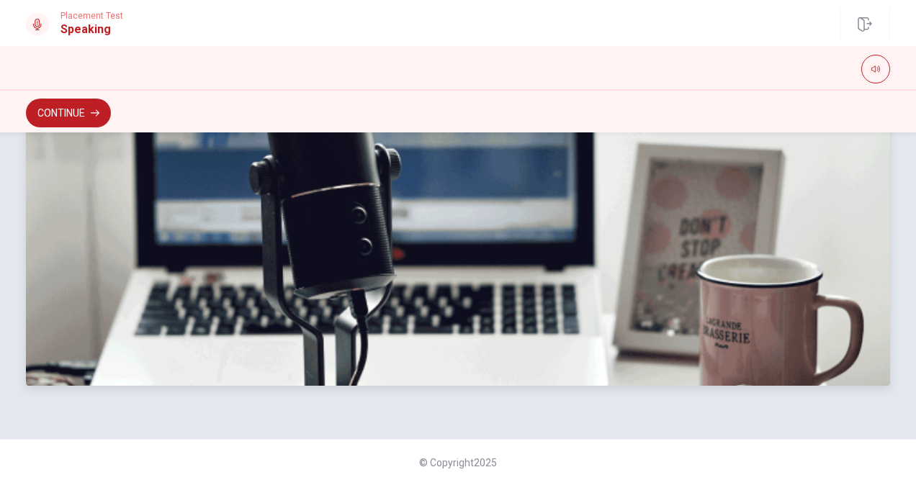
scroll to position [0, 0]
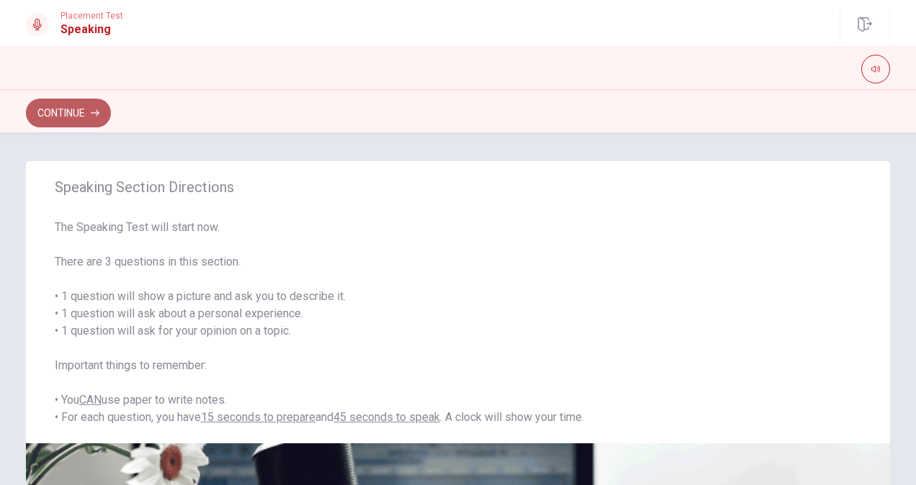
click at [82, 114] on button "Continue" at bounding box center [68, 113] width 85 height 29
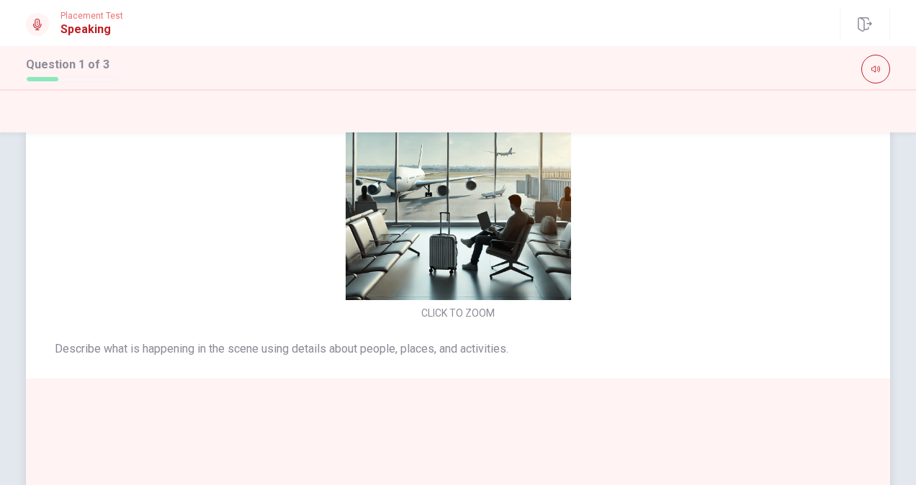
scroll to position [48, 0]
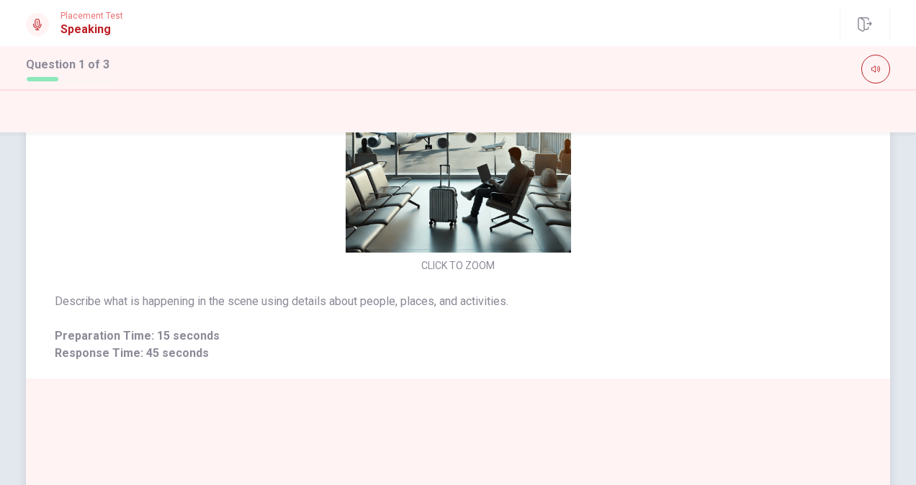
click at [442, 200] on img at bounding box center [457, 139] width 305 height 225
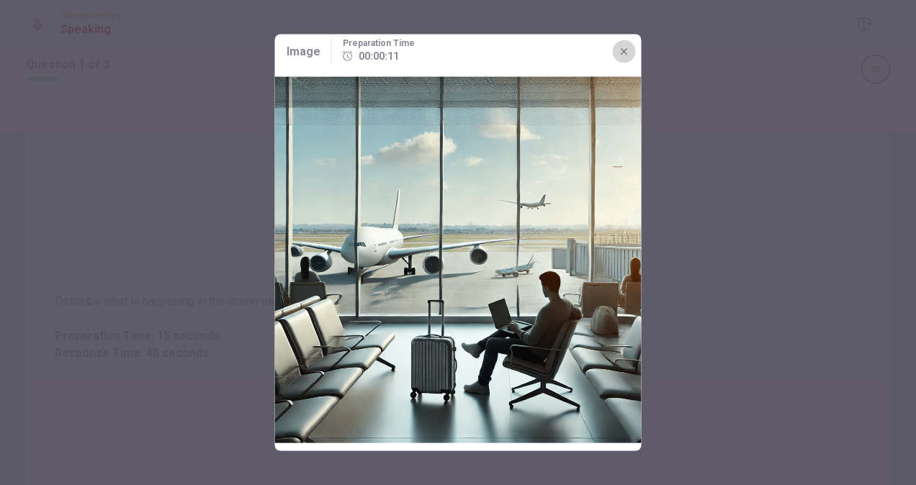
click at [627, 58] on button "button" at bounding box center [624, 51] width 23 height 23
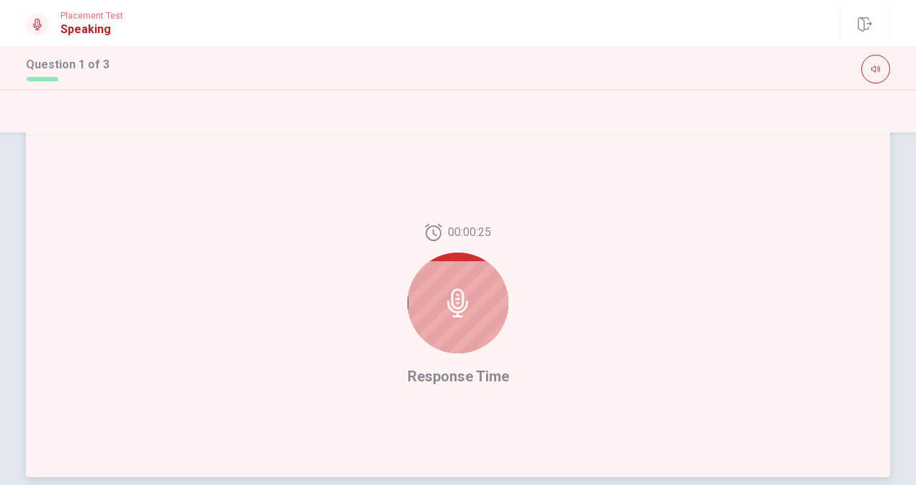
scroll to position [349, 0]
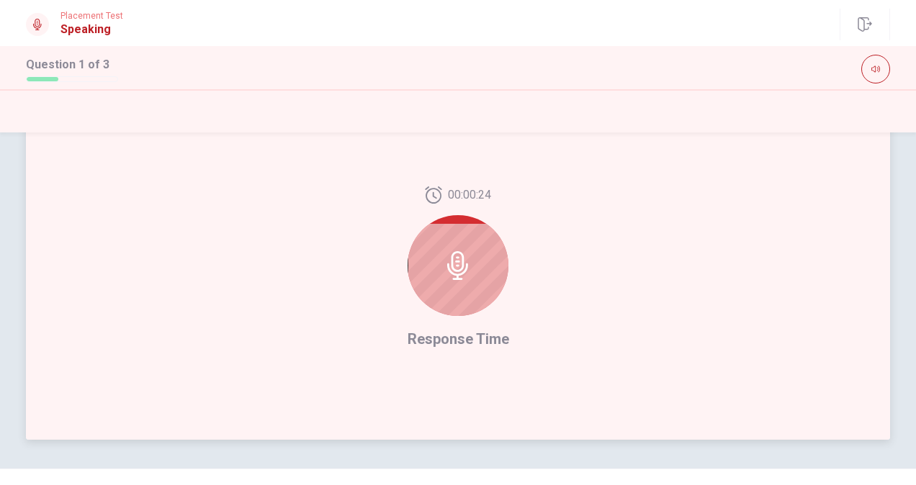
click at [443, 261] on icon at bounding box center [457, 265] width 29 height 29
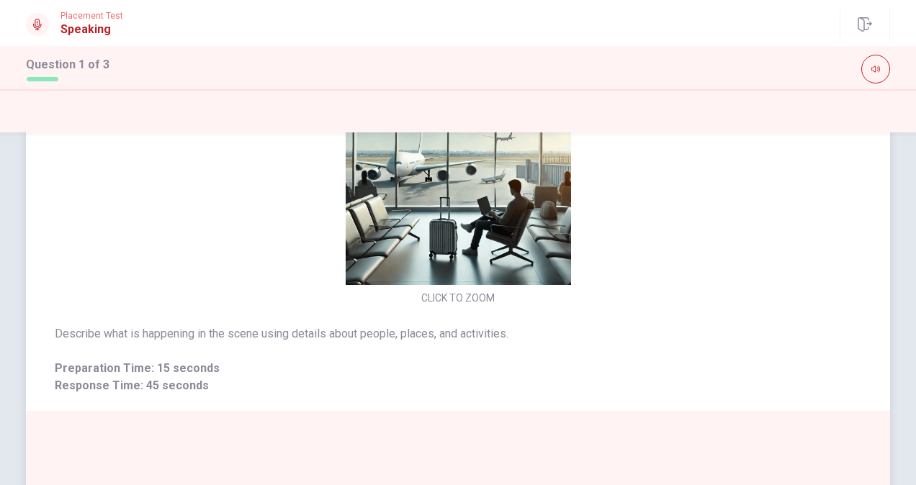
scroll to position [44, 0]
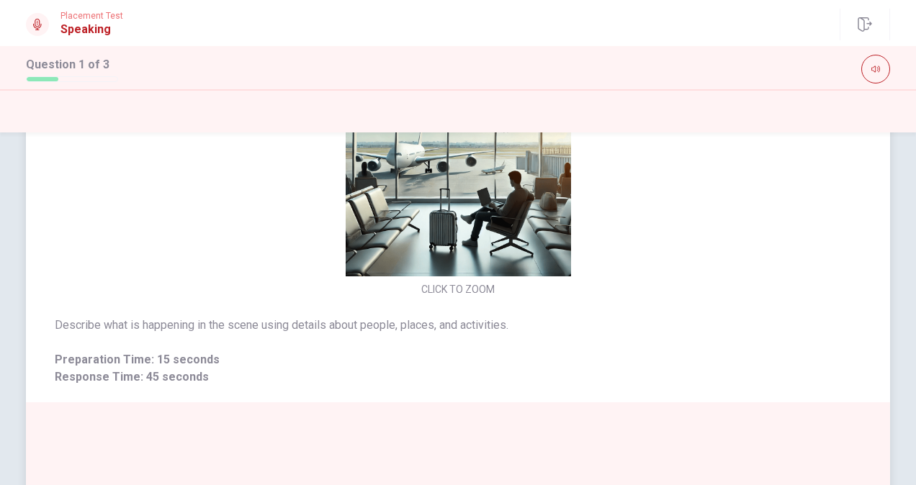
click at [432, 262] on img at bounding box center [457, 163] width 305 height 225
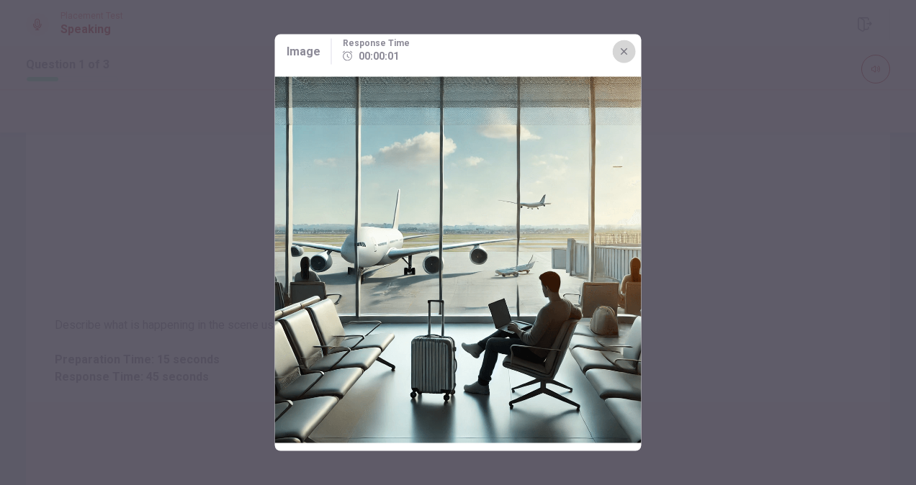
click at [624, 58] on button "button" at bounding box center [624, 51] width 23 height 23
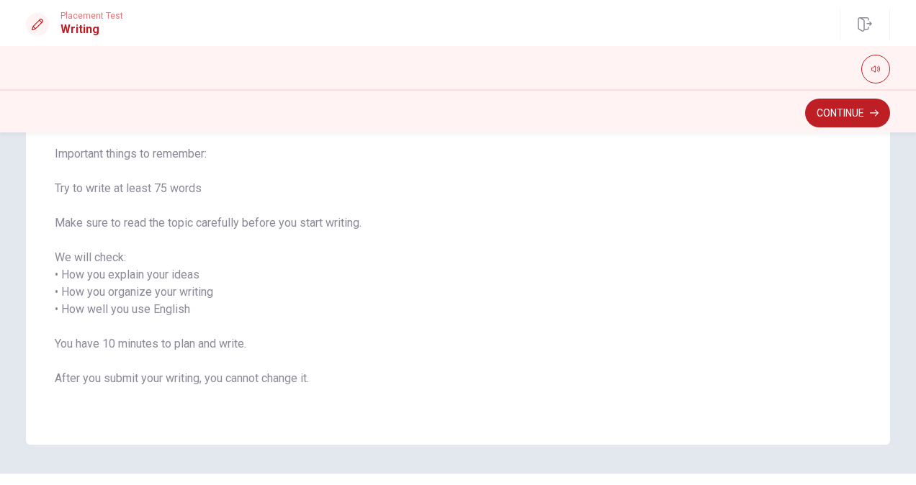
scroll to position [144, 0]
click at [816, 94] on div "Continue" at bounding box center [458, 110] width 916 height 43
drag, startPoint x: 816, startPoint y: 94, endPoint x: 813, endPoint y: 118, distance: 23.9
click at [813, 118] on div "Continue" at bounding box center [458, 110] width 916 height 43
click at [813, 118] on button "Continue" at bounding box center [847, 113] width 85 height 29
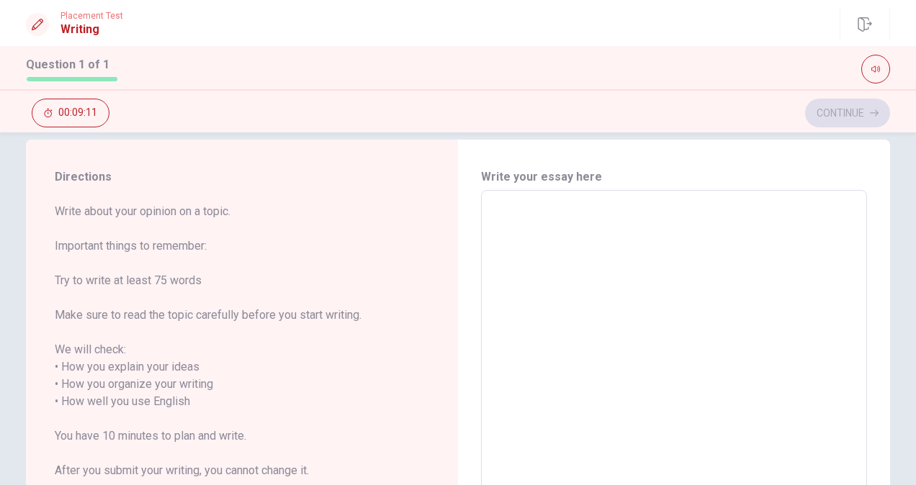
scroll to position [78, 0]
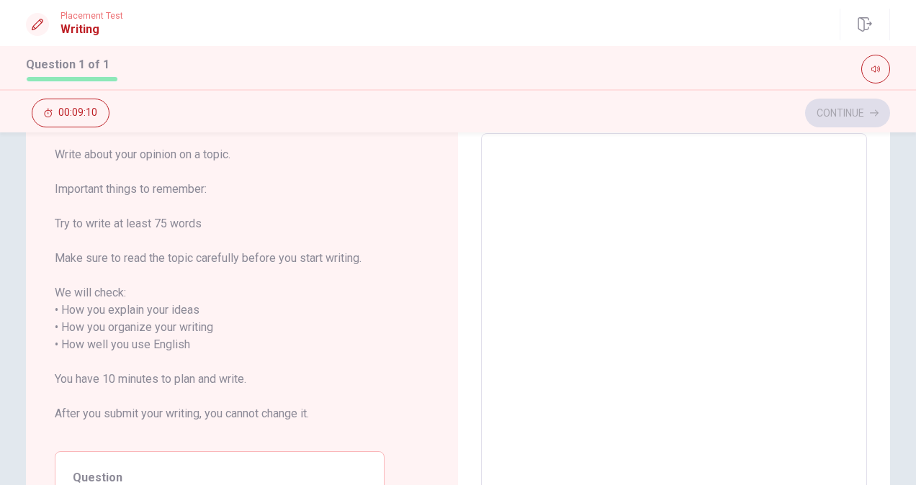
click at [542, 353] on textarea at bounding box center [674, 336] width 366 height 382
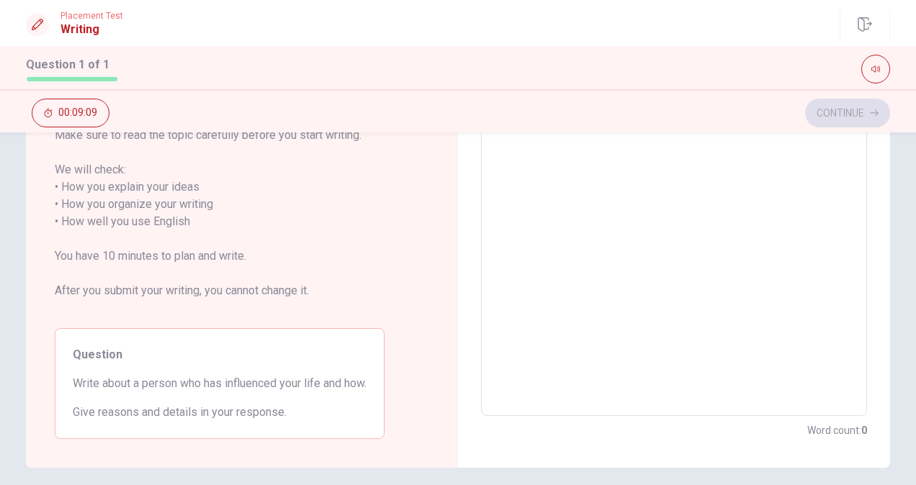
scroll to position [202, 0]
type textarea "N"
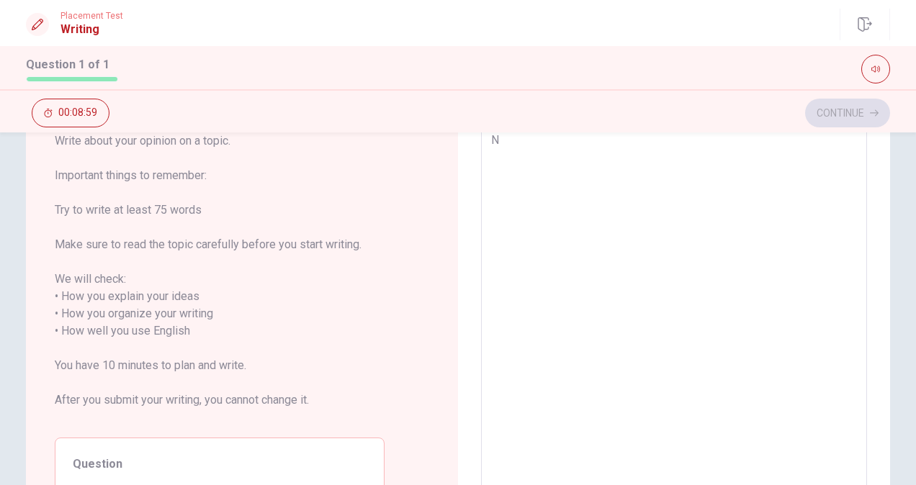
type textarea "x"
type textarea "M"
type textarea "x"
type textarea "My"
type textarea "x"
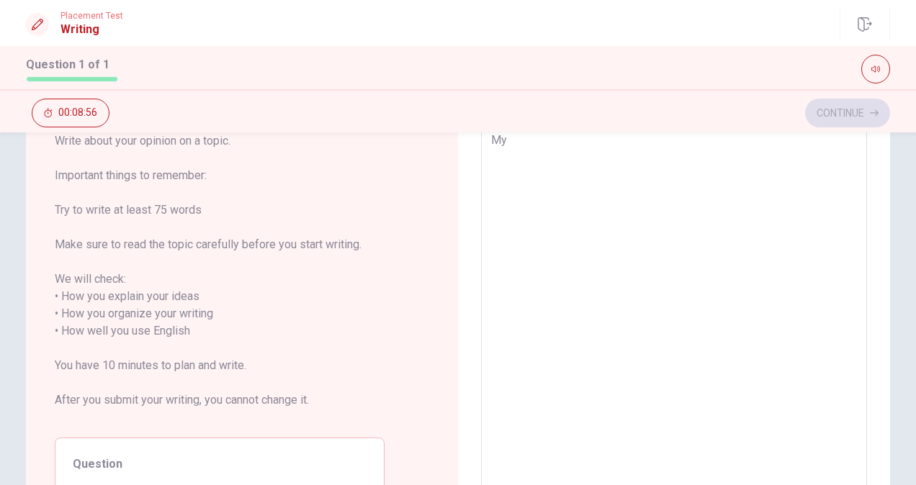
type textarea "My"
type textarea "x"
type textarea "My f"
type textarea "x"
type textarea "My fa"
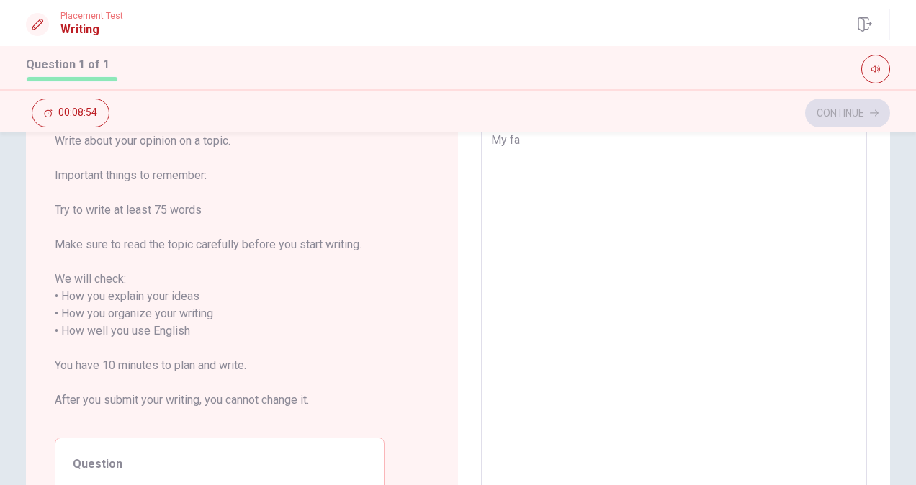
type textarea "x"
type textarea "My fat"
type textarea "x"
type textarea "My fath"
type textarea "x"
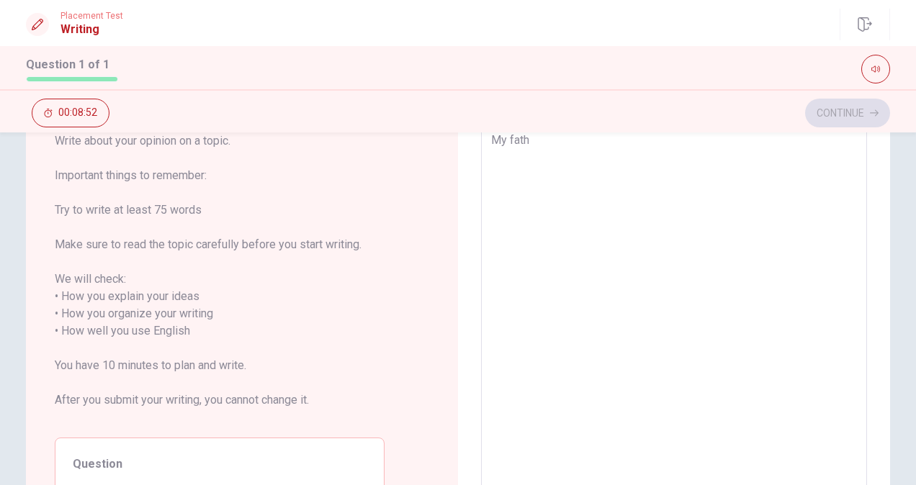
type textarea "My fathe"
type textarea "x"
type textarea "My father"
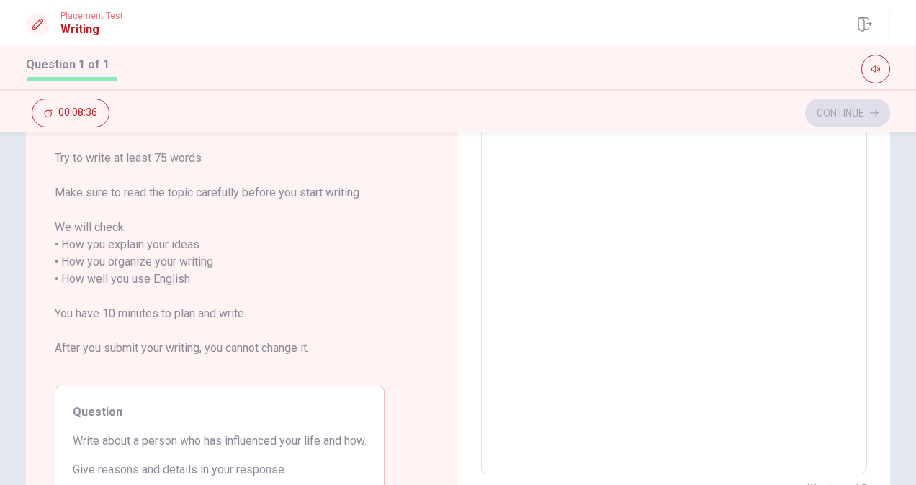
type textarea "x"
type textarea "My fatherh"
type textarea "x"
type textarea "My fatherha"
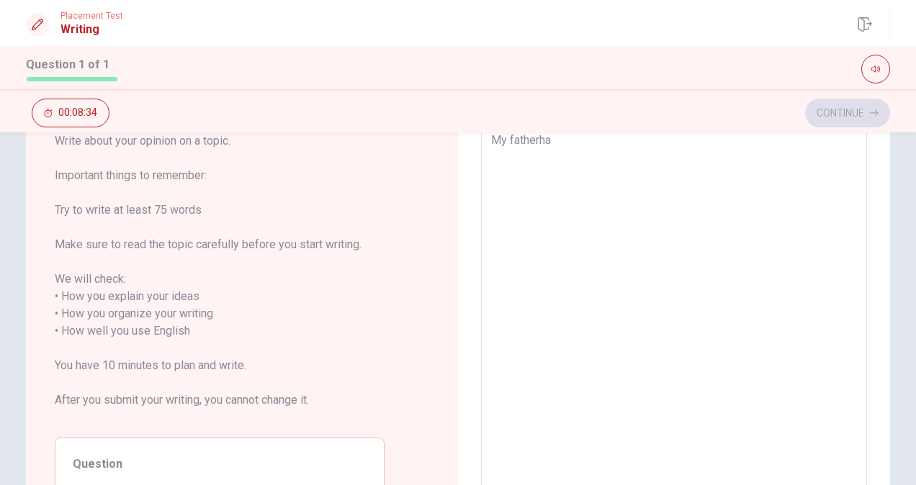
type textarea "x"
type textarea "My fatherh"
type textarea "x"
type textarea "My father"
type textarea "x"
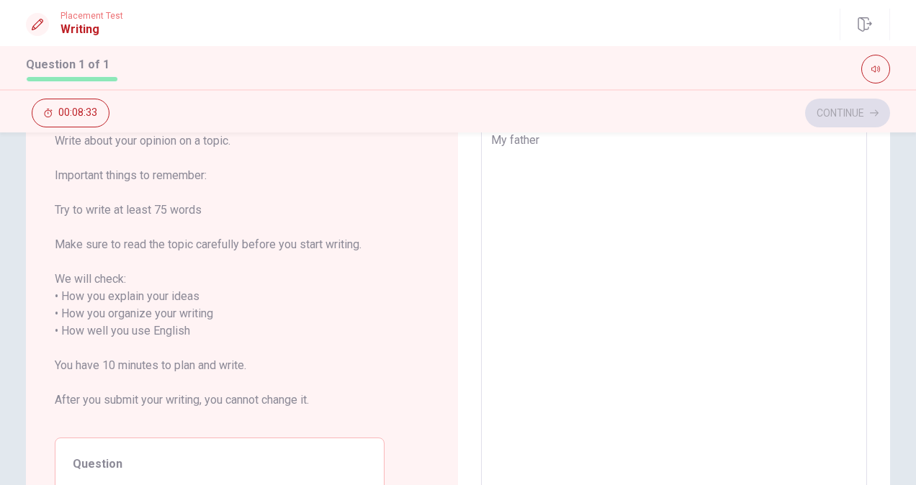
type textarea "My father"
type textarea "x"
type textarea "My father h"
type textarea "x"
type textarea "My father ha"
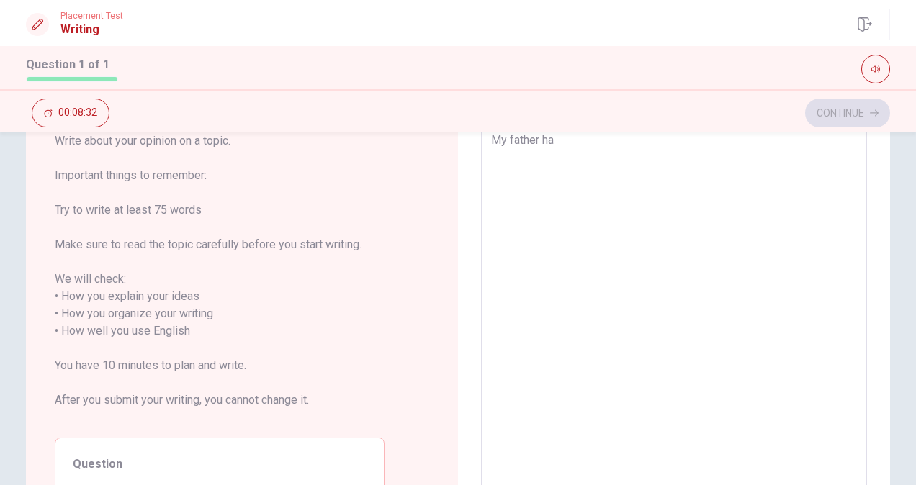
type textarea "x"
type textarea "My father has"
type textarea "x"
type textarea "My father has"
type textarea "x"
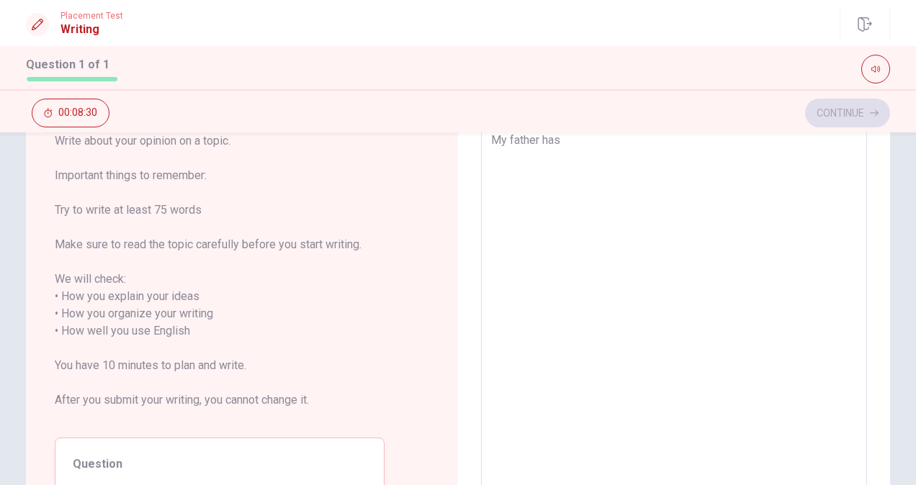
type textarea "My father has i"
type textarea "x"
type textarea "My father has in"
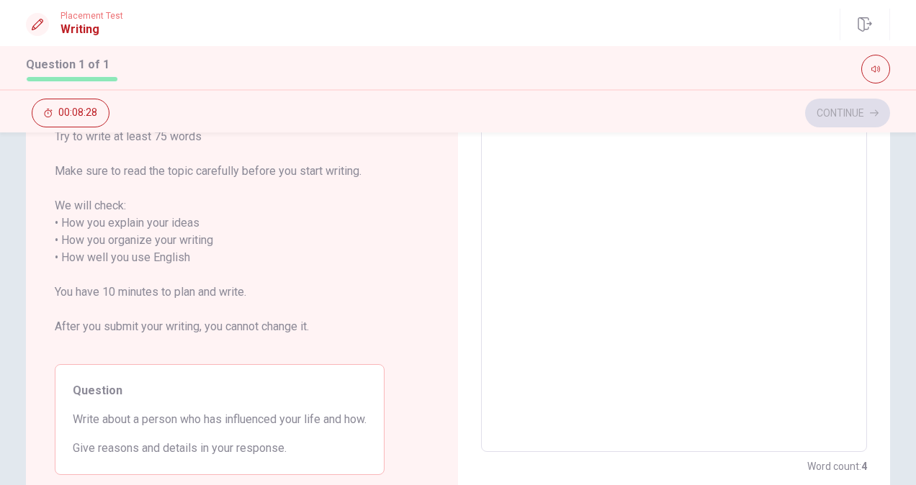
scroll to position [164, 0]
type textarea "x"
type textarea "My father has inf"
type textarea "x"
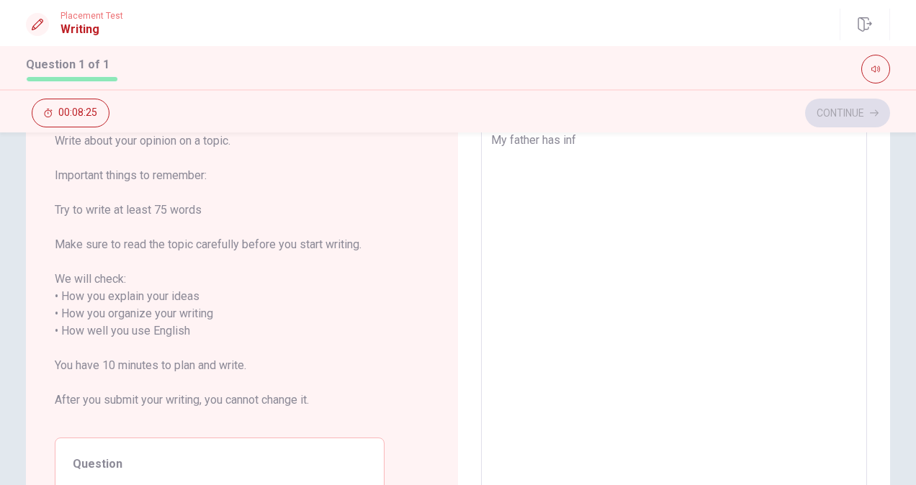
type textarea "My father has infl"
type textarea "x"
type textarea "My father has influ"
type textarea "x"
type textarea "My father has influe"
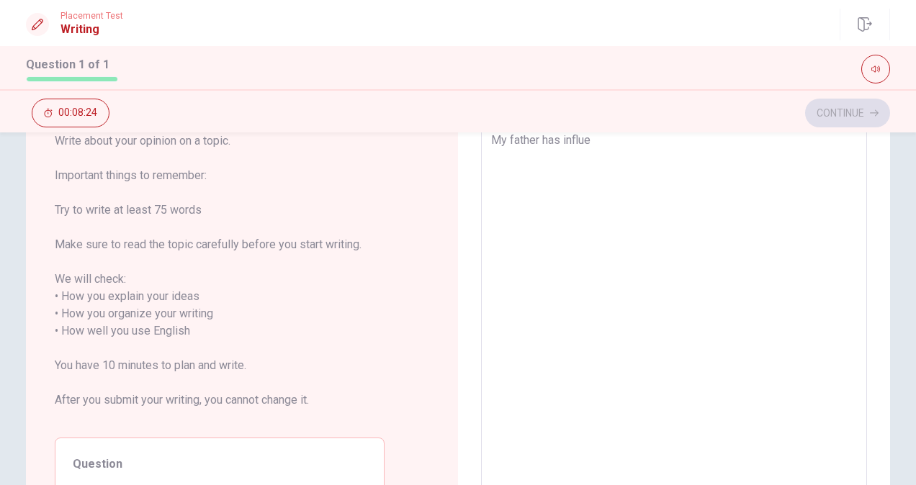
type textarea "x"
type textarea "My father has influen"
type textarea "x"
type textarea "My father has influenc"
type textarea "x"
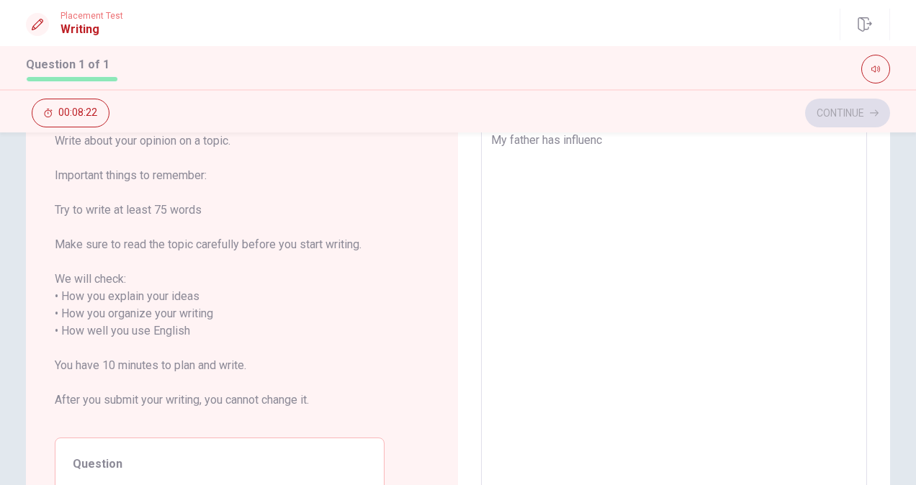
type textarea "My father has influence"
type textarea "x"
type textarea "My father has influenced"
type textarea "x"
type textarea "My father has influenced"
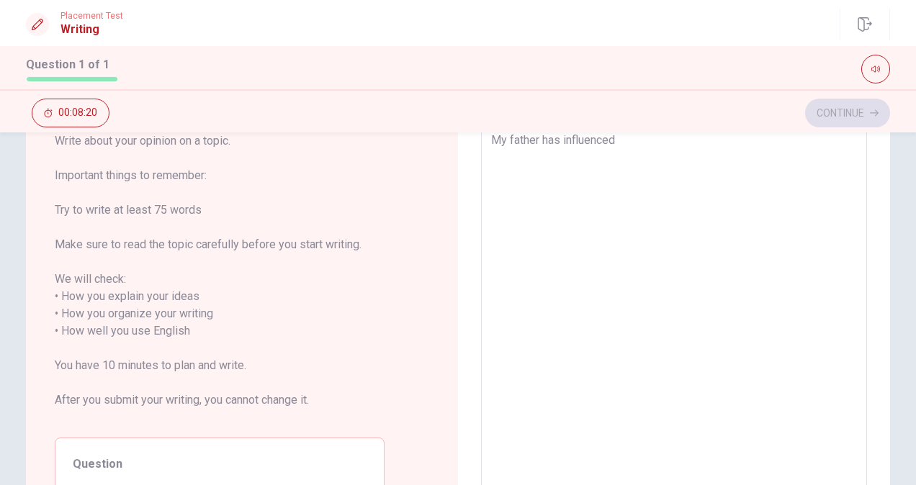
type textarea "x"
type textarea "My father has influenced m"
type textarea "x"
type textarea "My father has influenced my"
type textarea "x"
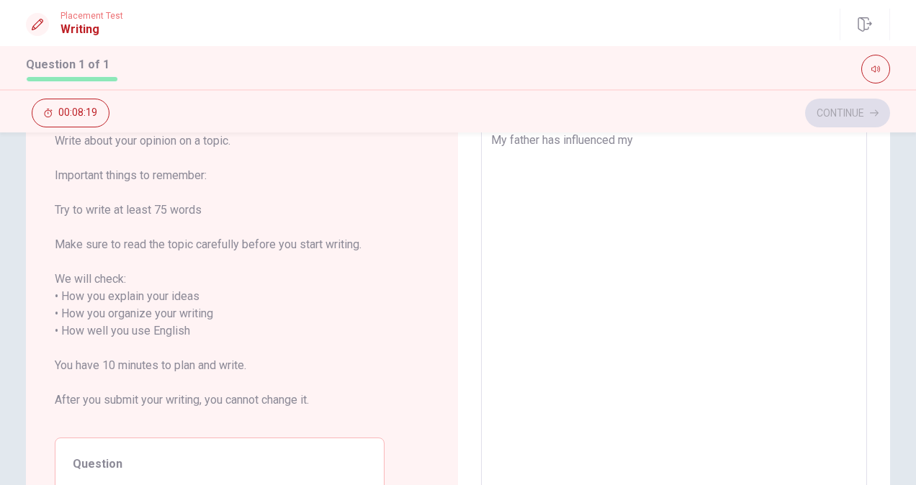
type textarea "My father has influenced my"
type textarea "x"
type textarea "My father has influenced my l"
type textarea "x"
type textarea "My father has influenced my li"
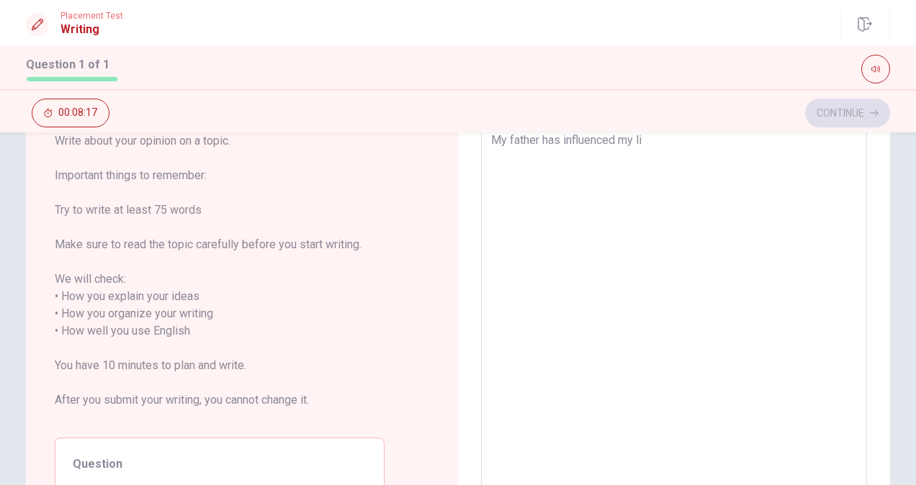
type textarea "x"
type textarea "My father has influenced my lif"
type textarea "x"
type textarea "My father has influenced my life"
type textarea "x"
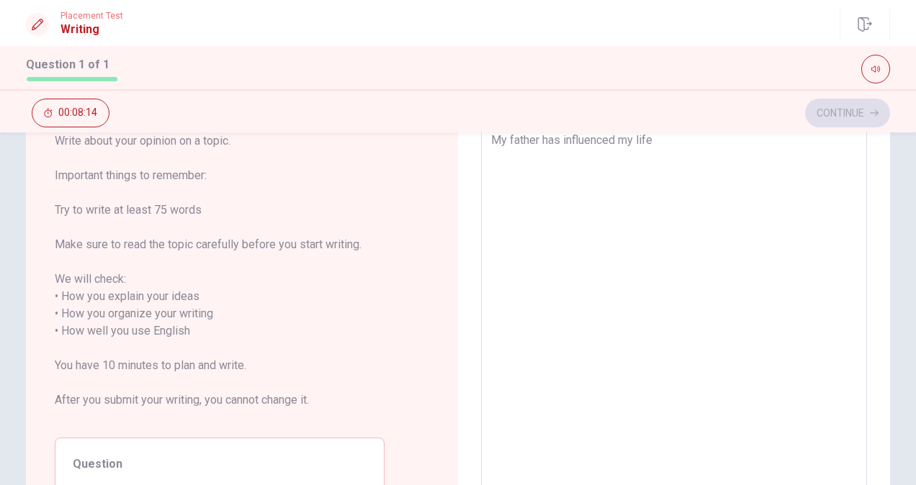
type textarea "My father has influenced my life."
type textarea "x"
type textarea "My father has influenced my life."
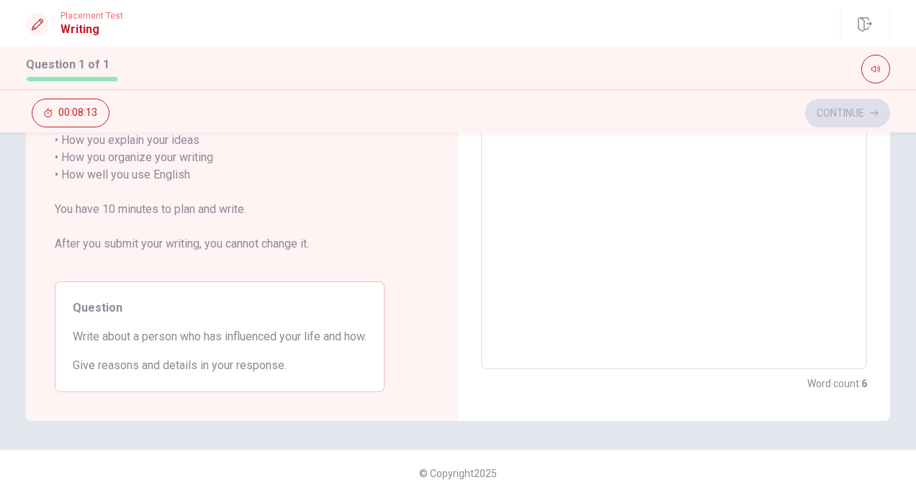
scroll to position [258, 0]
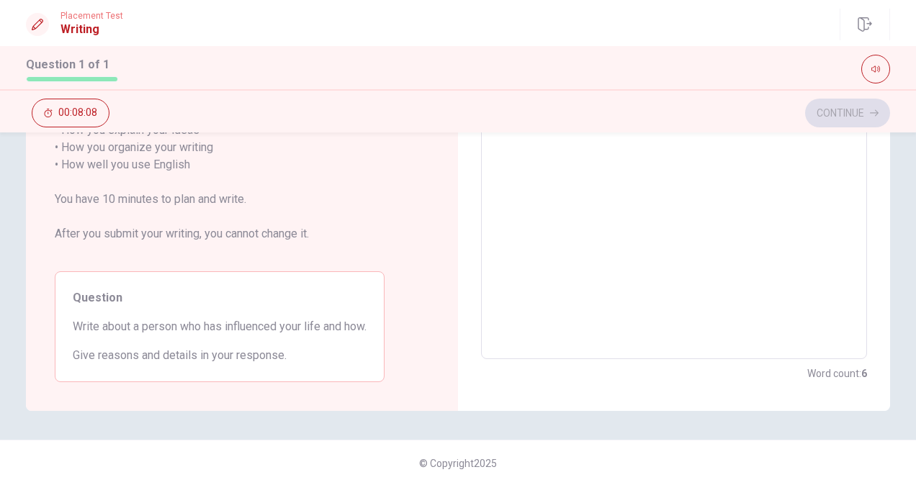
type textarea "x"
type textarea "My father has influenced my life. b"
type textarea "x"
type textarea "My father has influenced my life. be"
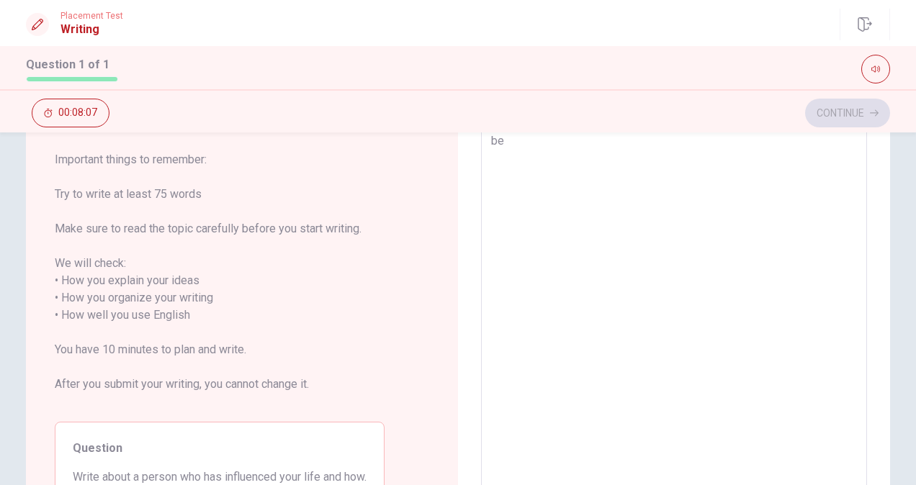
type textarea "x"
type textarea "My father has influenced my life. bec"
type textarea "x"
type textarea "My father has influenced my life. beca"
type textarea "x"
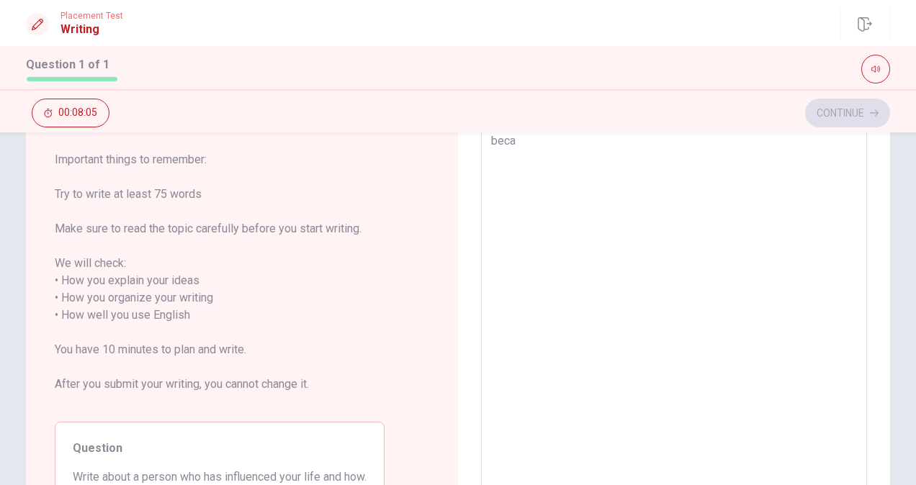
type textarea "My father has influenced my life. becau"
type textarea "x"
type textarea "My father has influenced my life. becaus"
type textarea "x"
type textarea "My father has influenced my life. because"
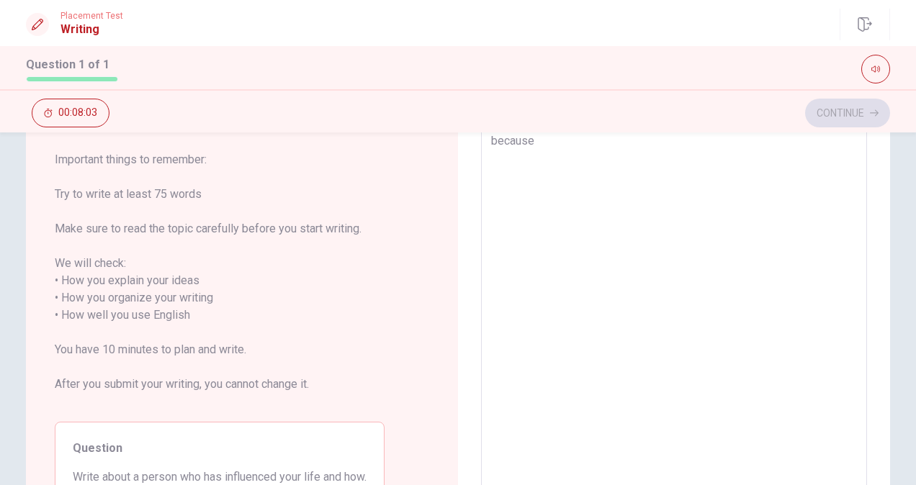
type textarea "x"
type textarea "My father has influenced my life. because"
type textarea "x"
type textarea "My father has influenced my life. because I"
type textarea "x"
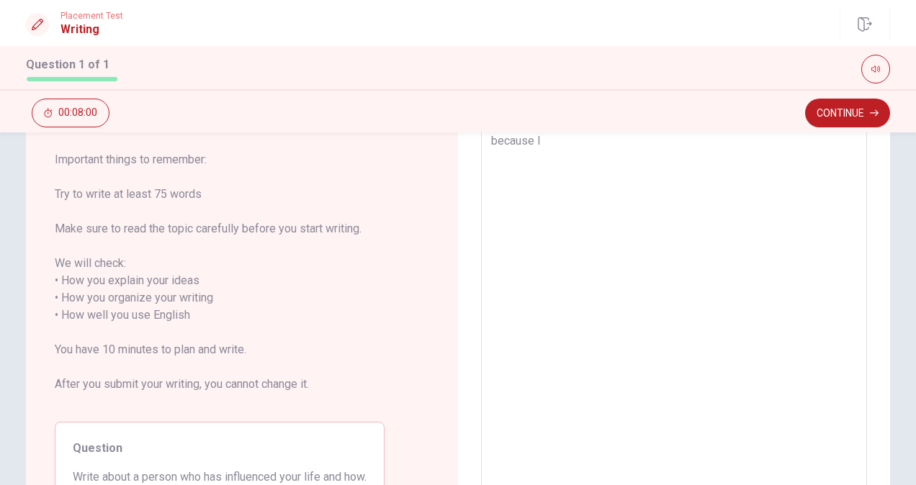
type textarea "My father has influenced my life. because I"
type textarea "x"
type textarea "My father has influenced my life. because I p"
type textarea "x"
type textarea "My father has influenced my life. because I pl"
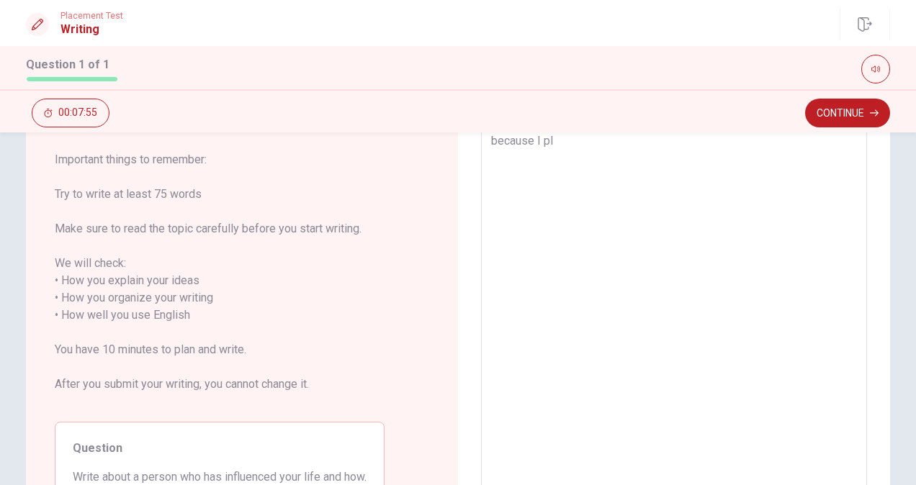
type textarea "x"
type textarea "My father has influenced my life. because I pla"
type textarea "x"
type textarea "My father has influenced my life. because I play"
type textarea "x"
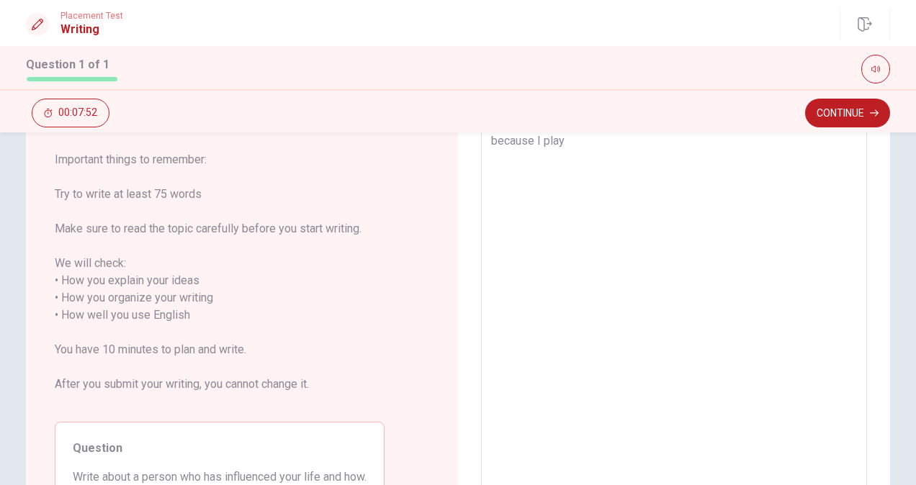
type textarea "My father has influenced my life. because I play"
type textarea "x"
type textarea "My father has influenced my life. because I play b"
type textarea "x"
type textarea "My father has influenced my life. because I play ba"
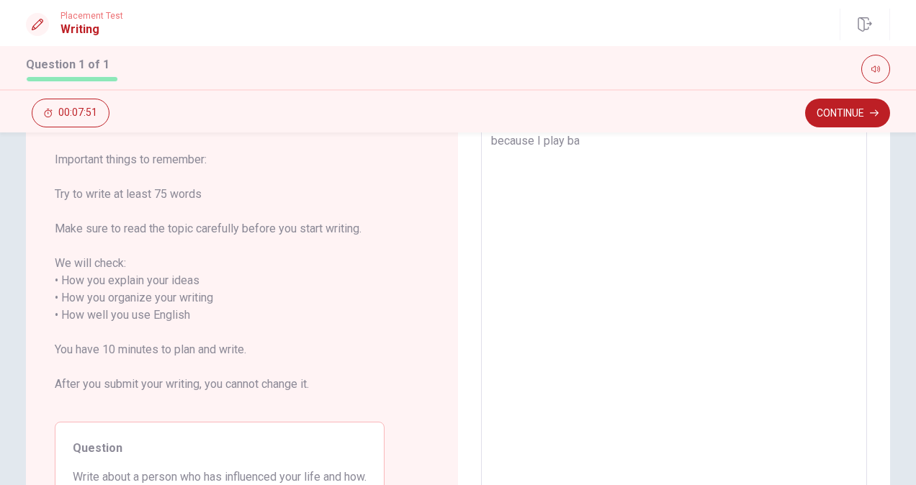
type textarea "x"
type textarea "My father has influenced my life. because I play bas"
type textarea "x"
type textarea "My father has influenced my life. because I play bask"
type textarea "x"
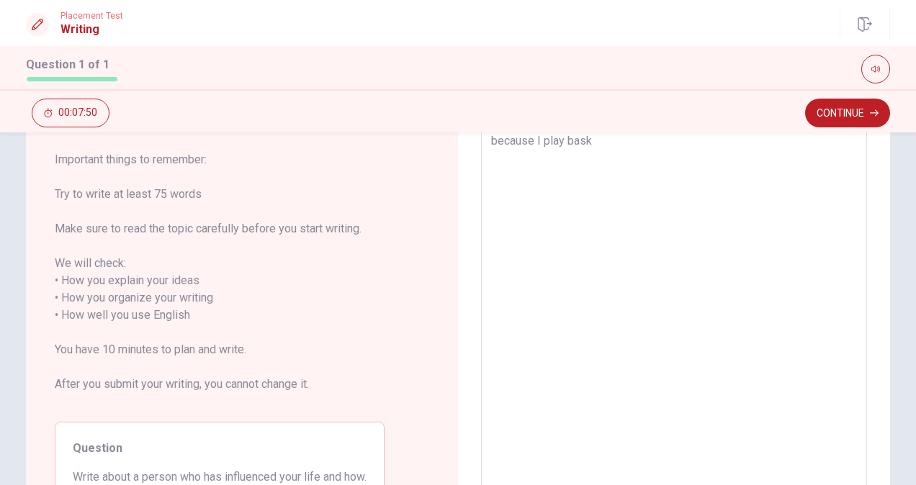
type textarea "My father has influenced my life. because I play baske"
type textarea "x"
type textarea "My father has influenced my life. because I play basket"
type textarea "x"
type textarea "My father has influenced my life. because I play basketb"
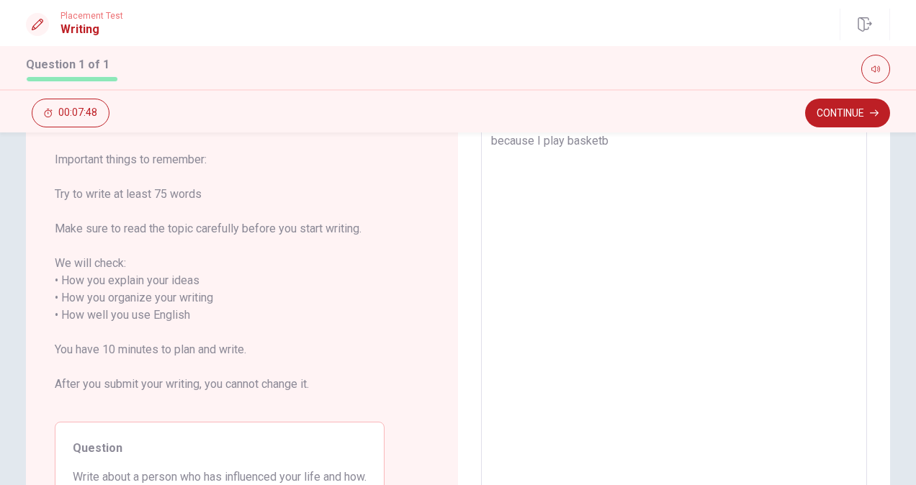
type textarea "x"
type textarea "My father has influenced my life. because I play basketba"
type textarea "x"
type textarea "My father has influenced my life. because I play basketbal"
type textarea "x"
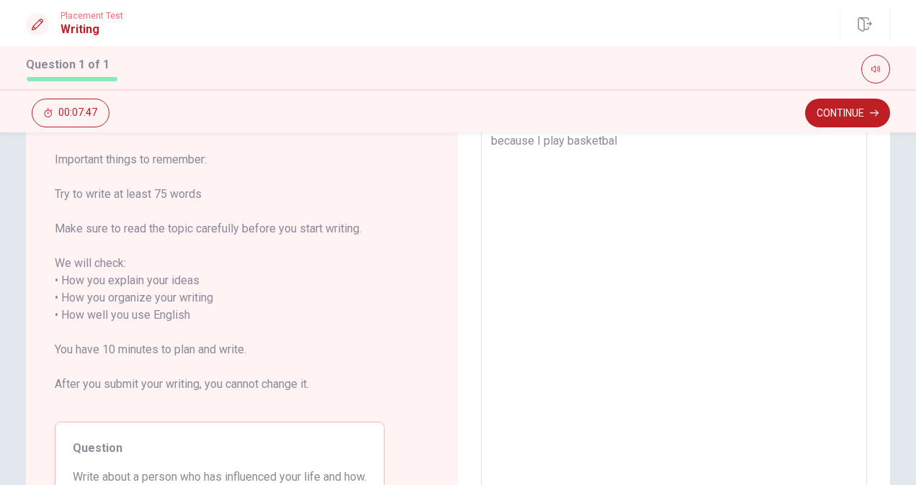
type textarea "My father has influenced my life. because I play basketball"
type textarea "x"
type textarea "My father has influenced my life. because I play basketball"
type textarea "x"
type textarea "My father has influenced my life. because I play basketball a"
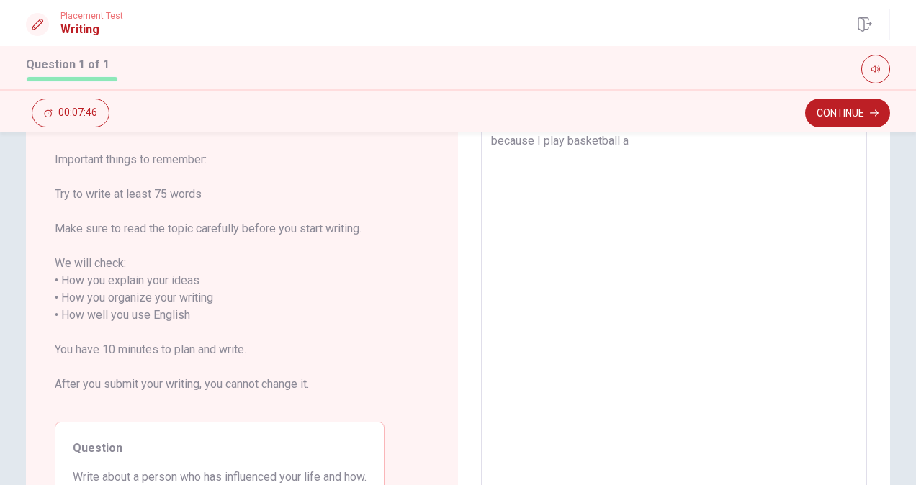
type textarea "x"
type textarea "My father has influenced my life. because I play basketball an"
type textarea "x"
type textarea "My father has influenced my life. because I play basketball and"
type textarea "x"
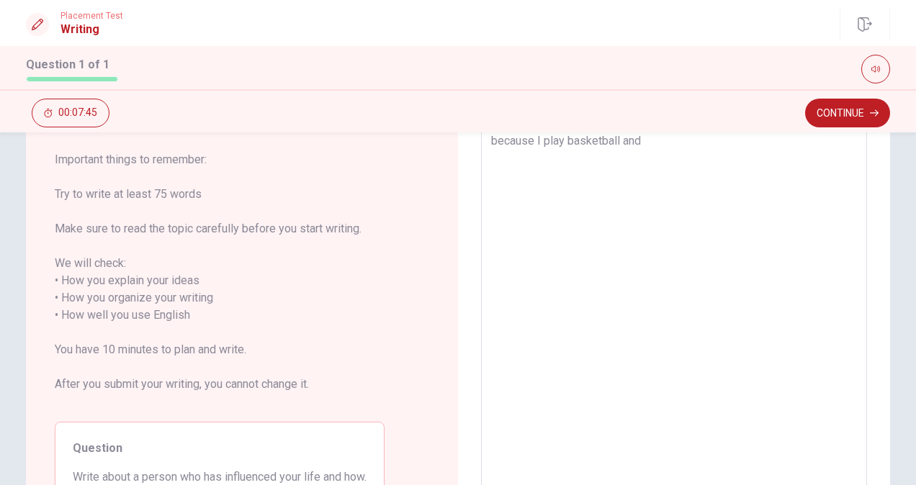
type textarea "My father has influenced my life. because I play basketball and"
type textarea "x"
type textarea "My father has influenced my life. because I play basketball and l"
type textarea "x"
type textarea "My father has influenced my life. because I play basketball and li"
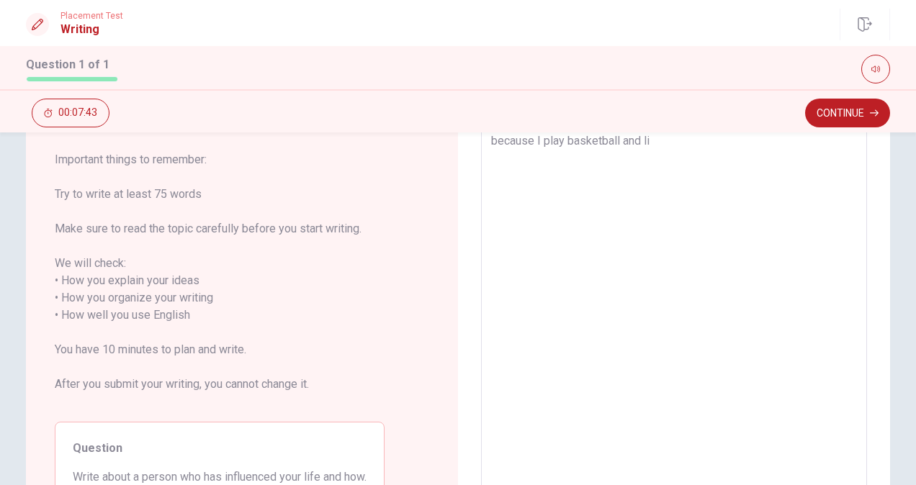
type textarea "x"
type textarea "My father has influenced my life. because I play basketball and lil"
type textarea "x"
type textarea "My father has influenced my life. because I play basketball and li"
type textarea "x"
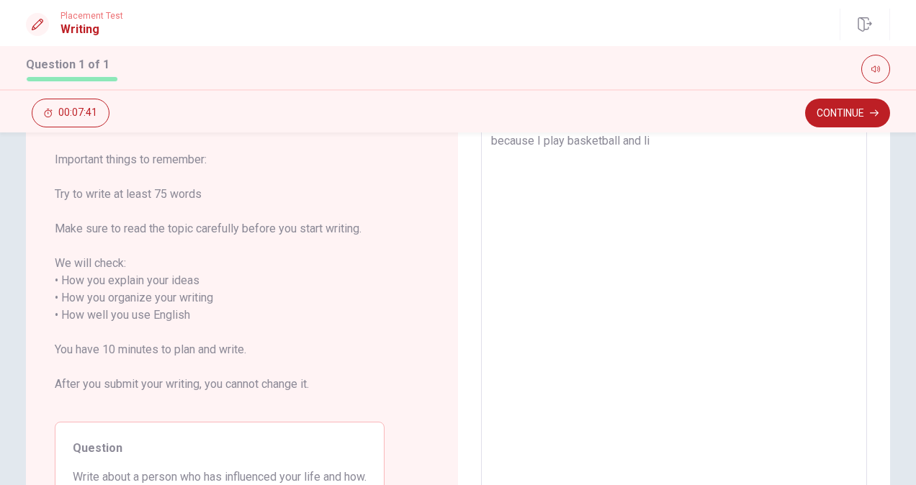
type textarea "My father has influenced my life. because I play basketball and lik"
type textarea "x"
type textarea "My father has influenced my life. because I play basketball and like"
type textarea "x"
type textarea "My father has influenced my life. because I play basketball and like"
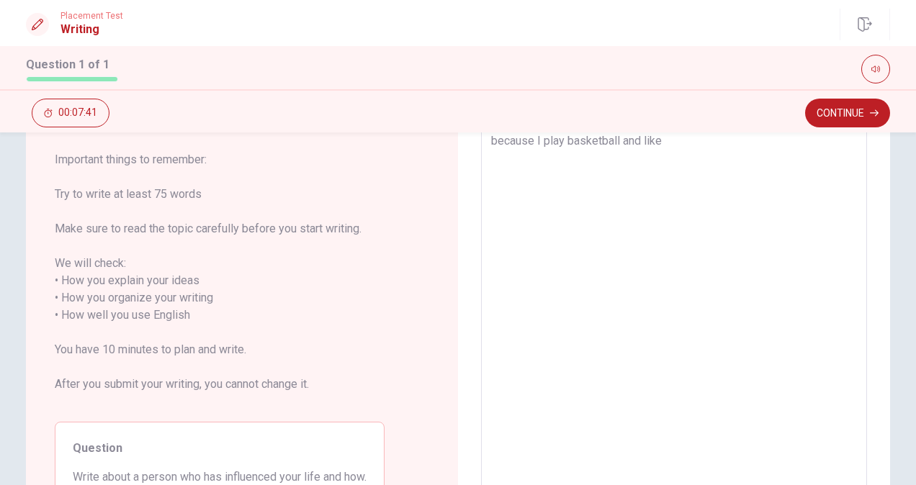
type textarea "x"
type textarea "My father has influenced my life. because I play basketball and like b"
type textarea "x"
type textarea "My father has influenced my life. because I play basketball and like ba"
type textarea "x"
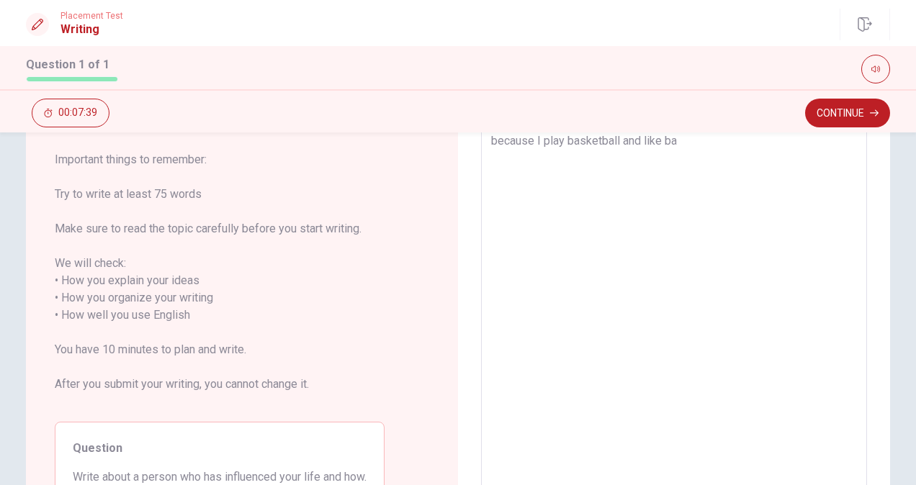
type textarea "My father has influenced my life. because I play basketball and like bas"
type textarea "x"
type textarea "My father has influenced my life. because I play basketball and like basi"
type textarea "x"
type textarea "My father has influenced my life. because I play basketball and like bas"
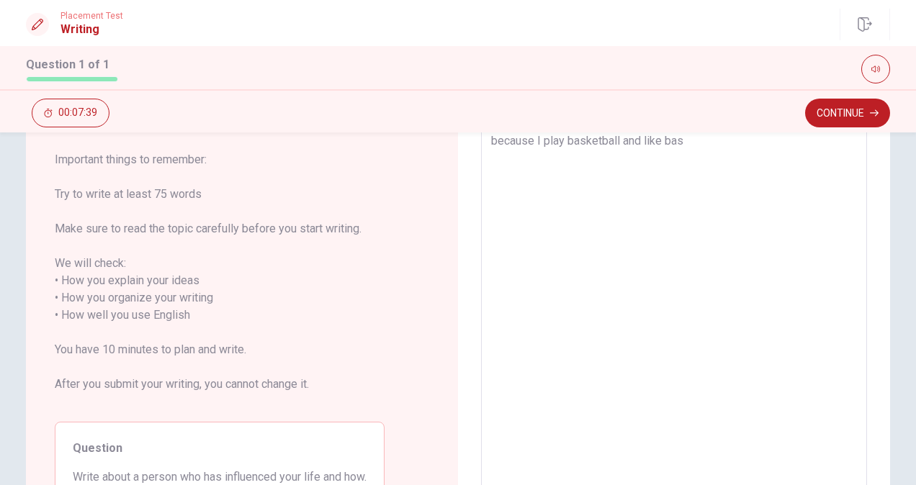
type textarea "x"
type textarea "My father has influenced my life. because I play basketball and like ba"
type textarea "x"
type textarea "My father has influenced my life. because I play basketball and like b"
type textarea "x"
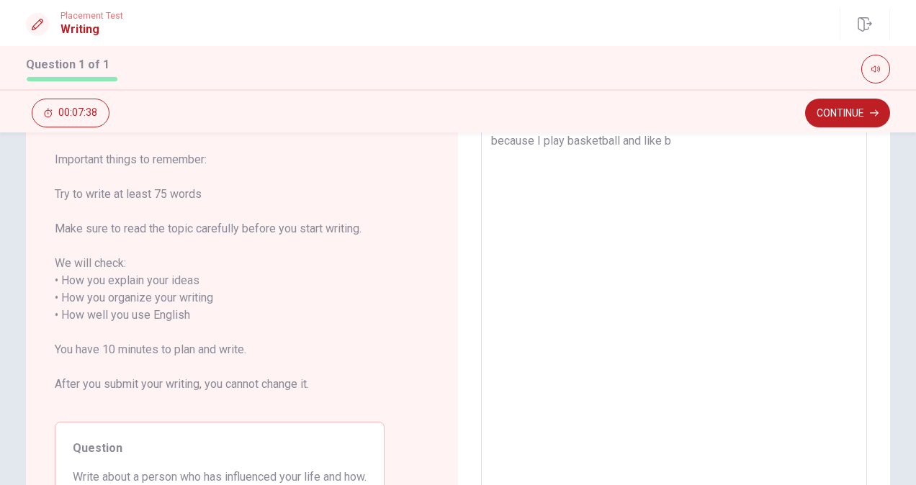
type textarea "My father has influenced my life. because I play basketball and like"
type textarea "x"
type textarea "My father has influenced my life. because I play basketball and like i"
type textarea "x"
type textarea "My father has influenced my life. because I play basketball and like it"
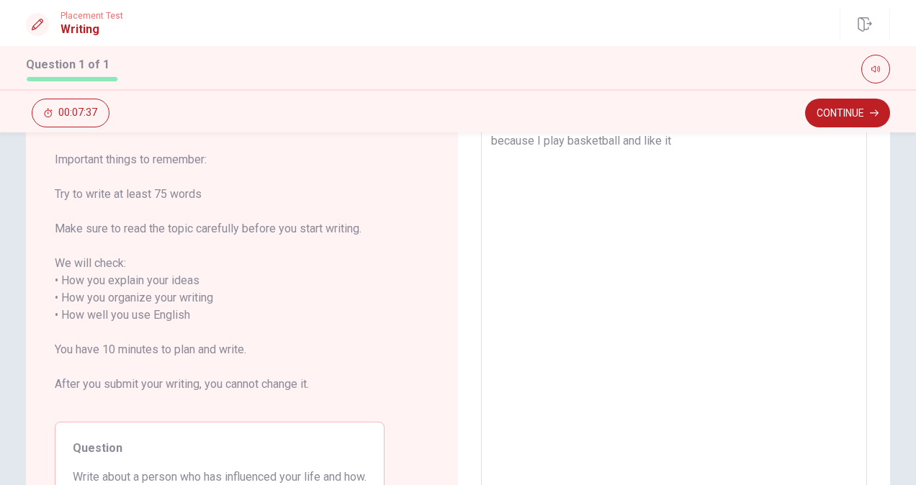
type textarea "x"
type textarea "My father has influenced my life. because I play basketball and like it"
type textarea "x"
type textarea "My father has influenced my life. because I play basketball and like it v"
type textarea "x"
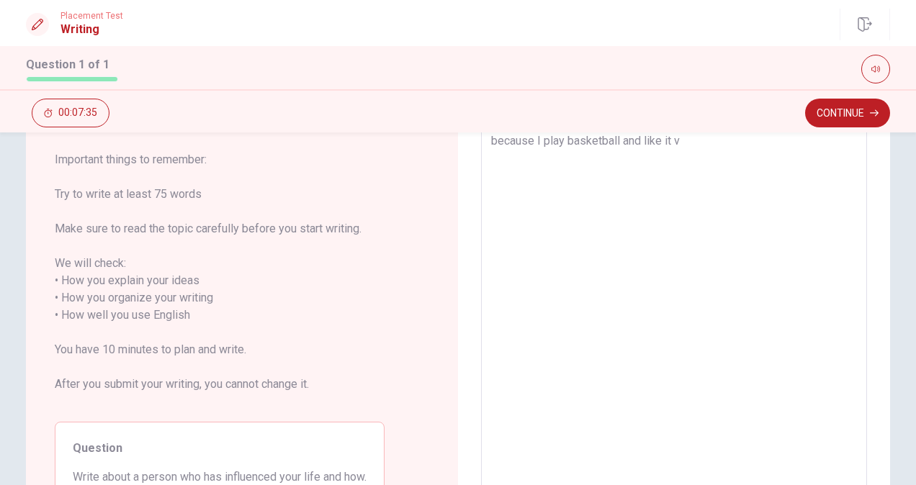
type textarea "My father has influenced my life. because I play basketball and like it ve"
type textarea "x"
type textarea "My father has influenced my life. because I play basketball and like it ver"
type textarea "x"
type textarea "My father has influenced my life. because I play basketball and like it very"
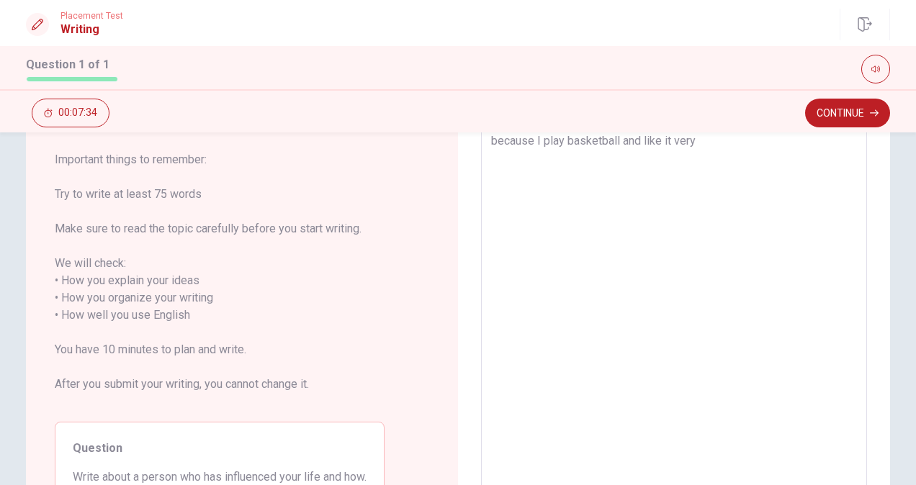
type textarea "x"
type textarea "My father has influenced my life. because I play basketball and like it very"
type textarea "x"
type textarea "My father has influenced my life. because I play basketball and like it very m"
type textarea "x"
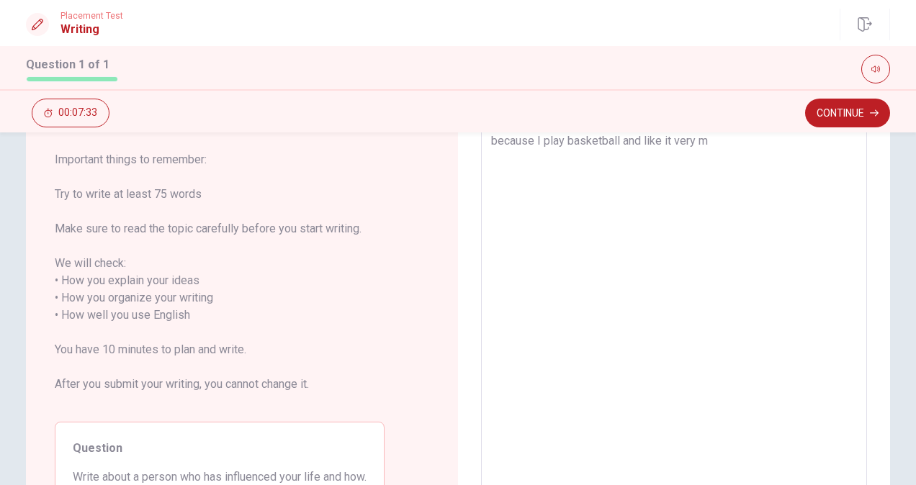
type textarea "My father has influenced my life. because I play basketball and like it very mu"
type textarea "x"
type textarea "My father has influenced my life. because I play basketball and like it very muc"
type textarea "x"
type textarea "My father has influenced my life. because I play basketball and like it very mu…"
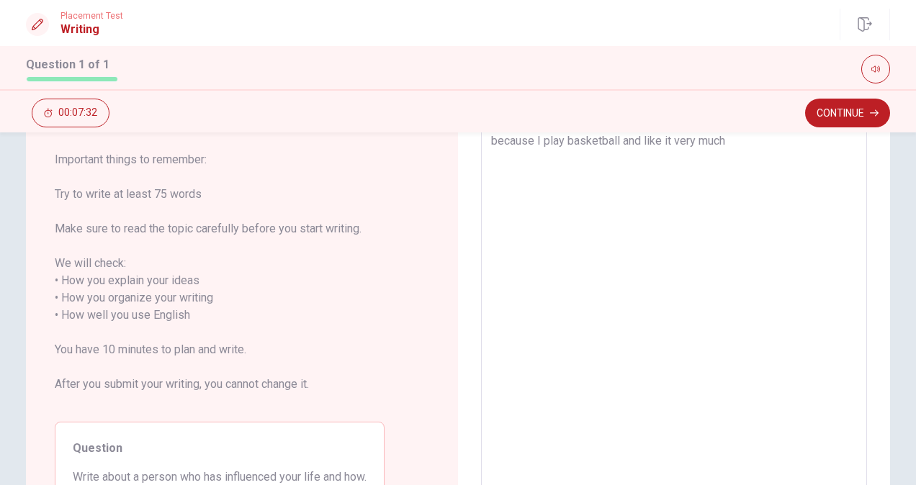
type textarea "x"
type textarea "My father has influenced my life. because I play basketball and like it very mu…"
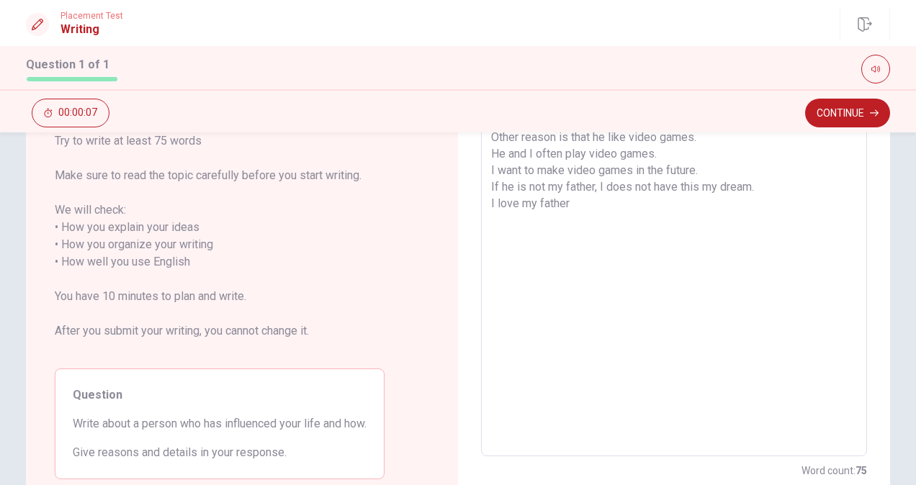
scroll to position [161, 0]
click at [792, 196] on textarea "My father has influenced my life. Because I play basketball and like it very mu…" at bounding box center [674, 254] width 366 height 382
click at [491, 209] on textarea "My father has influenced my life. Because I play basketball and like it very mu…" at bounding box center [674, 254] width 366 height 382
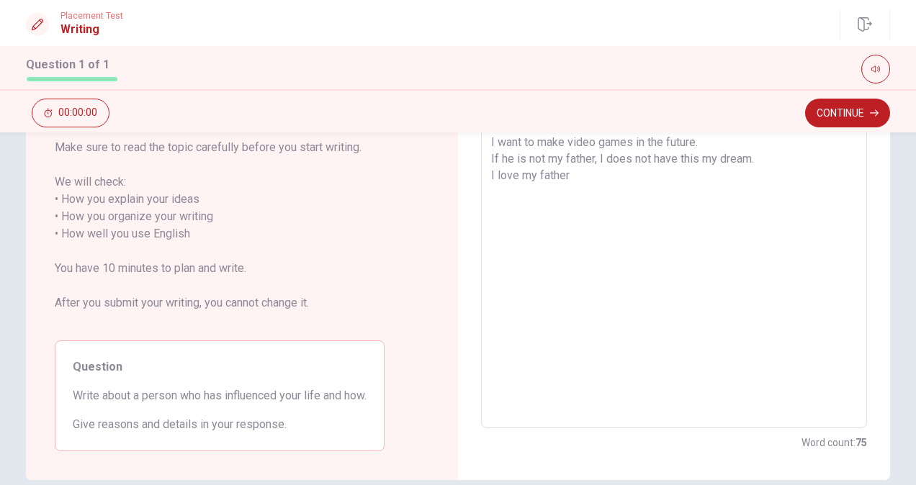
scroll to position [197, 0]
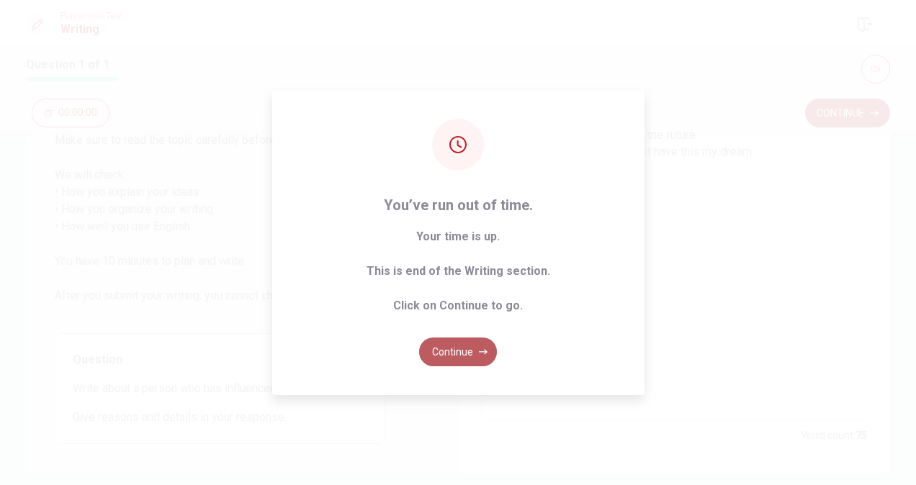
click at [468, 352] on button "Continue" at bounding box center [458, 352] width 78 height 29
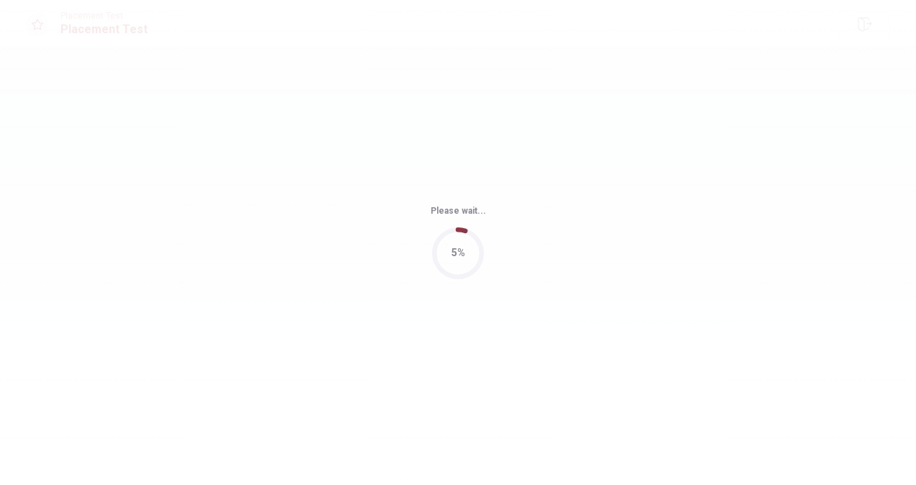
scroll to position [0, 0]
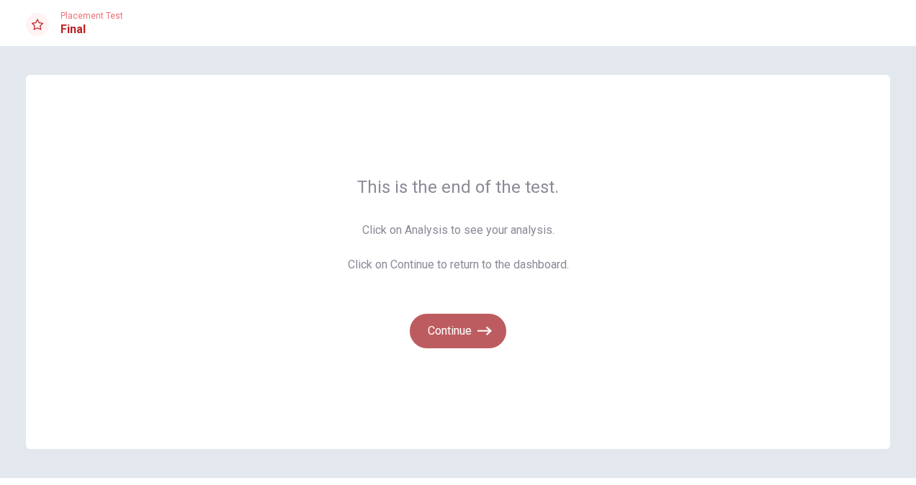
click at [469, 343] on button "Continue" at bounding box center [458, 331] width 96 height 35
